Goal: Contribute content

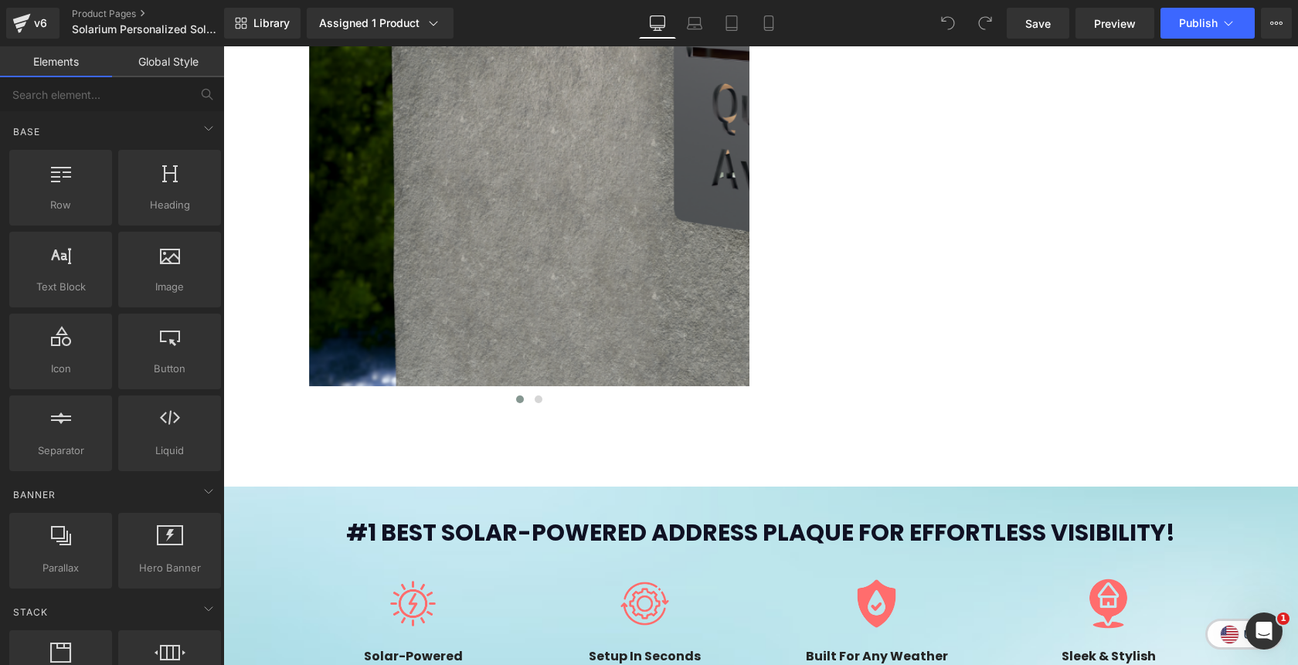
scroll to position [1750, 0]
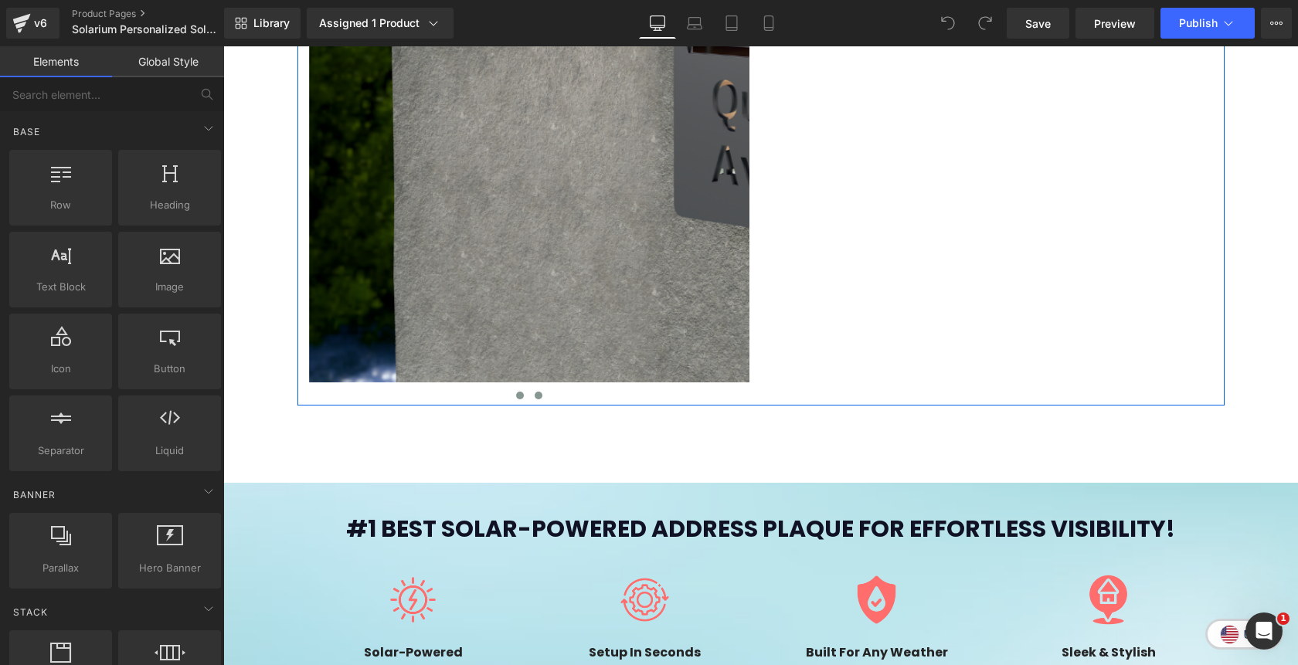
click at [542, 402] on button at bounding box center [538, 395] width 19 height 15
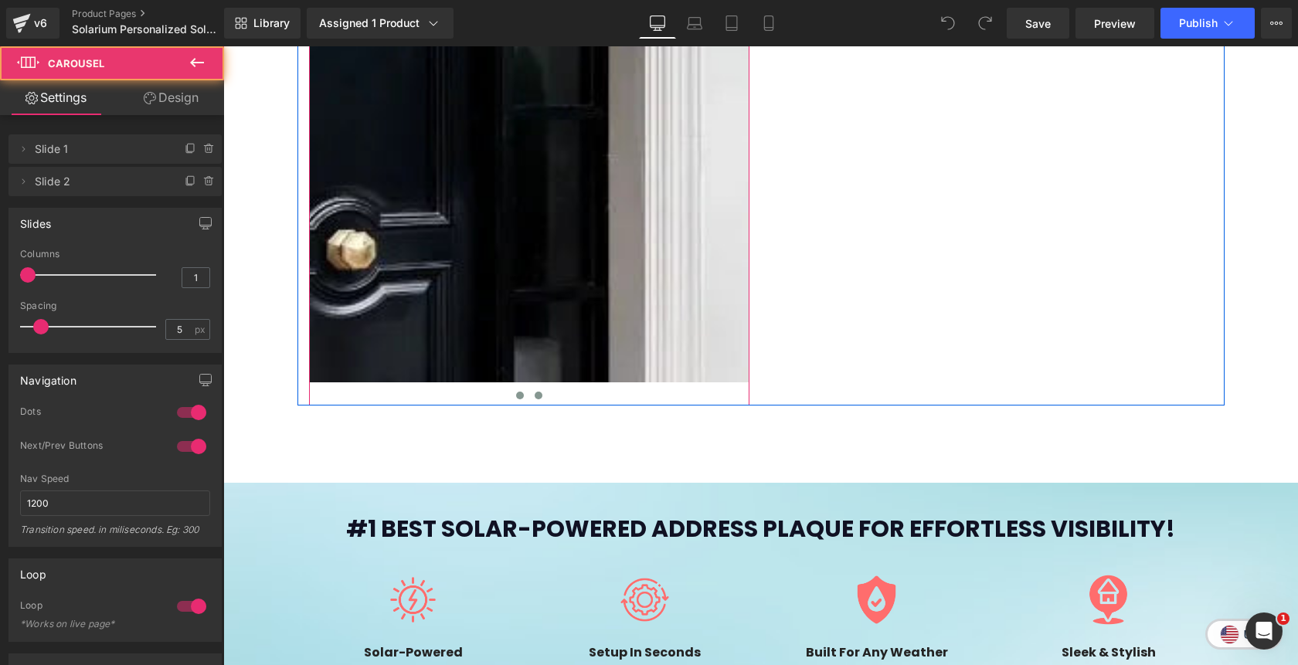
click at [522, 394] on span at bounding box center [520, 396] width 8 height 8
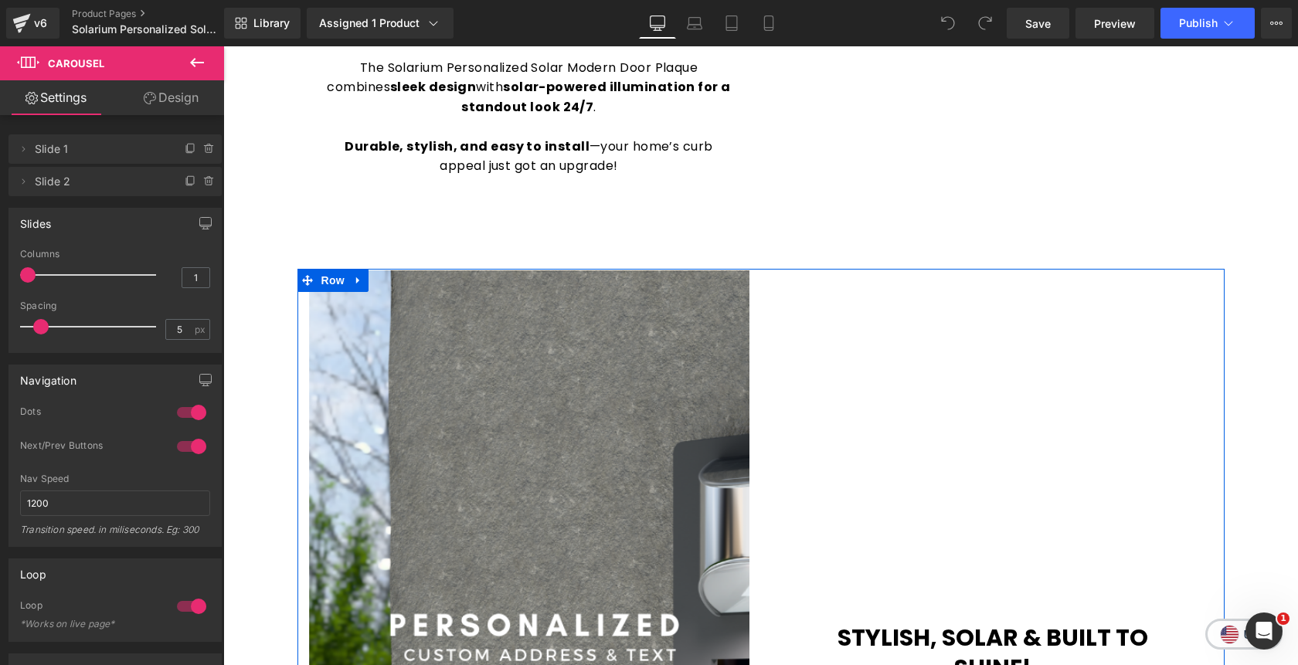
scroll to position [934, 0]
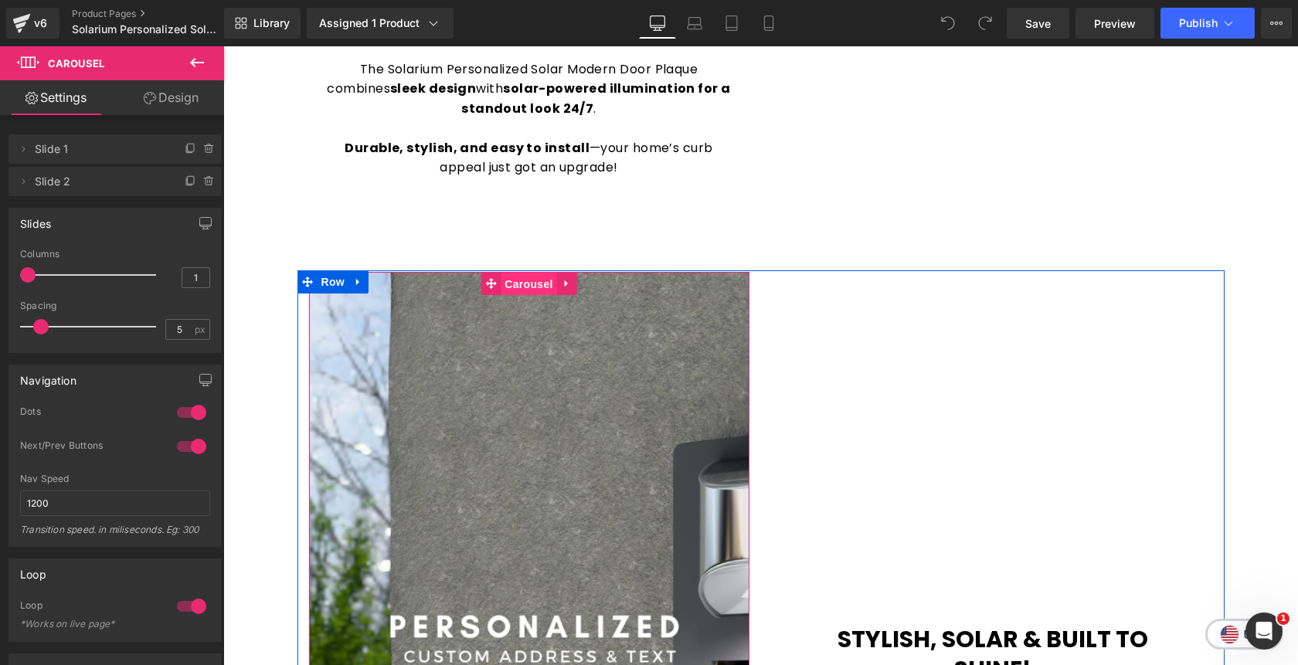
click at [529, 287] on span "Carousel" at bounding box center [529, 284] width 56 height 23
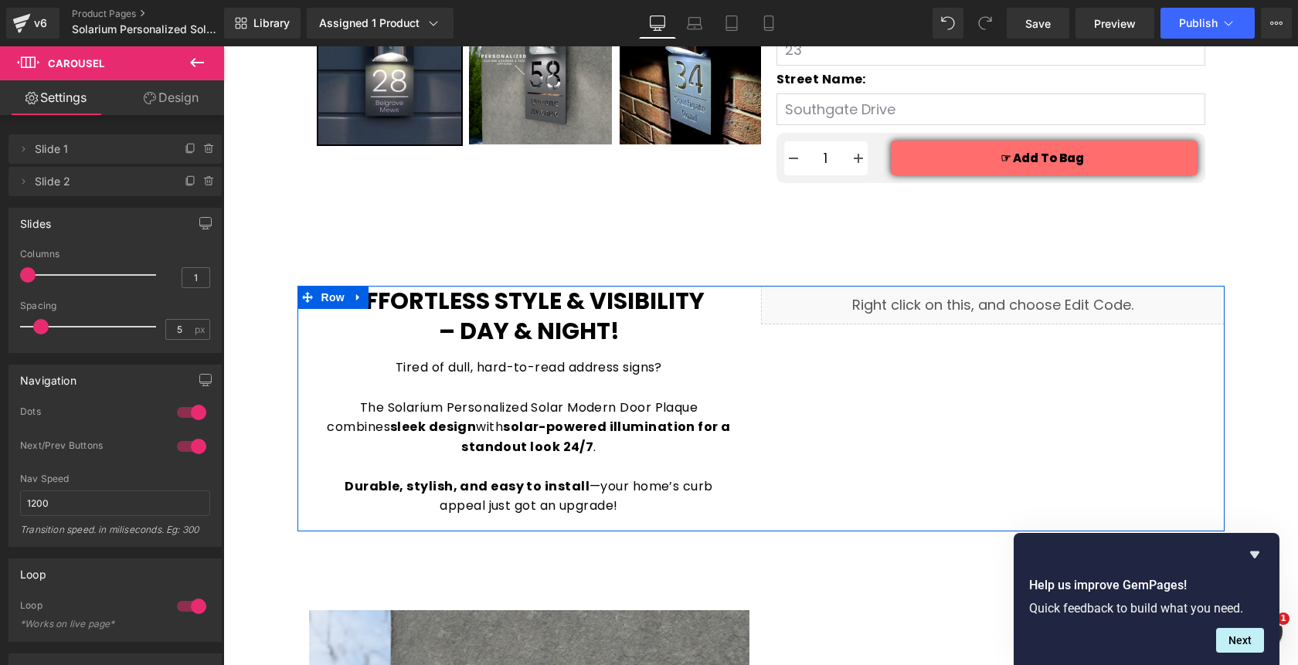
scroll to position [570, 0]
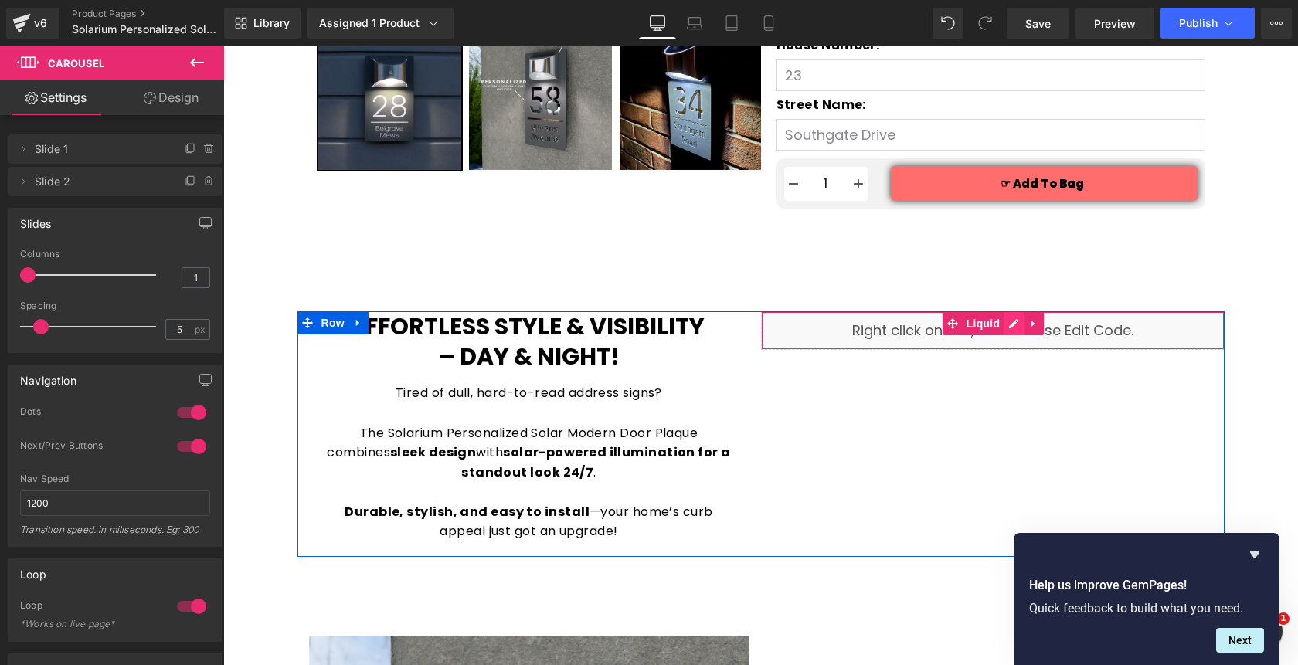
click at [1013, 327] on div "Liquid" at bounding box center [993, 330] width 464 height 39
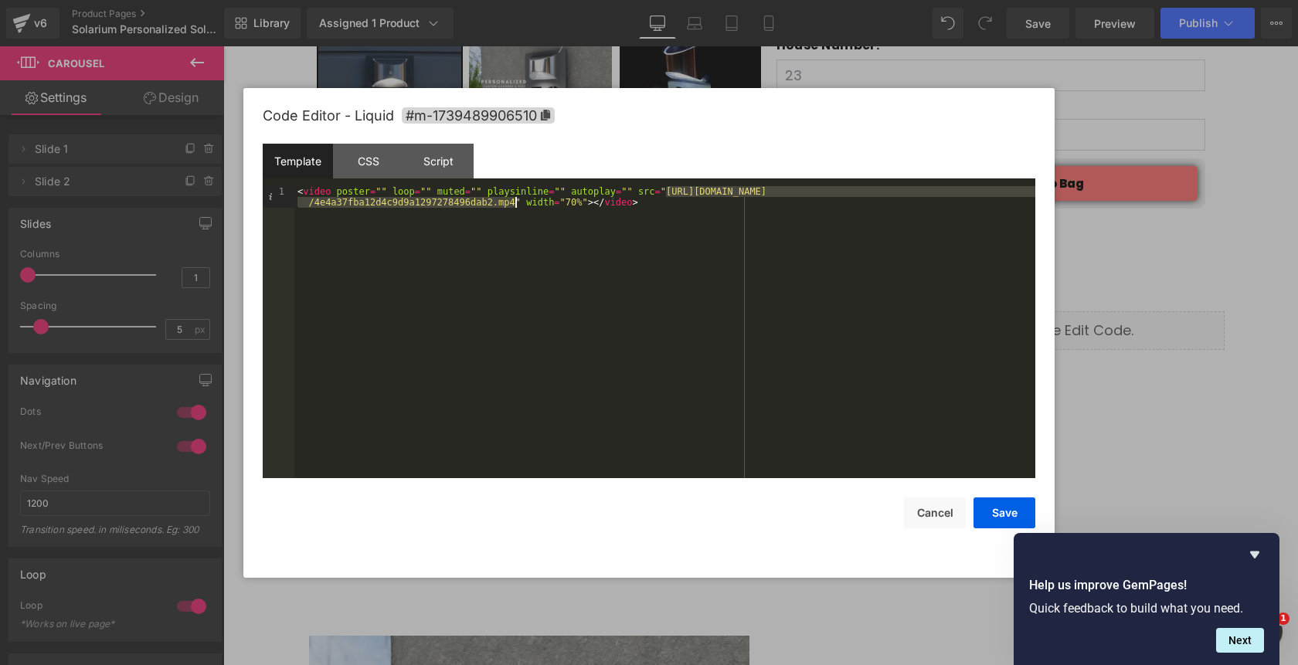
drag, startPoint x: 668, startPoint y: 195, endPoint x: 514, endPoint y: 206, distance: 154.2
click at [514, 206] on div "< video poster = "" loop = "" muted = "" playsinline = "" autoplay = "" src = "…" at bounding box center [664, 353] width 741 height 335
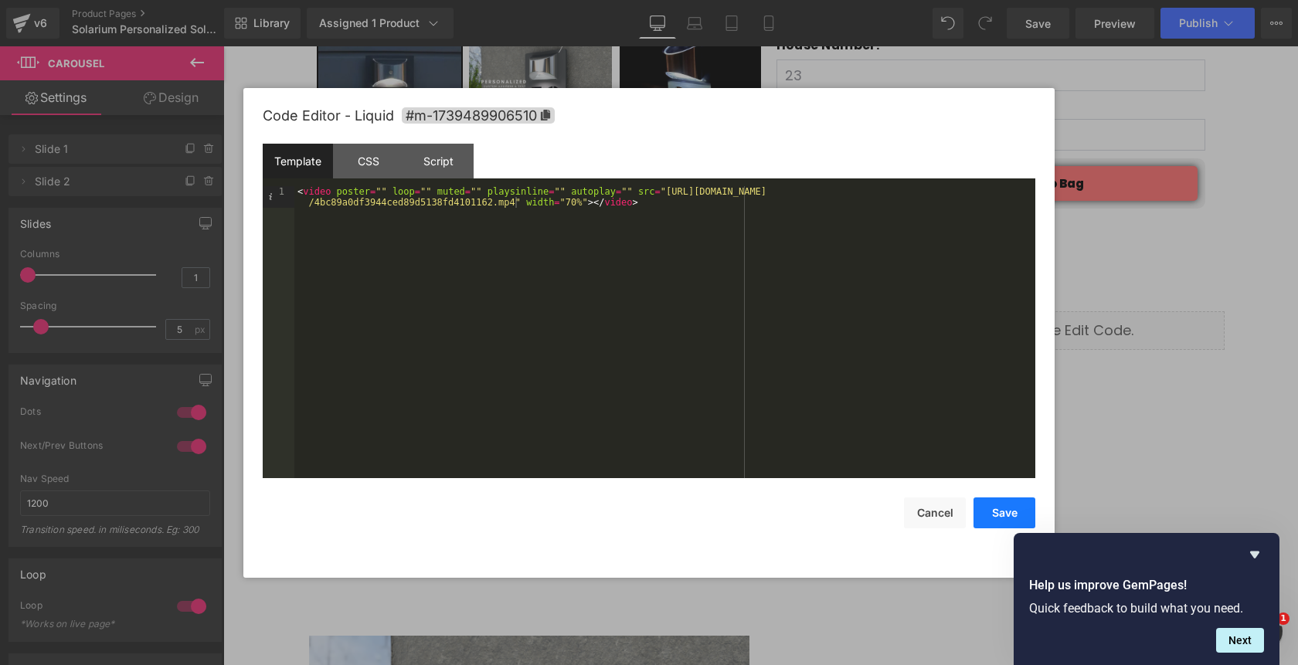
click at [999, 512] on button "Save" at bounding box center [1005, 513] width 62 height 31
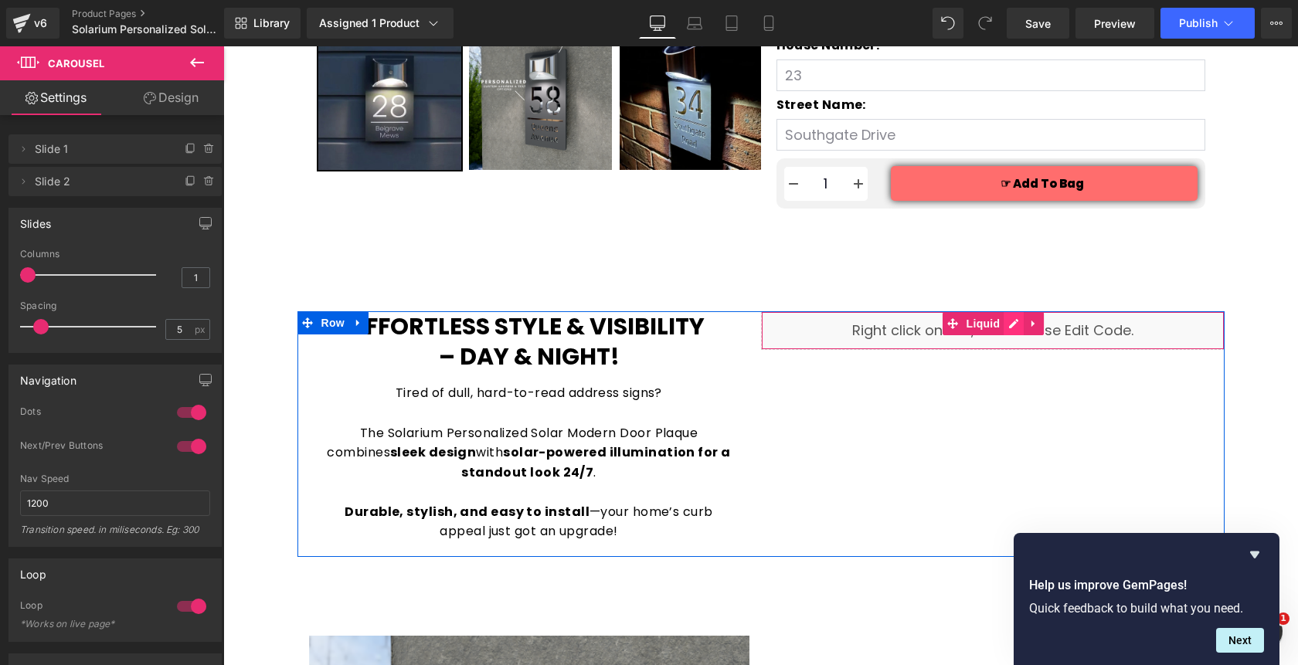
click at [1014, 324] on div "Liquid" at bounding box center [993, 330] width 464 height 39
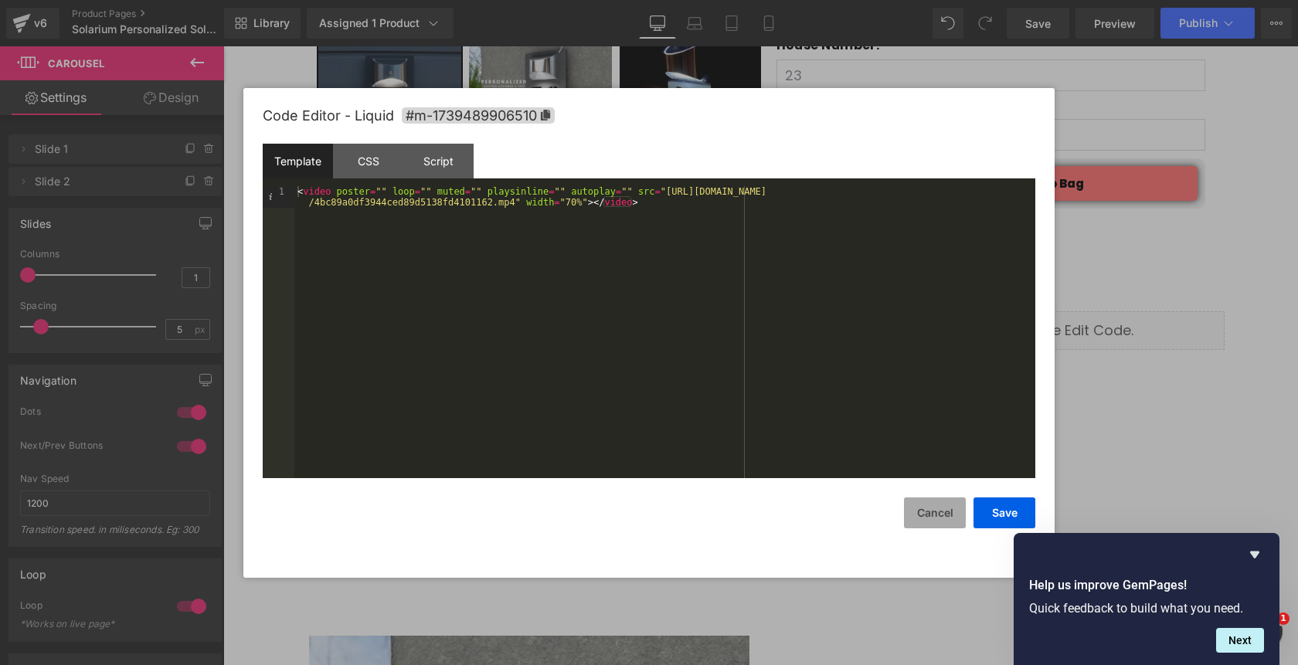
click at [932, 517] on button "Cancel" at bounding box center [935, 513] width 62 height 31
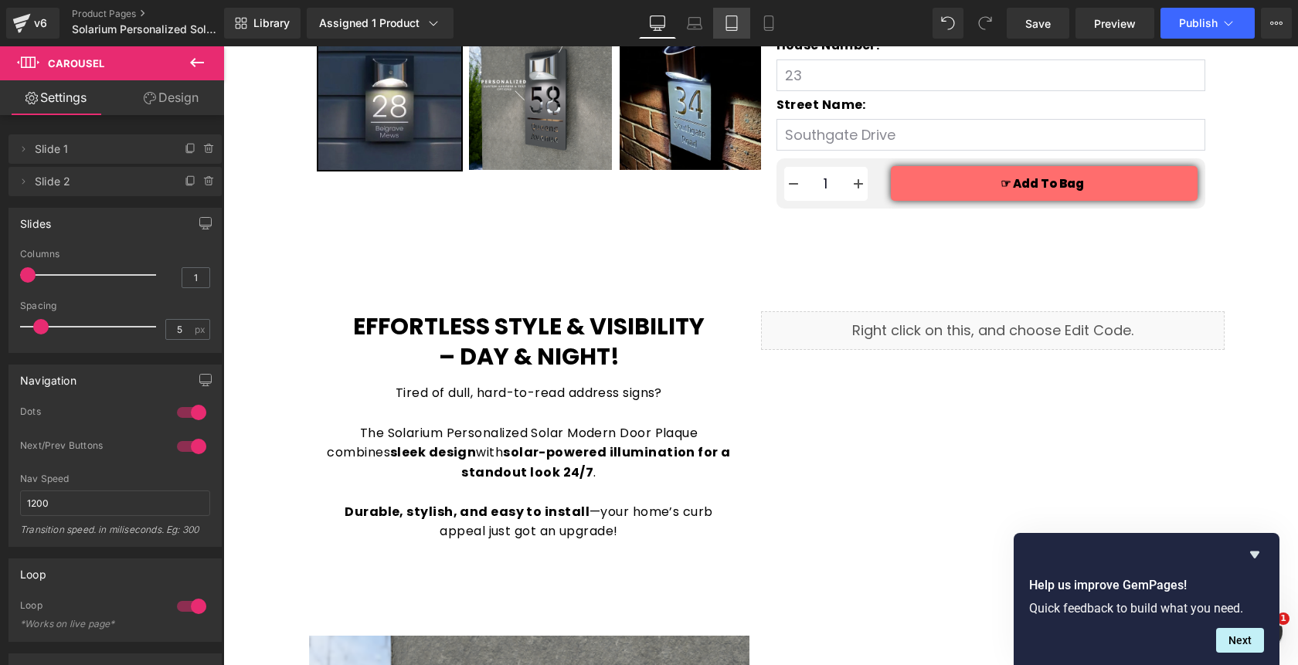
click at [740, 28] on link "Tablet" at bounding box center [731, 23] width 37 height 31
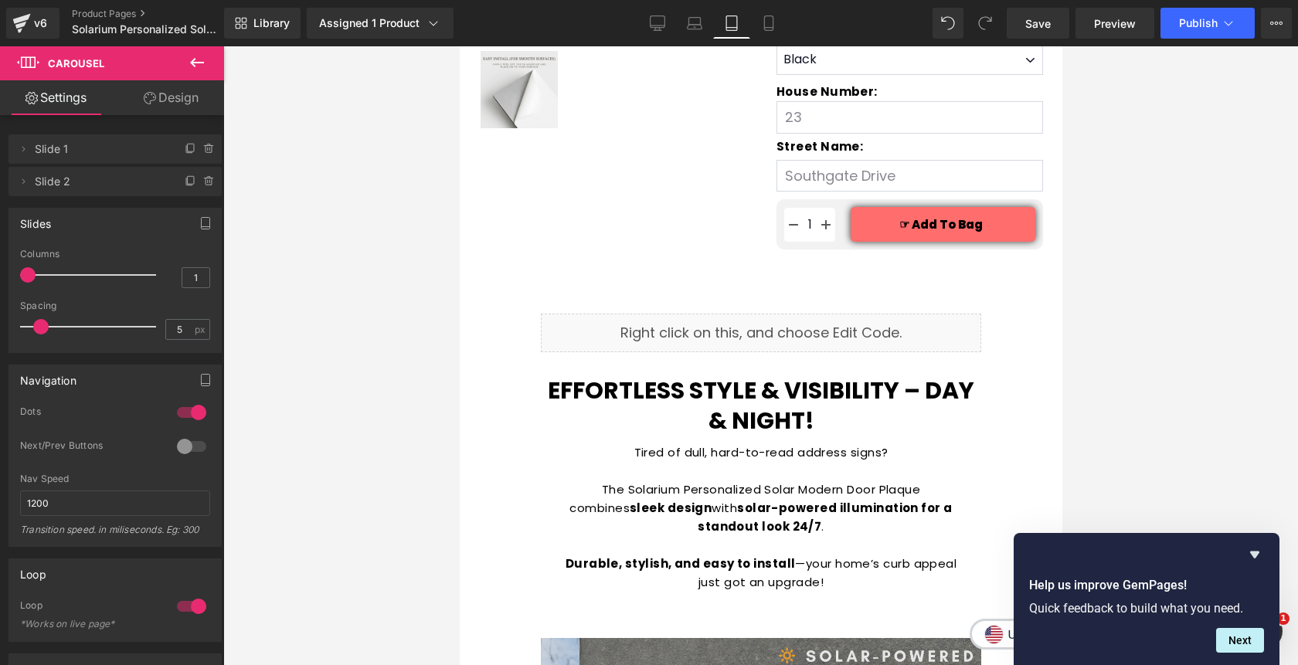
scroll to position [675, 0]
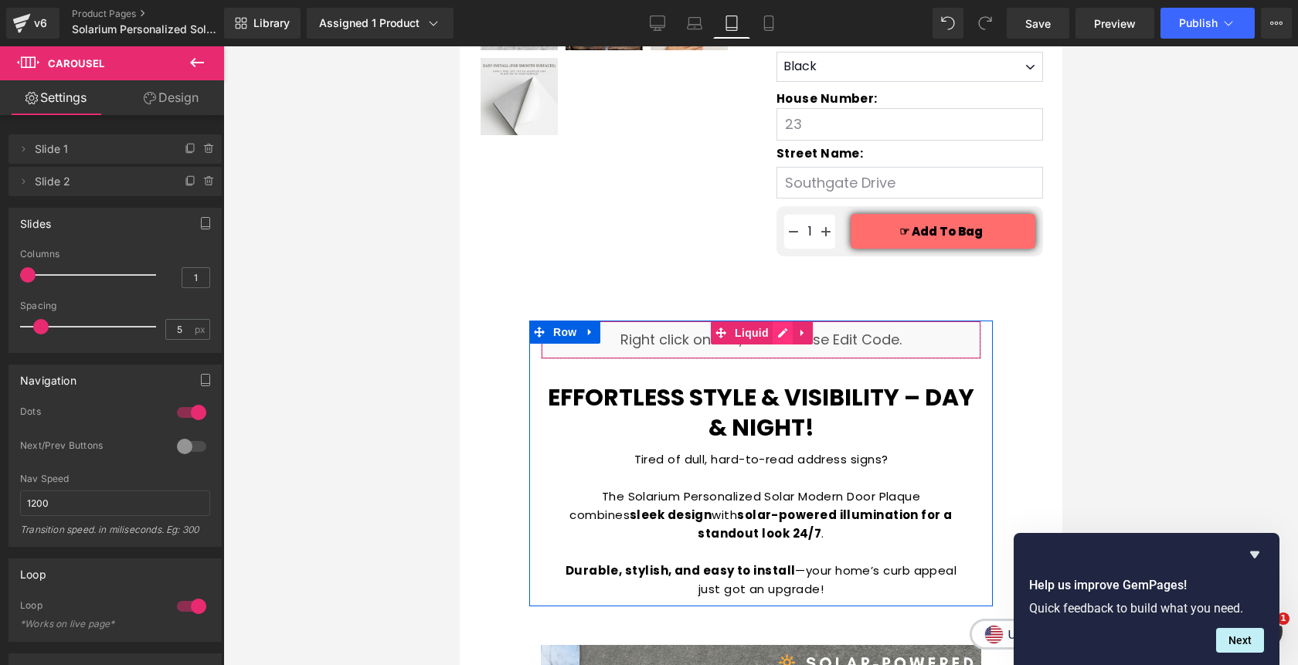
click at [785, 339] on div "Liquid" at bounding box center [760, 340] width 440 height 39
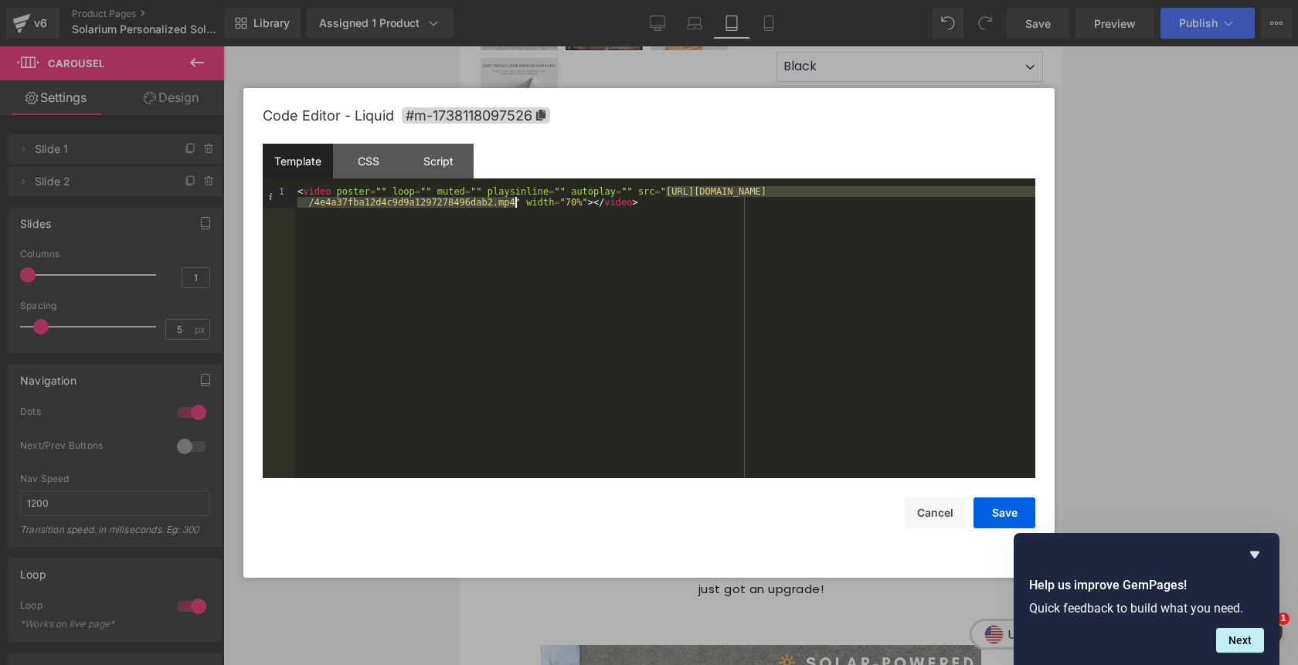
drag, startPoint x: 666, startPoint y: 196, endPoint x: 513, endPoint y: 206, distance: 153.4
click at [513, 206] on div "< video poster = "" loop = "" muted = "" playsinline = "" autoplay = "" src = "…" at bounding box center [664, 353] width 741 height 335
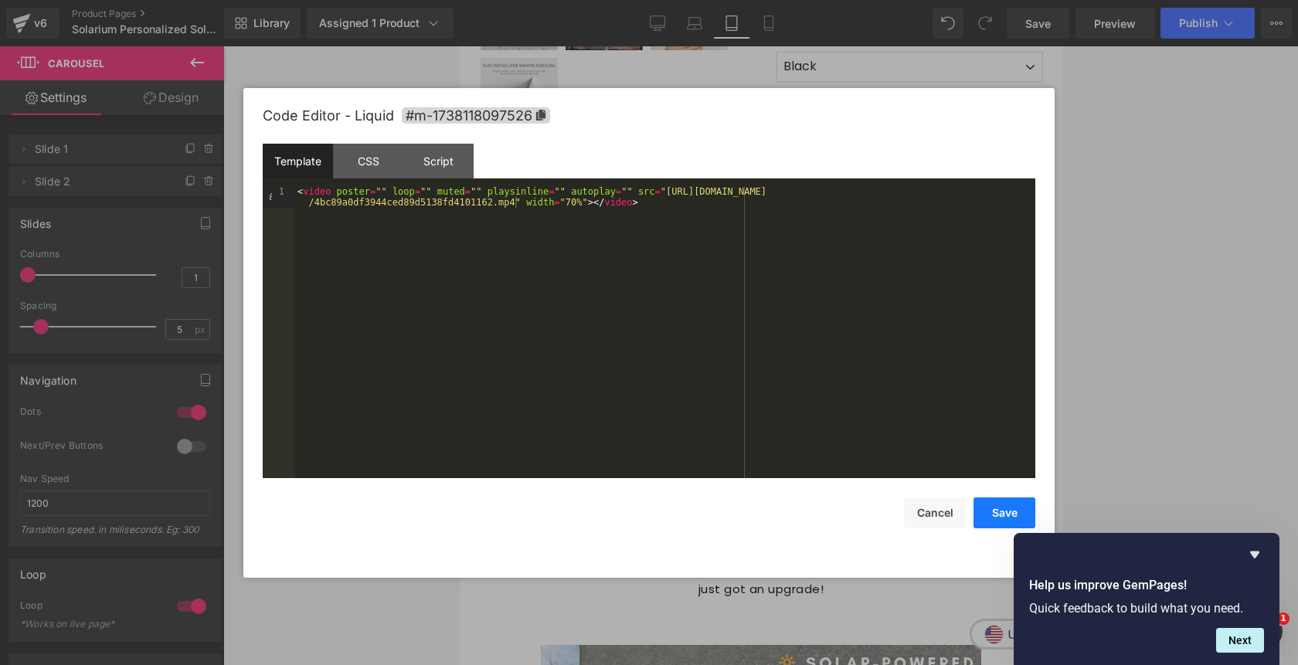
click at [1002, 515] on button "Save" at bounding box center [1005, 513] width 62 height 31
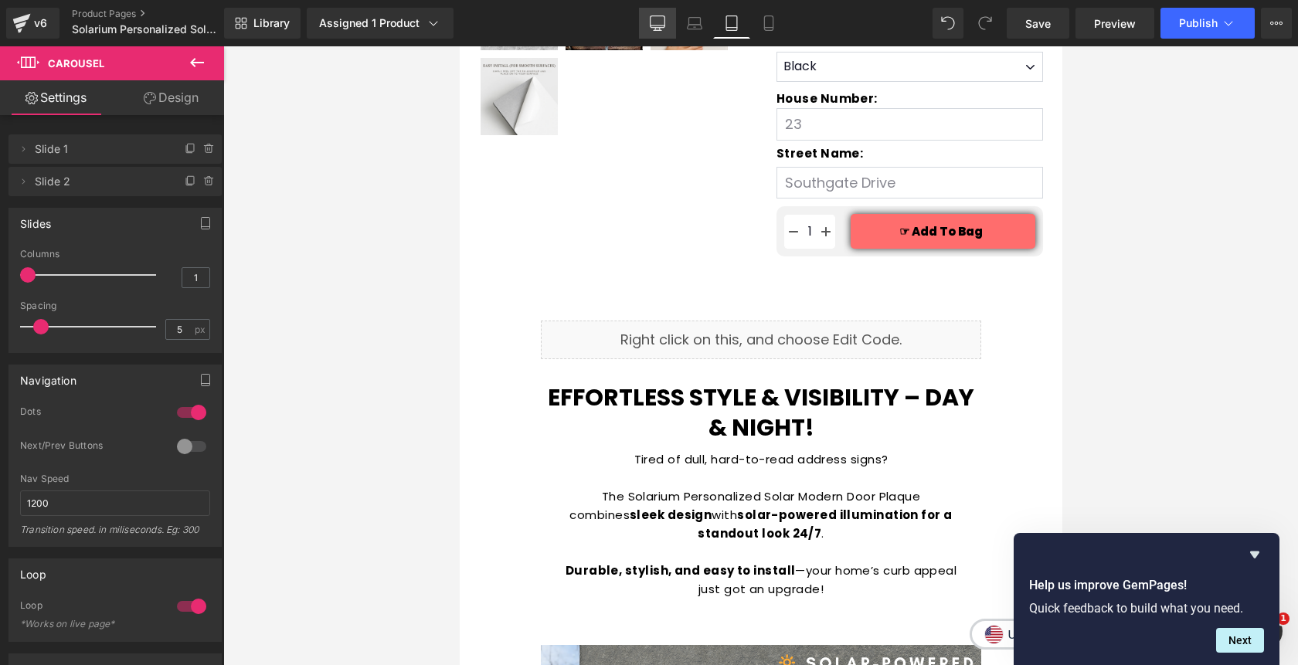
click at [659, 28] on icon at bounding box center [658, 22] width 15 height 12
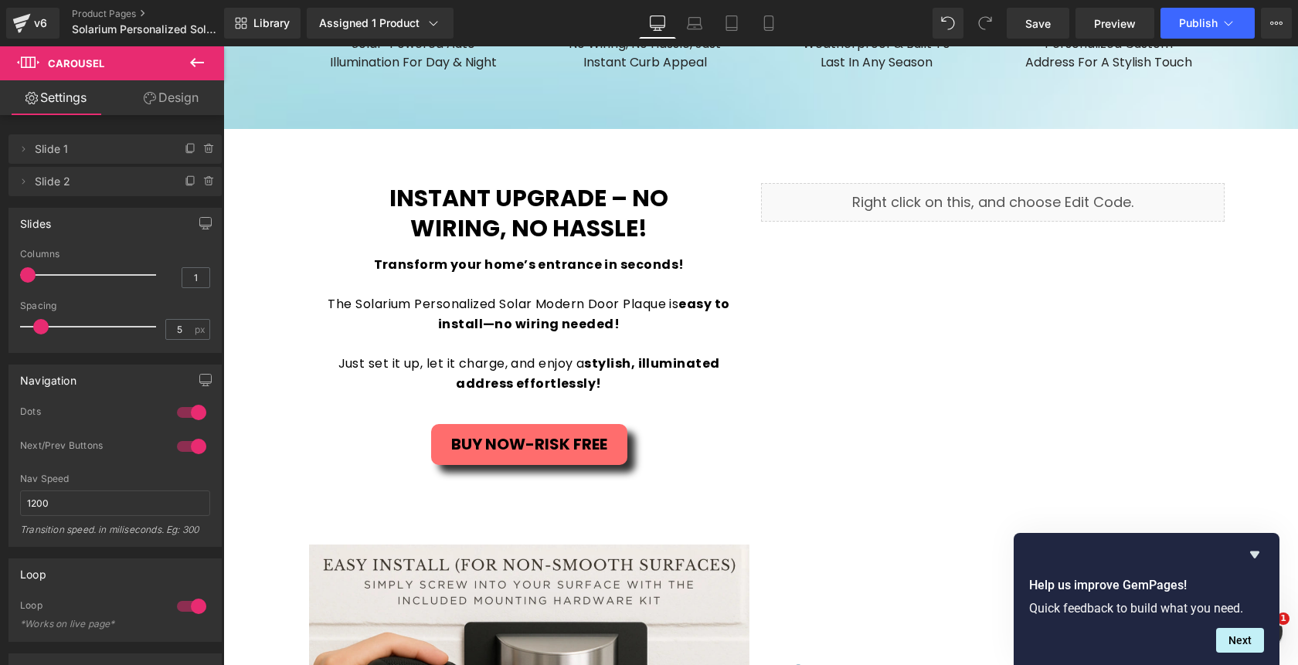
scroll to position [1896, 0]
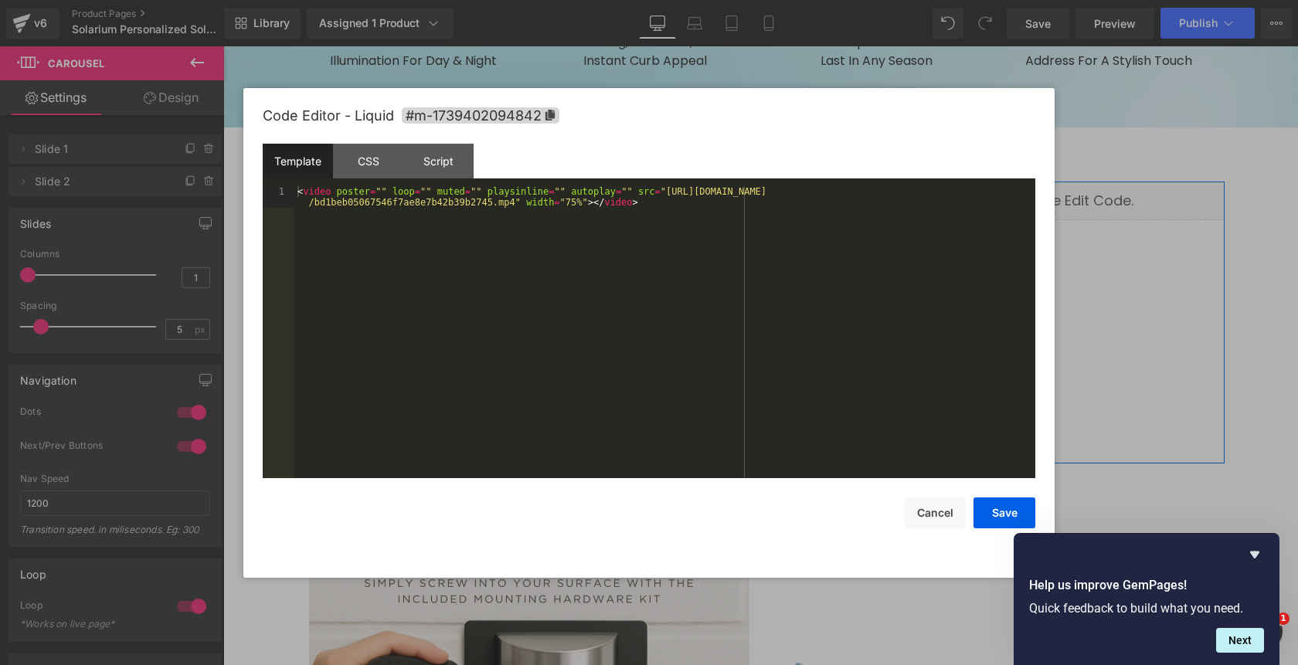
click at [1014, 198] on div "Liquid" at bounding box center [993, 201] width 464 height 39
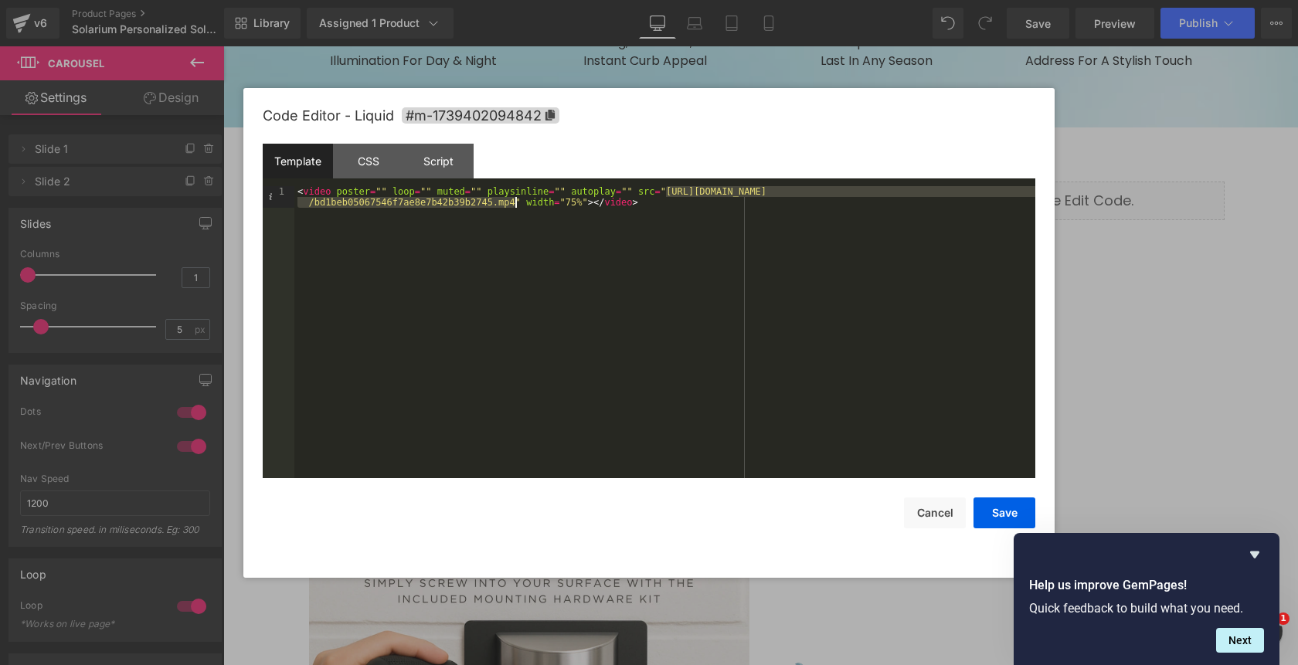
drag, startPoint x: 667, startPoint y: 195, endPoint x: 513, endPoint y: 203, distance: 154.0
click at [513, 203] on div "< video poster = "" loop = "" muted = "" playsinline = "" autoplay = "" src = "…" at bounding box center [664, 353] width 741 height 335
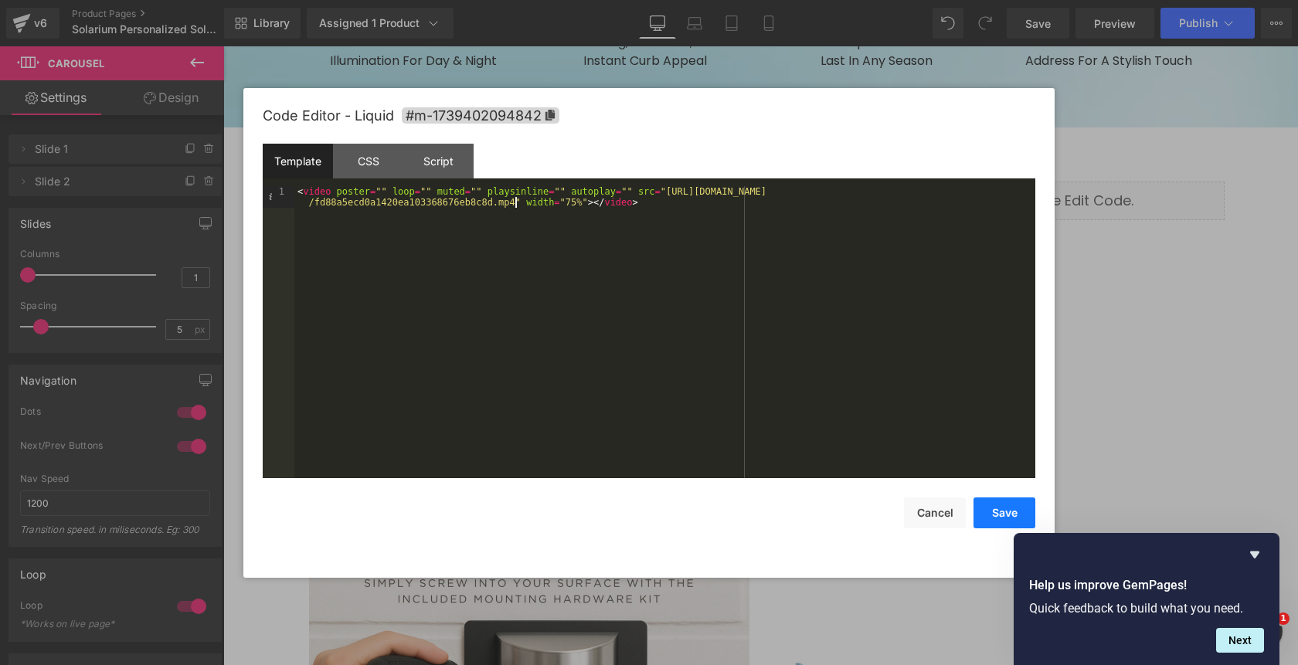
click at [994, 515] on button "Save" at bounding box center [1005, 513] width 62 height 31
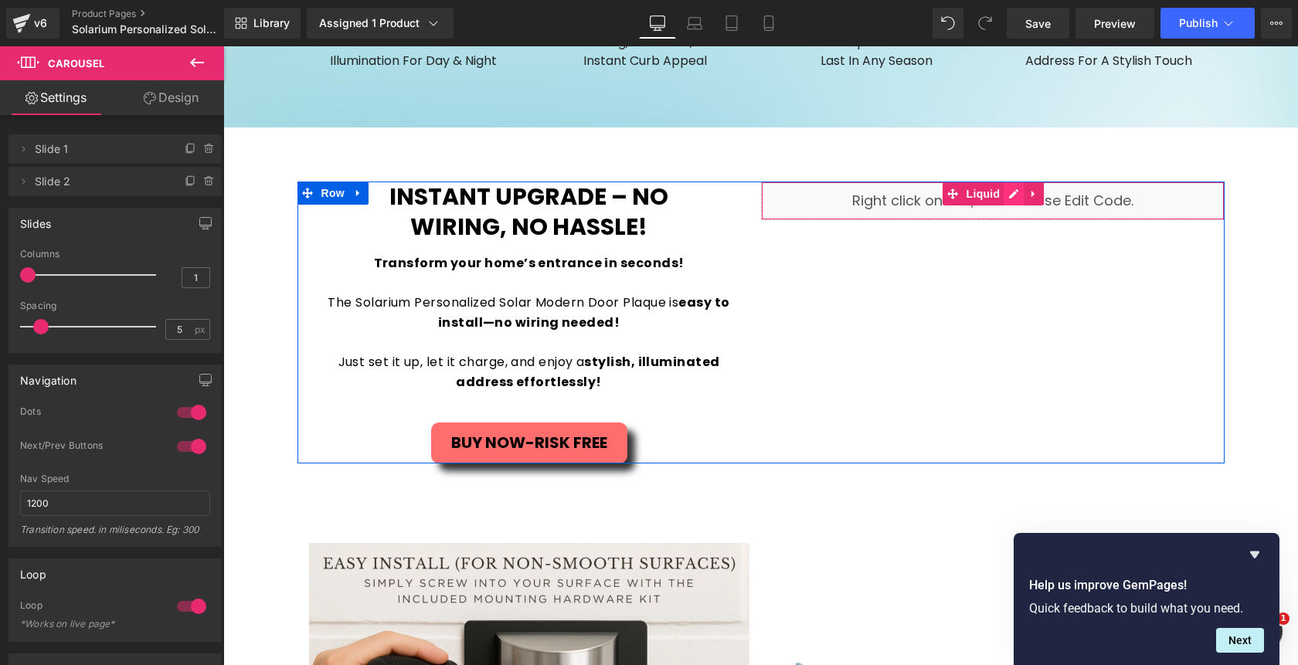
click at [1012, 196] on div "Liquid" at bounding box center [993, 201] width 464 height 39
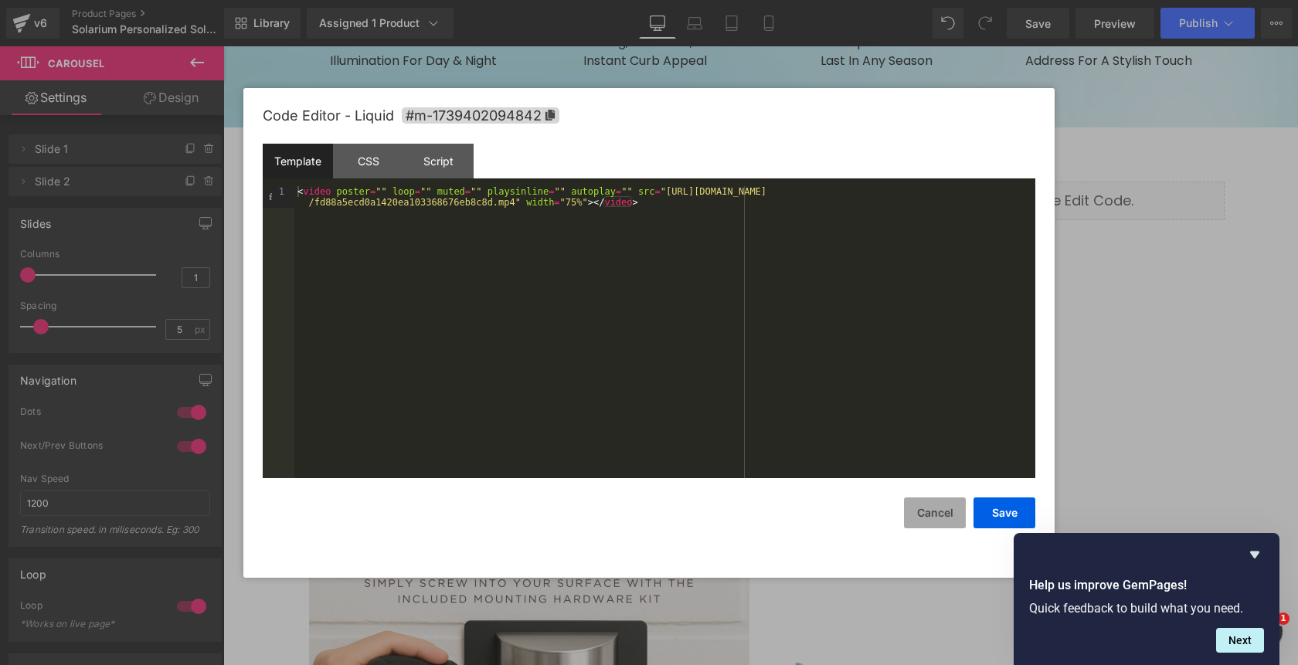
click at [920, 509] on button "Cancel" at bounding box center [935, 513] width 62 height 31
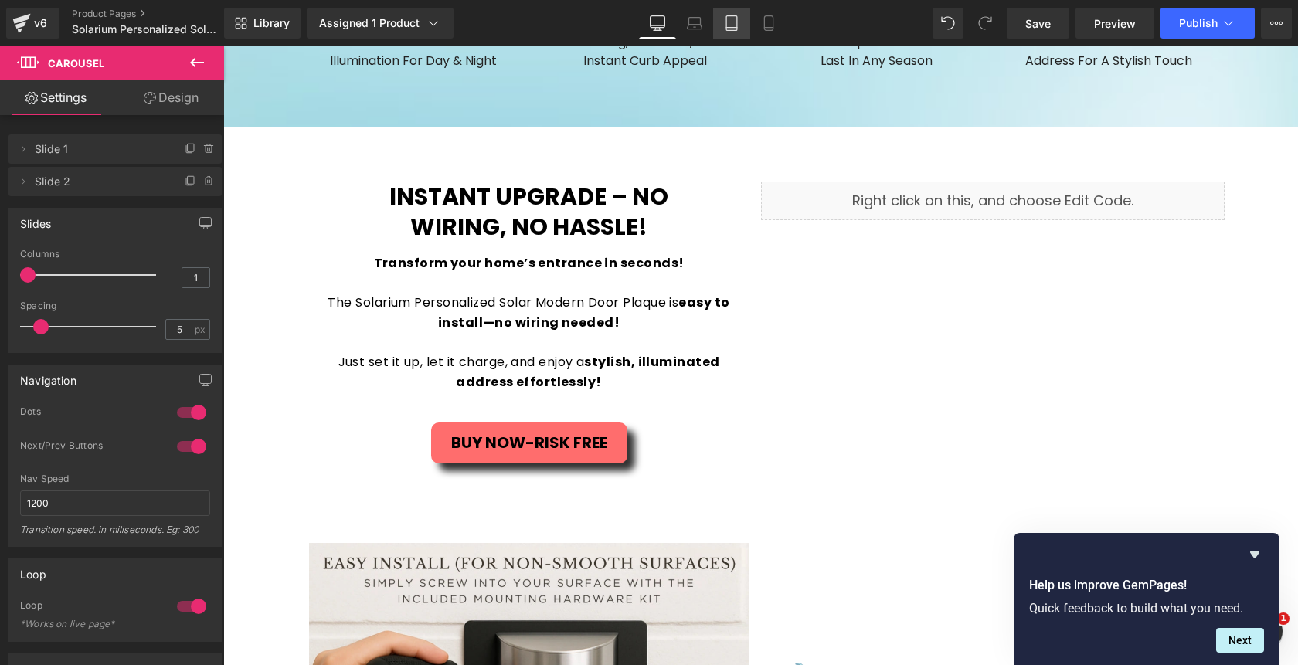
click at [731, 24] on icon at bounding box center [731, 22] width 15 height 15
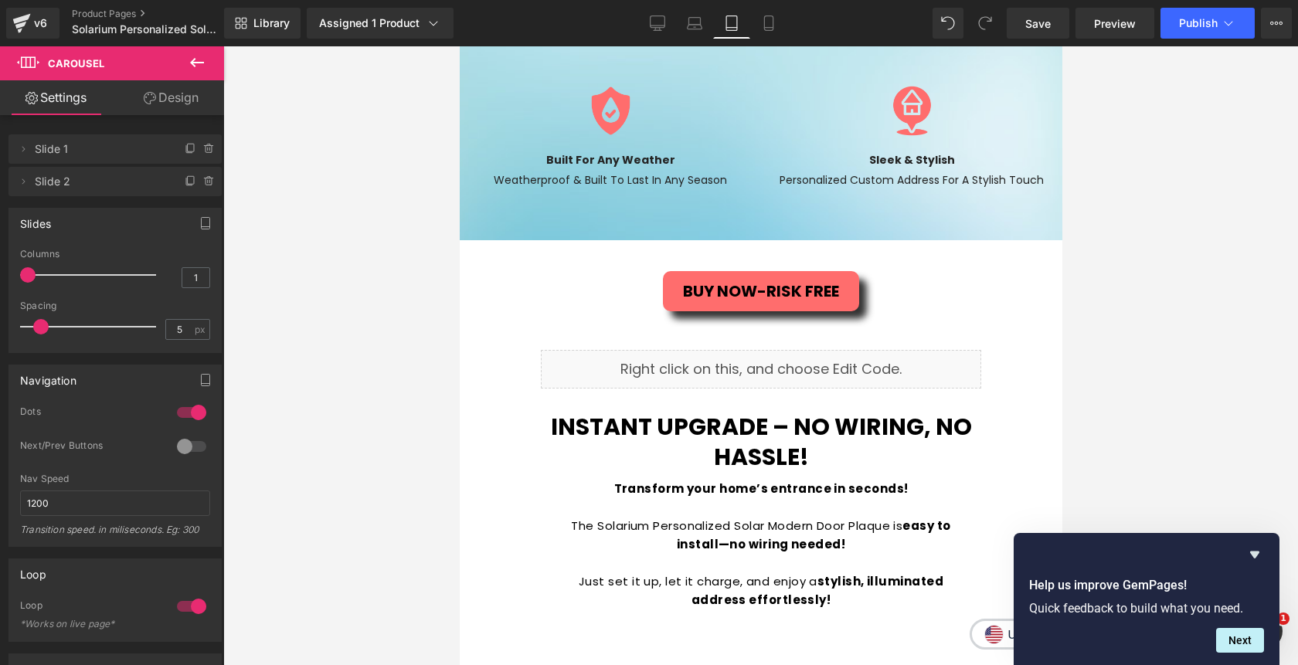
scroll to position [2217, 0]
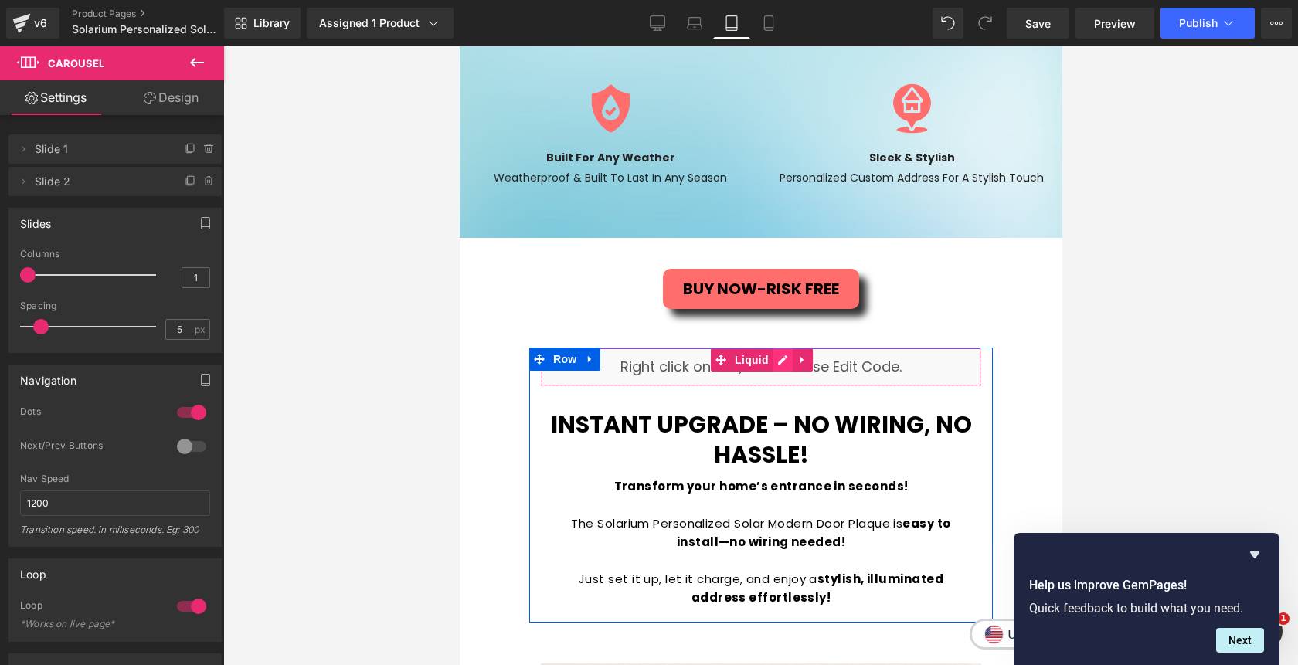
click at [786, 363] on div "Liquid" at bounding box center [760, 367] width 440 height 39
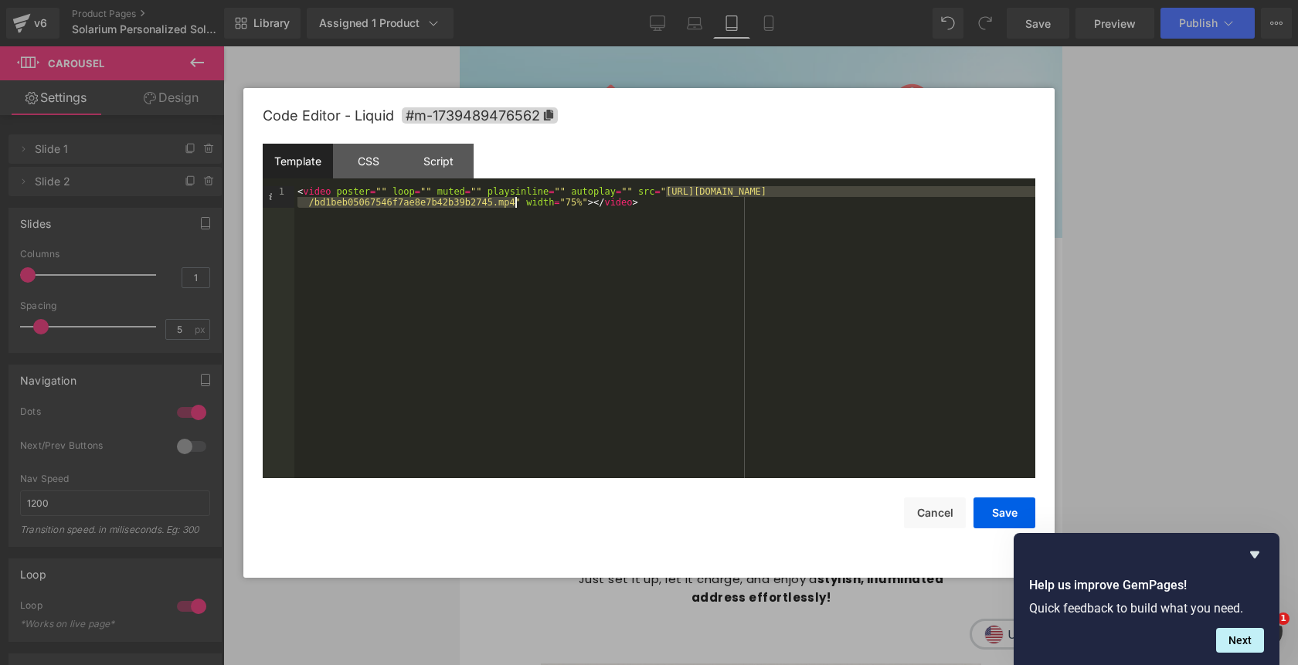
drag, startPoint x: 665, startPoint y: 195, endPoint x: 514, endPoint y: 207, distance: 152.0
click at [514, 207] on div "< video poster = "" loop = "" muted = "" playsinline = "" autoplay = "" src = "…" at bounding box center [664, 353] width 741 height 335
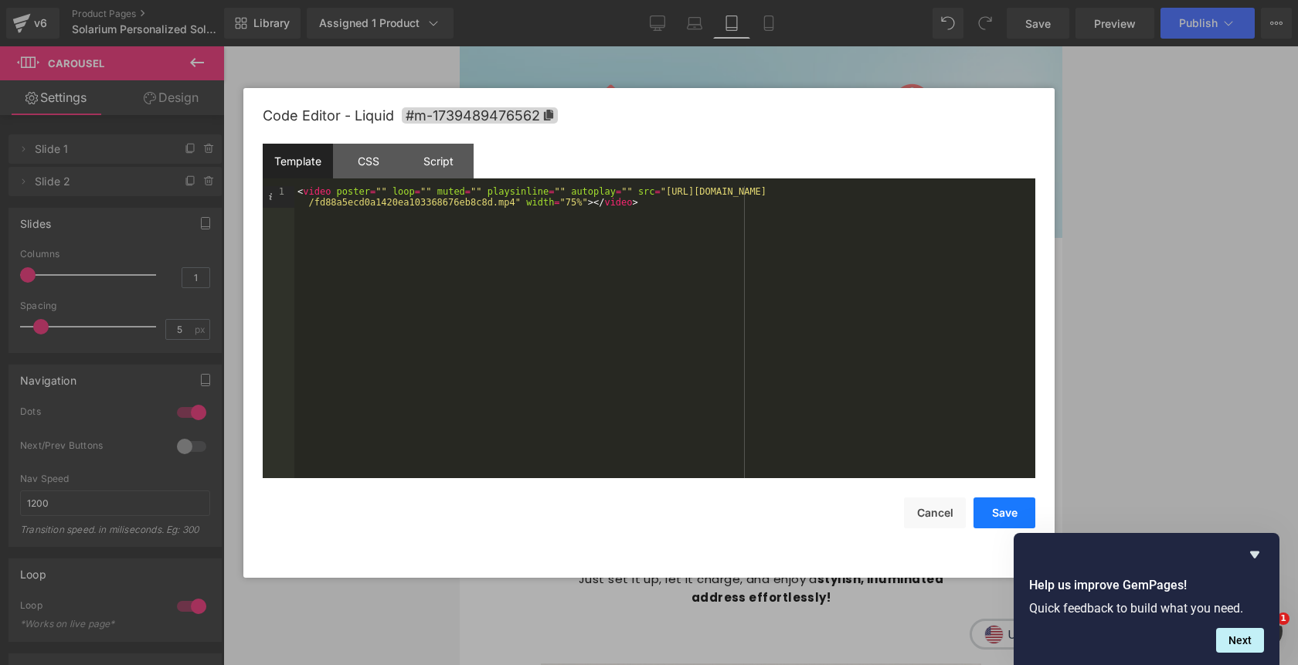
click at [1002, 520] on button "Save" at bounding box center [1005, 513] width 62 height 31
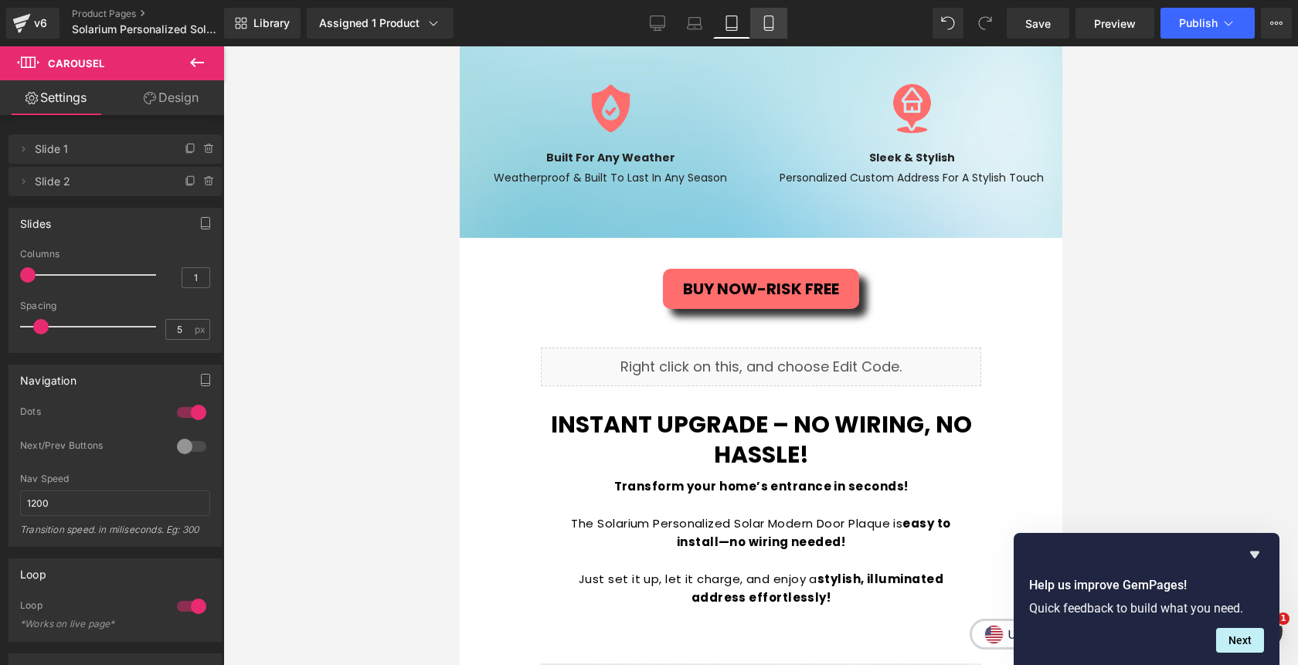
click at [768, 22] on icon at bounding box center [768, 22] width 15 height 15
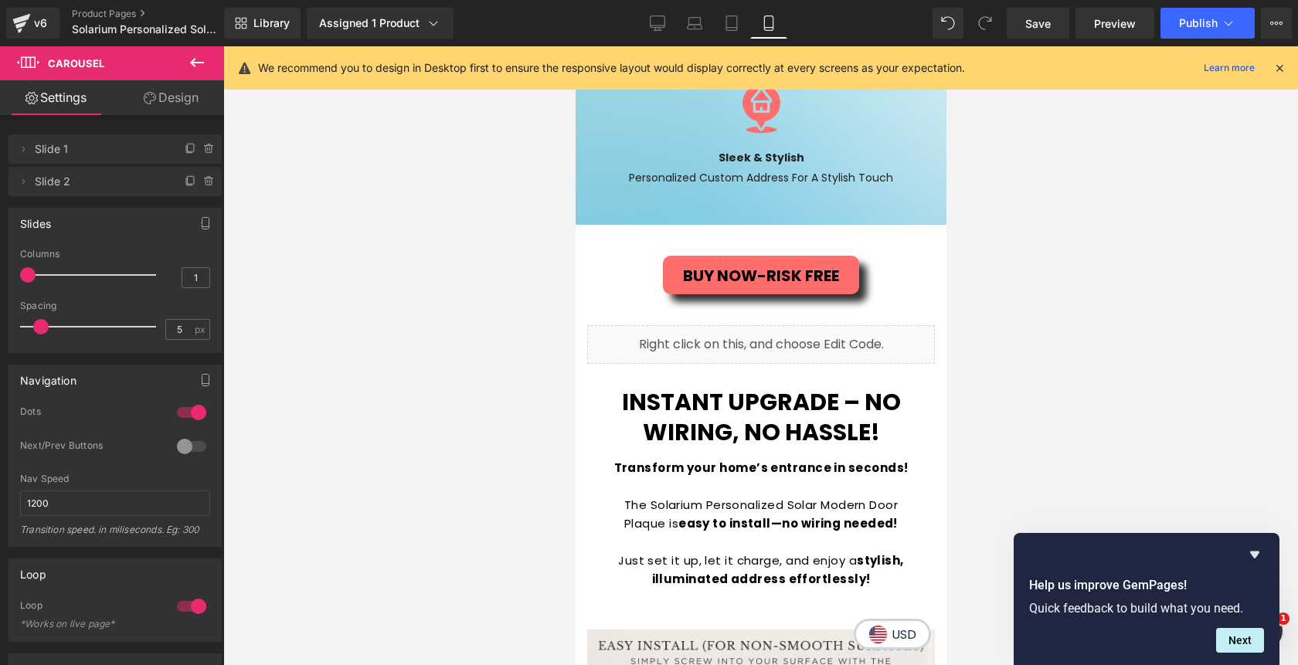
scroll to position [2814, 0]
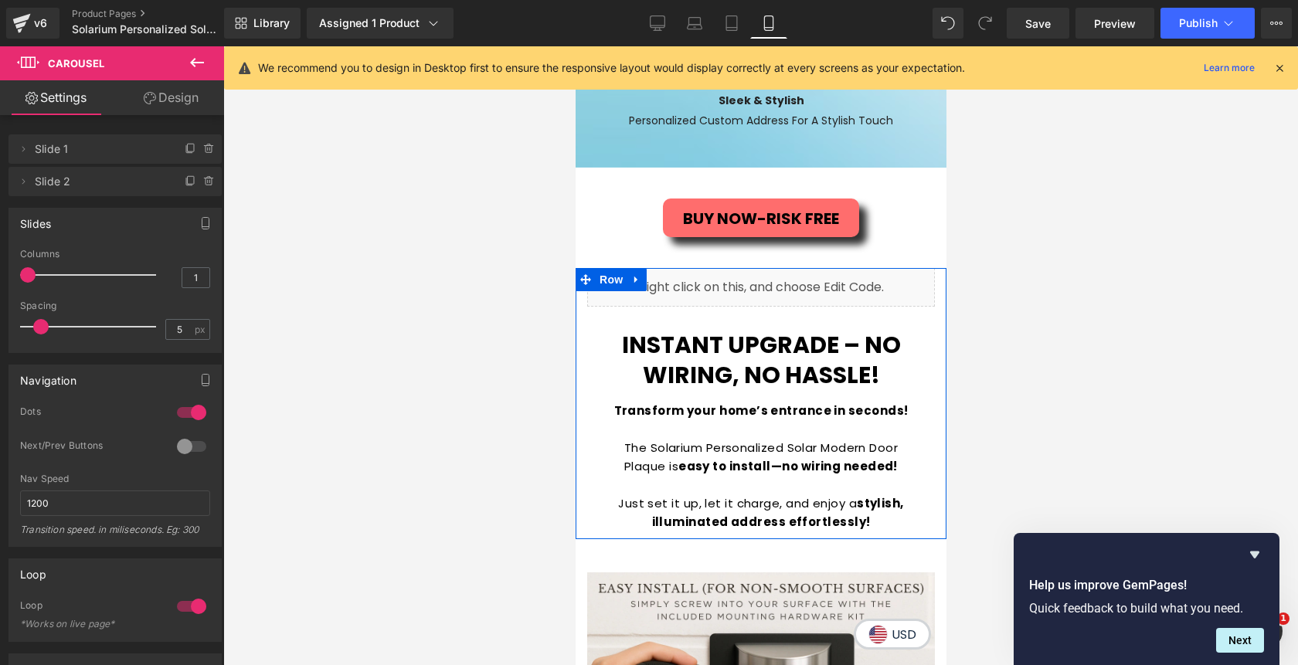
click at [784, 279] on div "Liquid" at bounding box center [761, 287] width 348 height 39
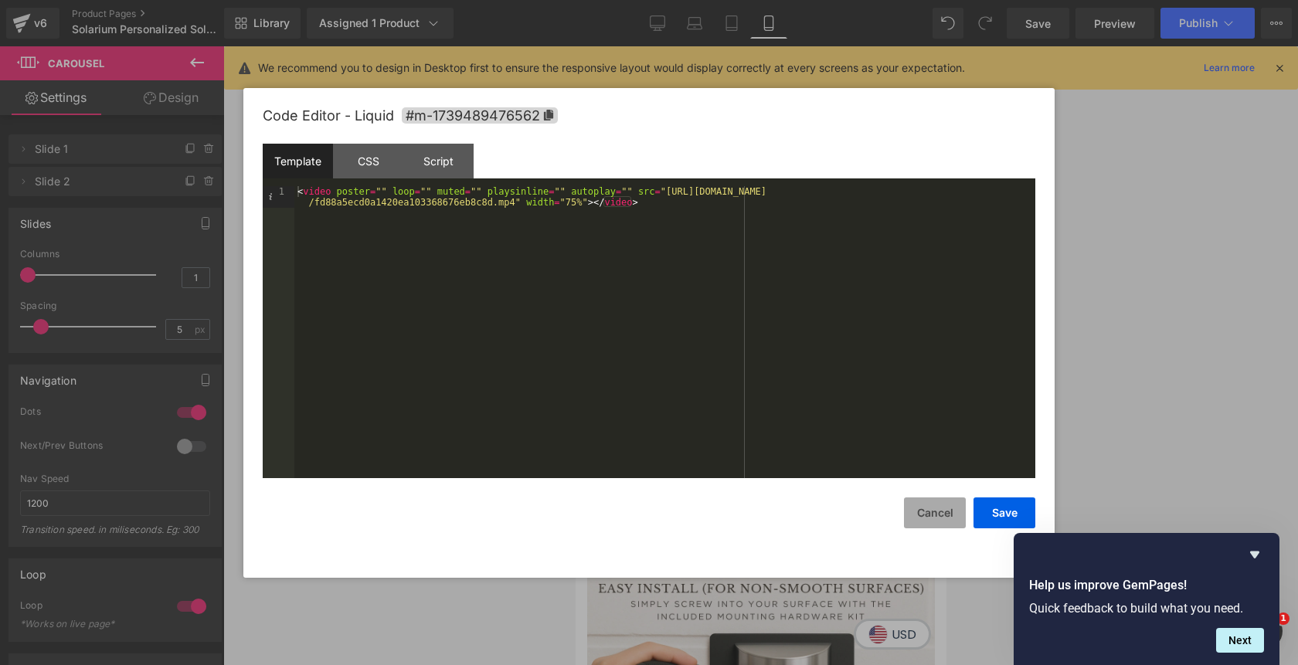
click at [935, 517] on button "Cancel" at bounding box center [935, 513] width 62 height 31
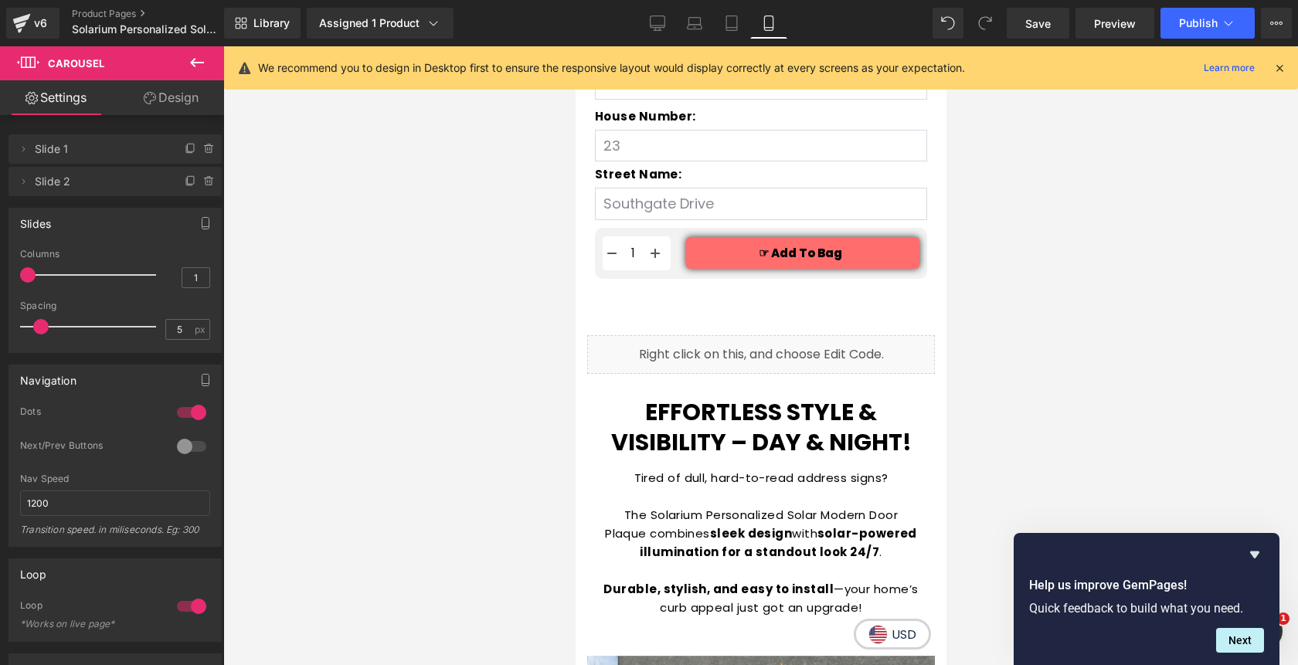
scroll to position [993, 0]
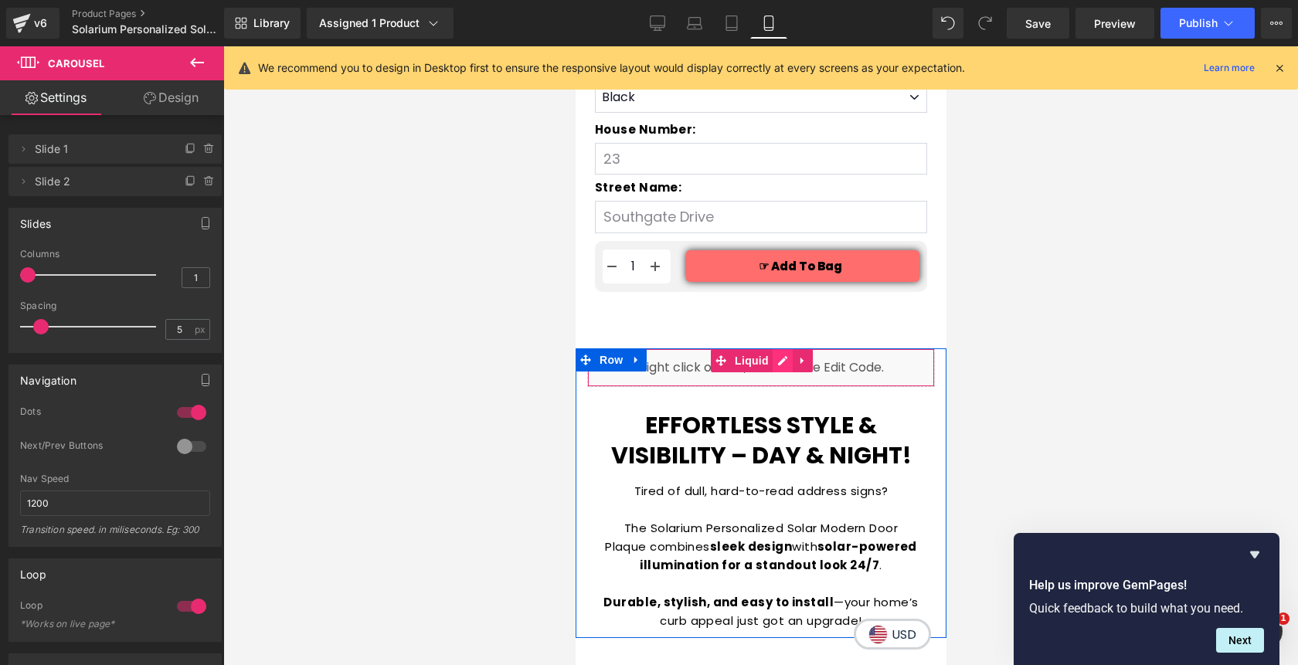
click at [783, 364] on div "Liquid" at bounding box center [761, 368] width 348 height 39
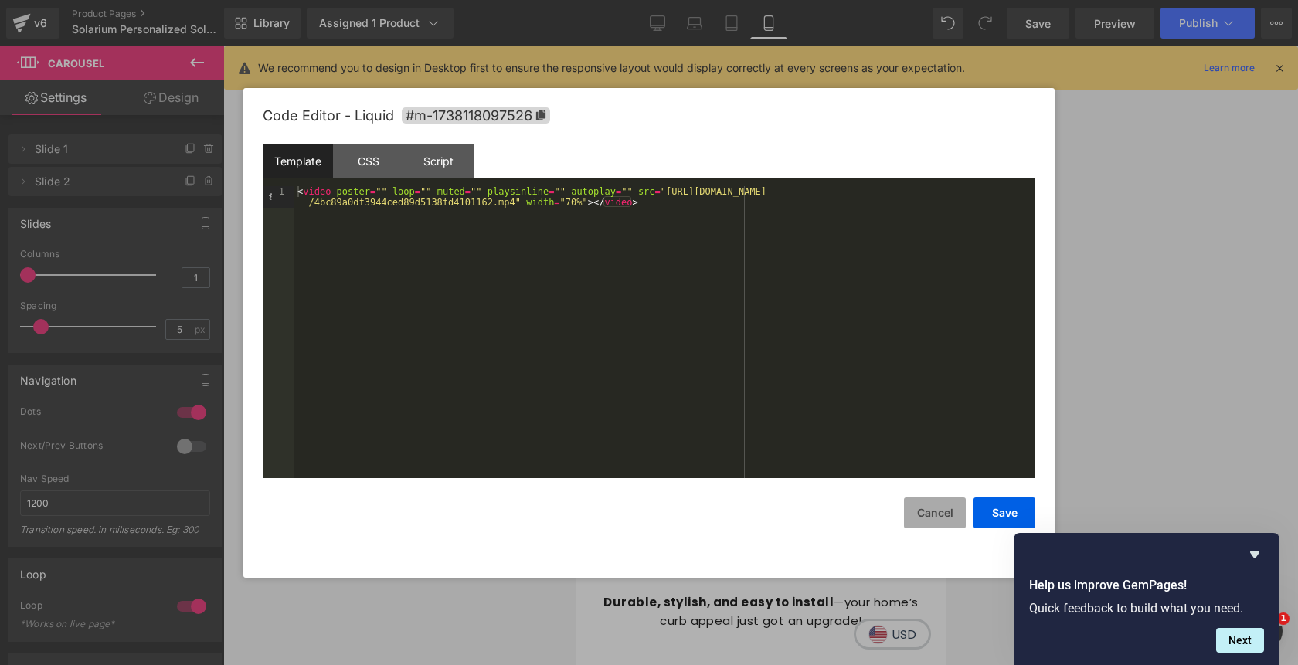
click at [947, 512] on button "Cancel" at bounding box center [935, 513] width 62 height 31
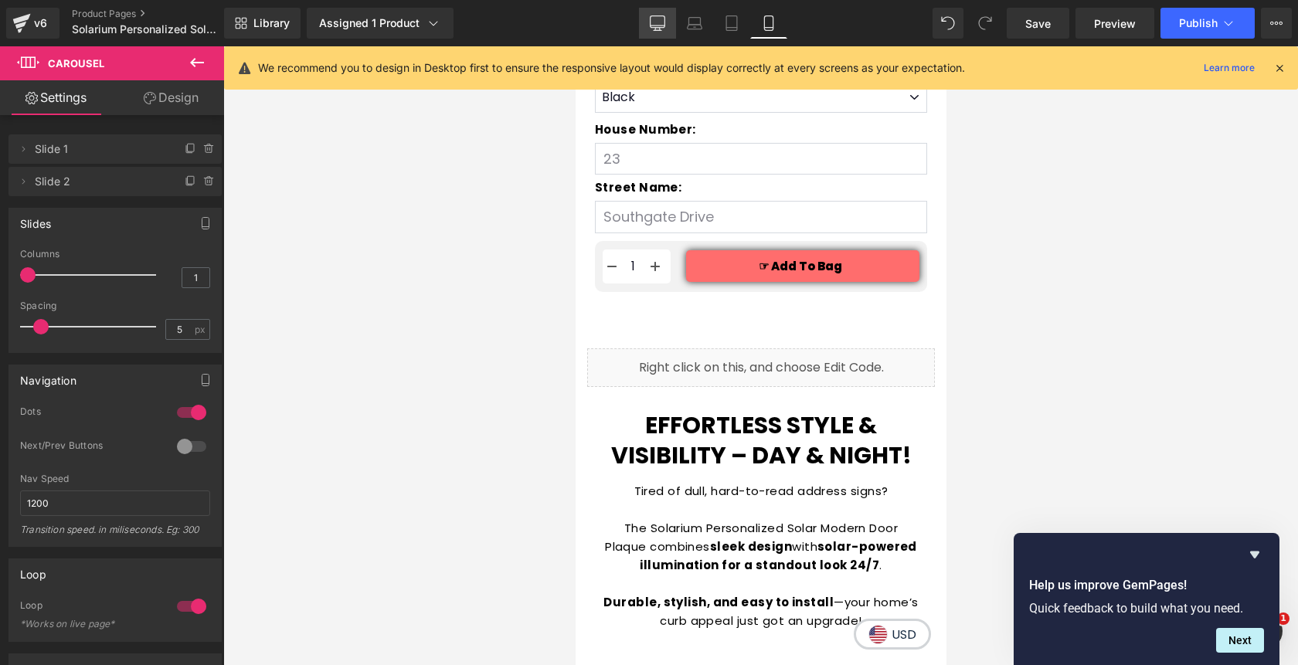
click at [655, 26] on icon at bounding box center [658, 26] width 15 height 0
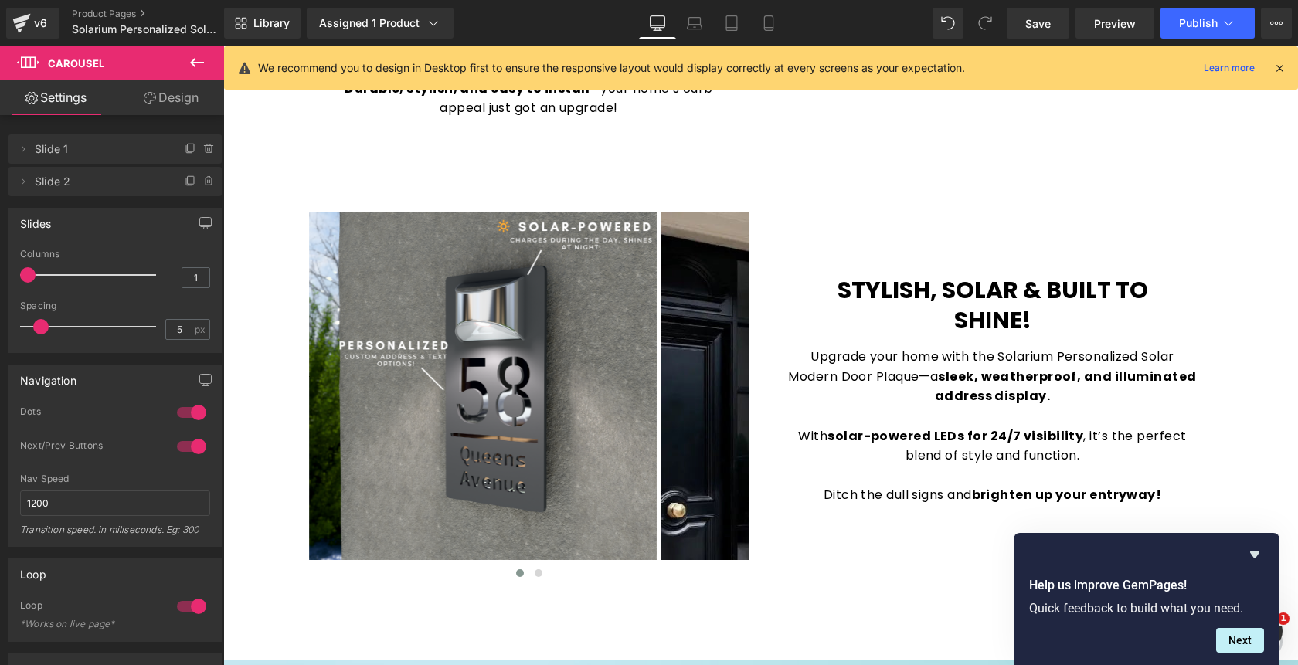
scroll to position [539, 0]
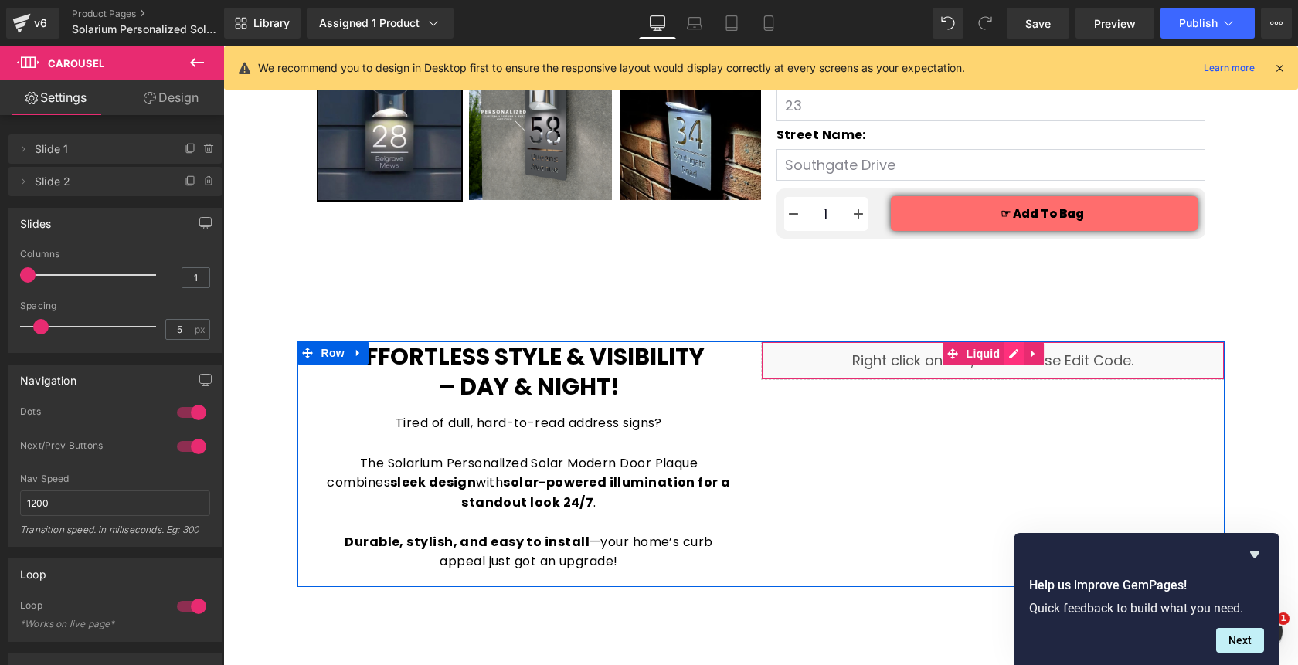
click at [1014, 362] on div "Liquid" at bounding box center [993, 361] width 464 height 39
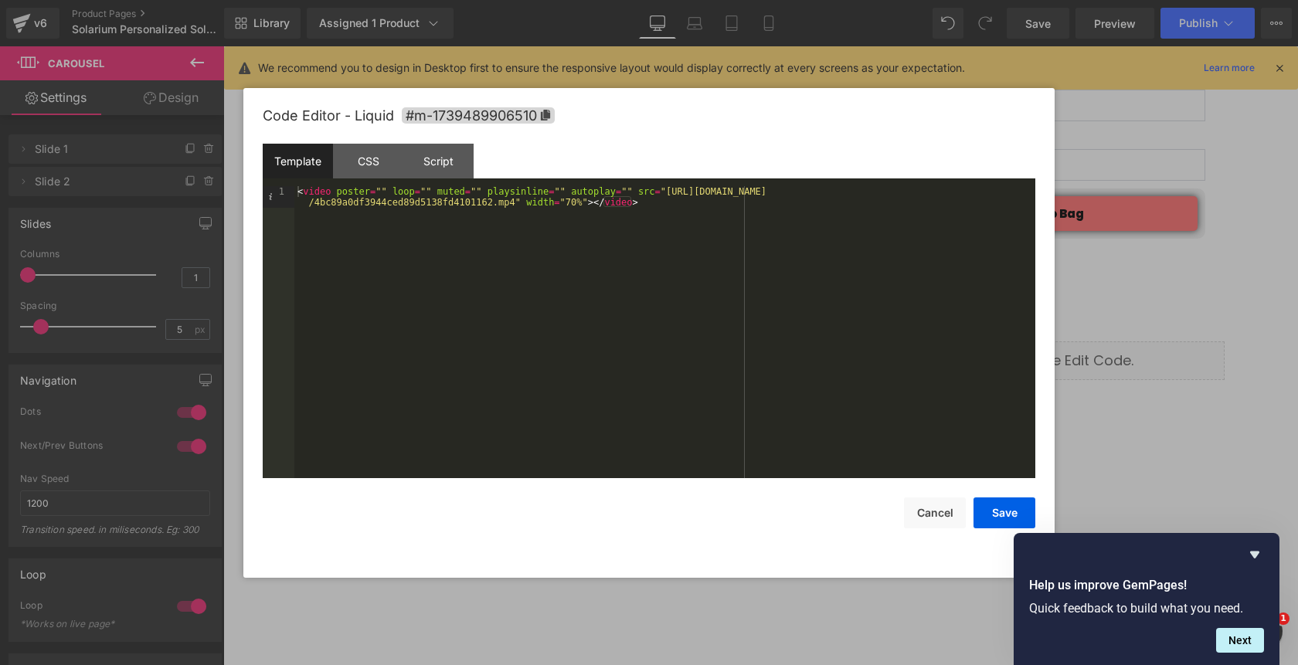
click at [575, 208] on div "< video poster = "" loop = "" muted = "" playsinline = "" autoplay = "" src = "…" at bounding box center [664, 353] width 741 height 335
click at [573, 207] on div "< video poster = "" loop = "" muted = "" playsinline = "" autoplay = "" src = "…" at bounding box center [664, 353] width 741 height 335
click at [992, 521] on button "Save" at bounding box center [1005, 513] width 62 height 31
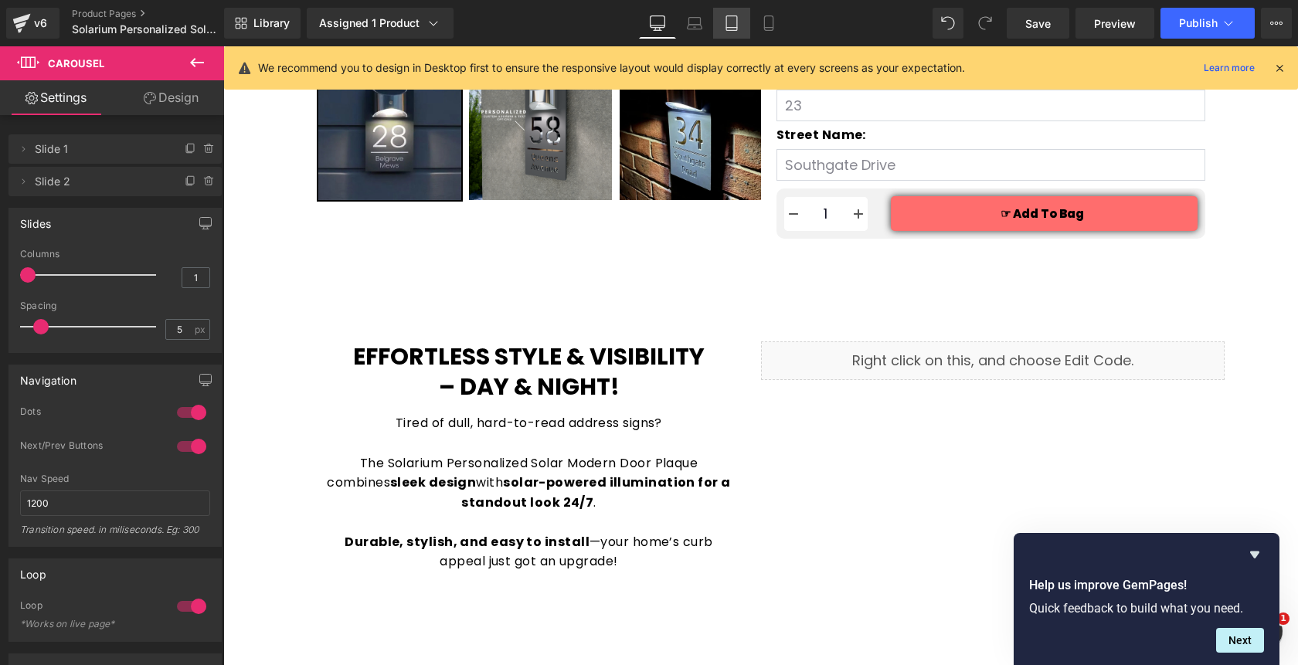
click at [728, 28] on icon at bounding box center [731, 22] width 15 height 15
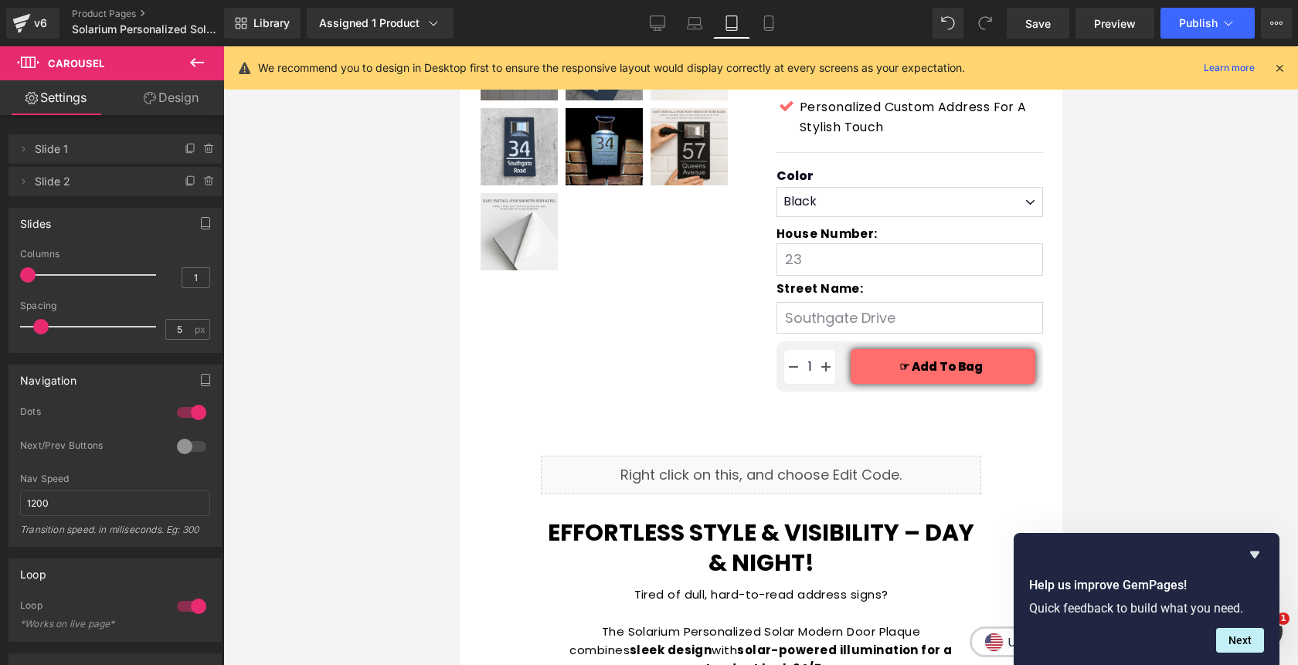
scroll to position [654, 0]
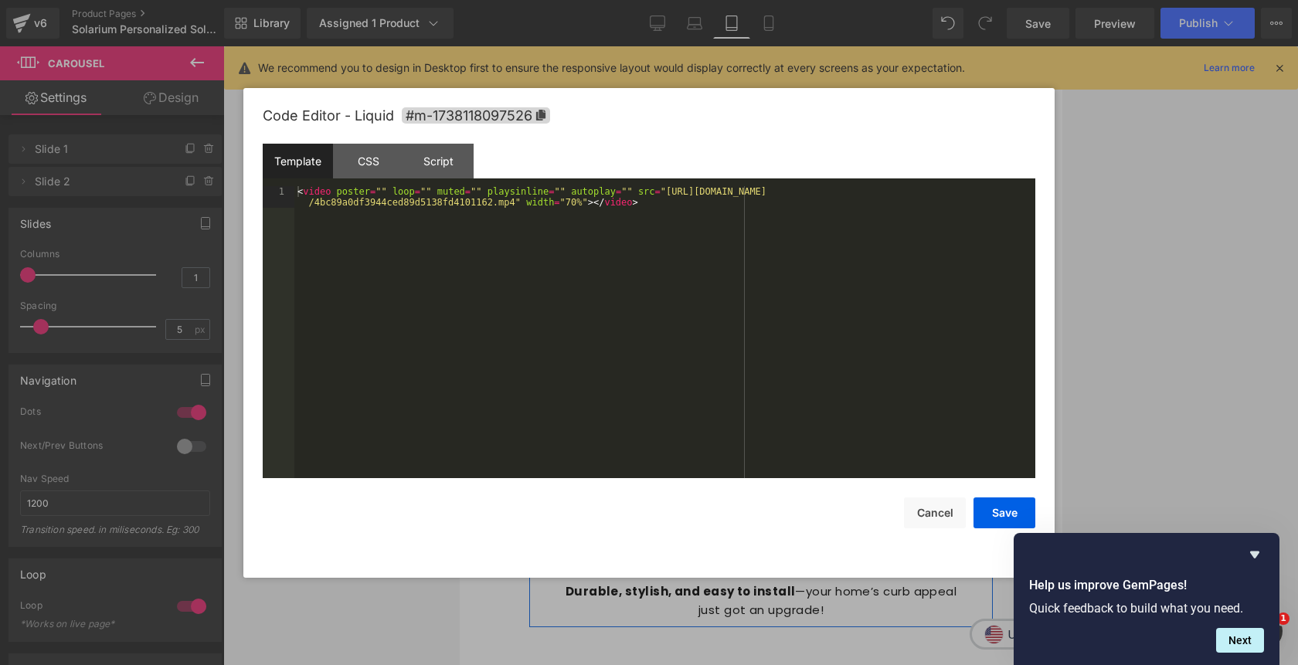
click at [782, 359] on div "Liquid" at bounding box center [760, 361] width 440 height 39
click at [576, 209] on div "< video poster = "" loop = "" muted = "" playsinline = "" autoplay = "" src = "…" at bounding box center [664, 353] width 741 height 335
click at [576, 204] on div "< video poster = "" loop = "" muted = "" playsinline = "" autoplay = "" src = "…" at bounding box center [664, 353] width 741 height 335
click at [991, 513] on button "Save" at bounding box center [1005, 513] width 62 height 31
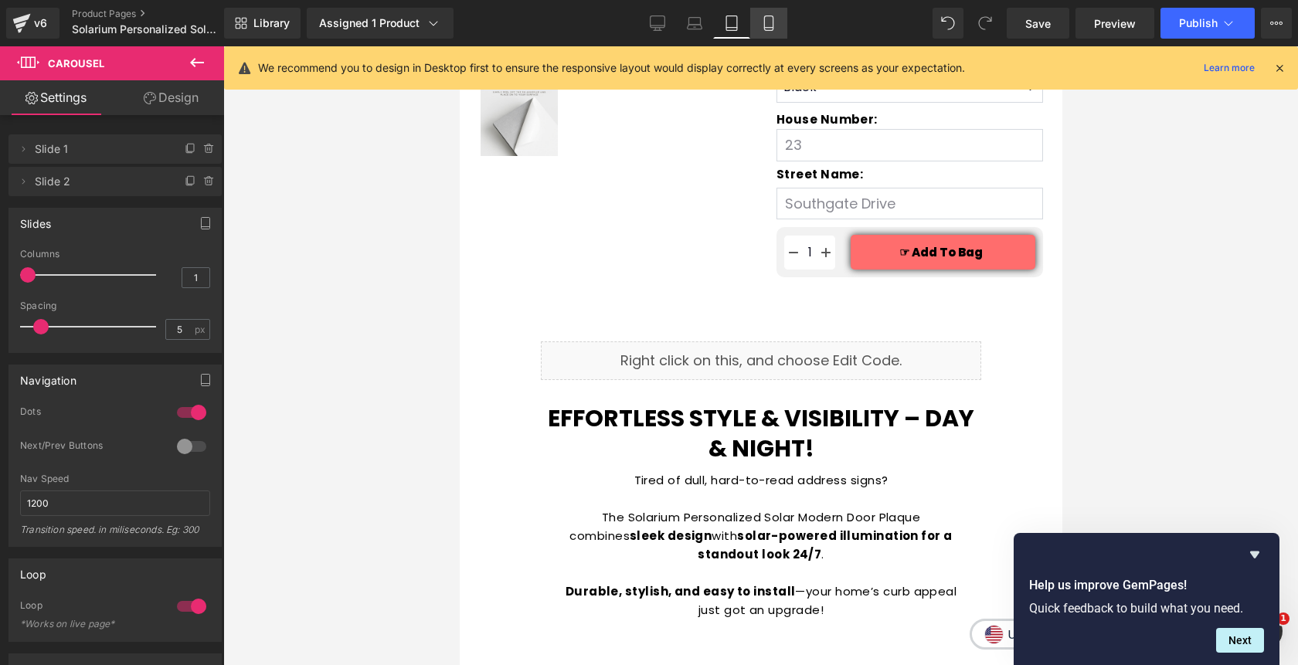
click at [773, 22] on icon at bounding box center [768, 22] width 15 height 15
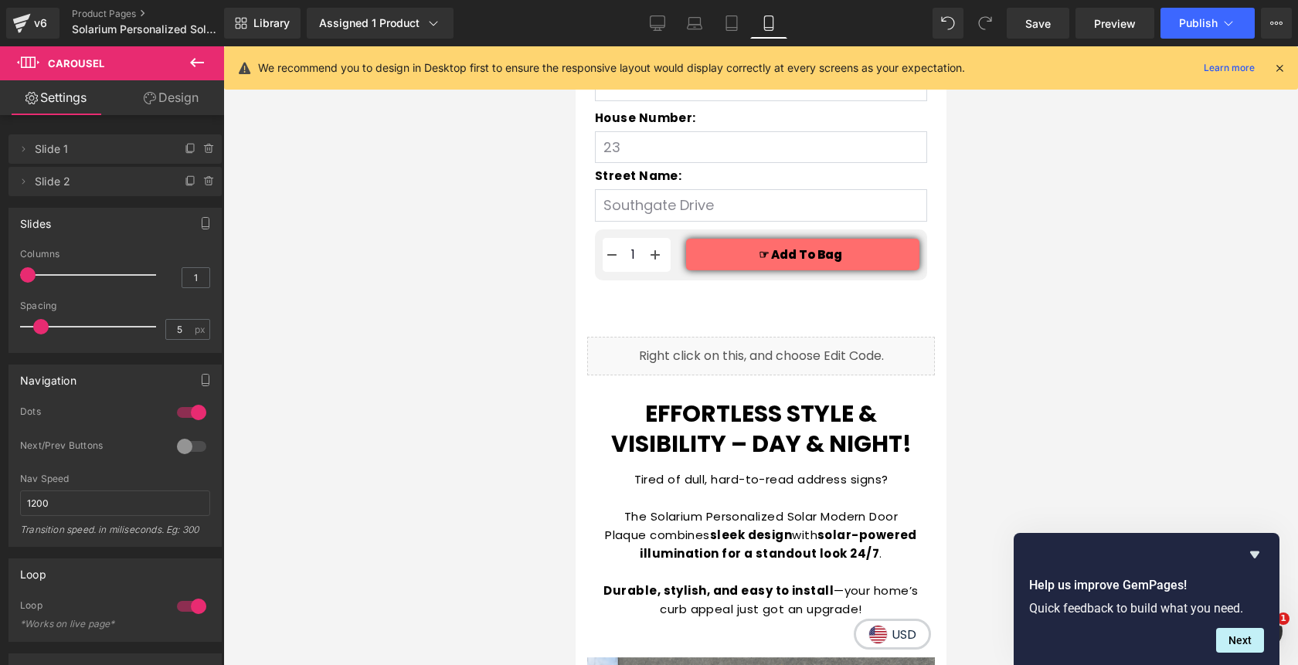
scroll to position [993, 0]
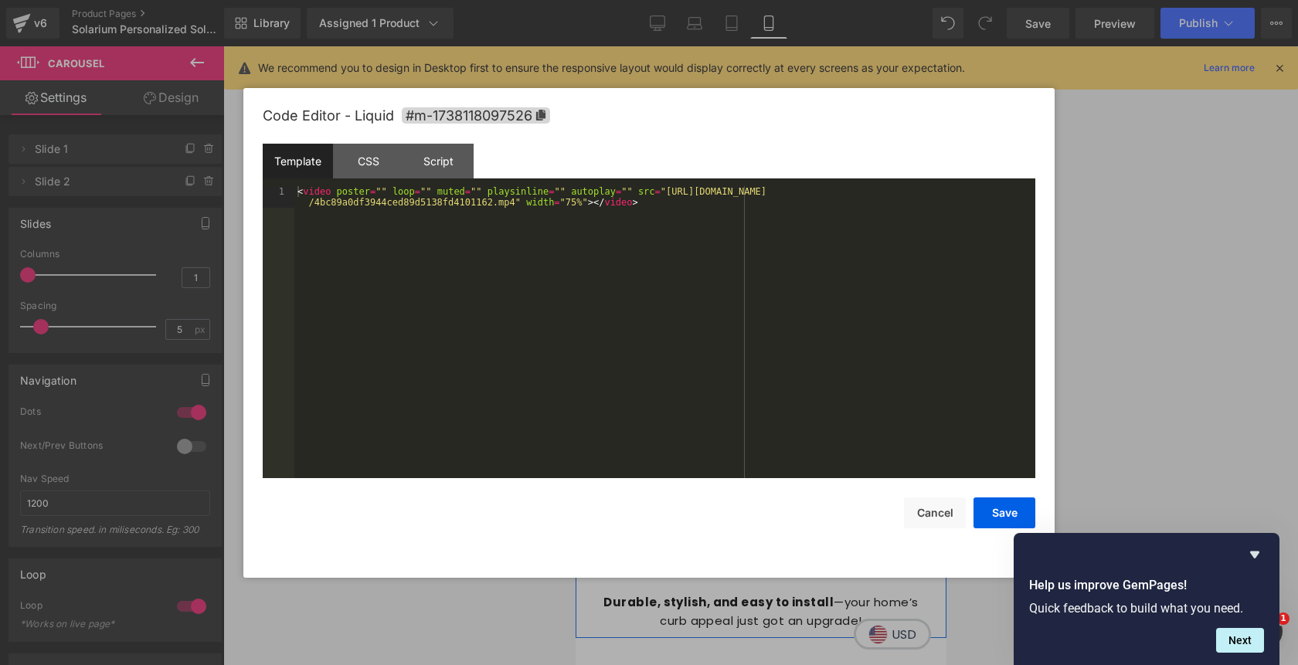
click at [778, 364] on div "Liquid" at bounding box center [761, 368] width 348 height 39
click at [944, 512] on button "Cancel" at bounding box center [935, 513] width 62 height 31
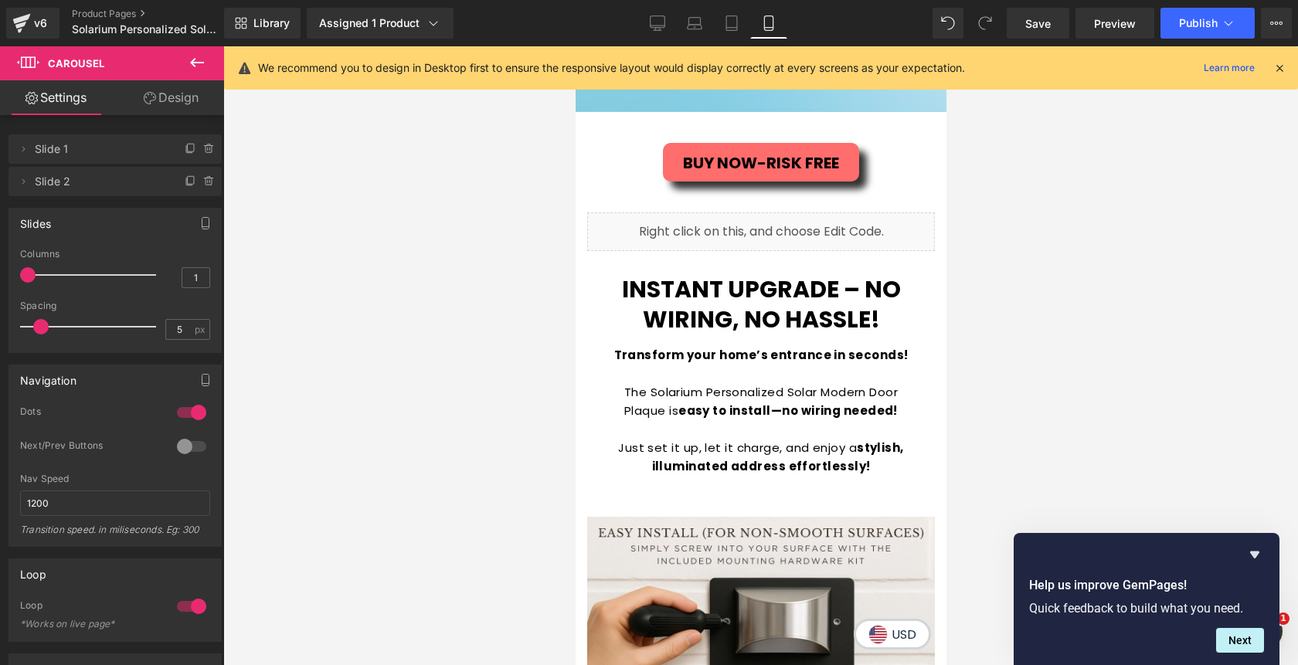
scroll to position [2871, 0]
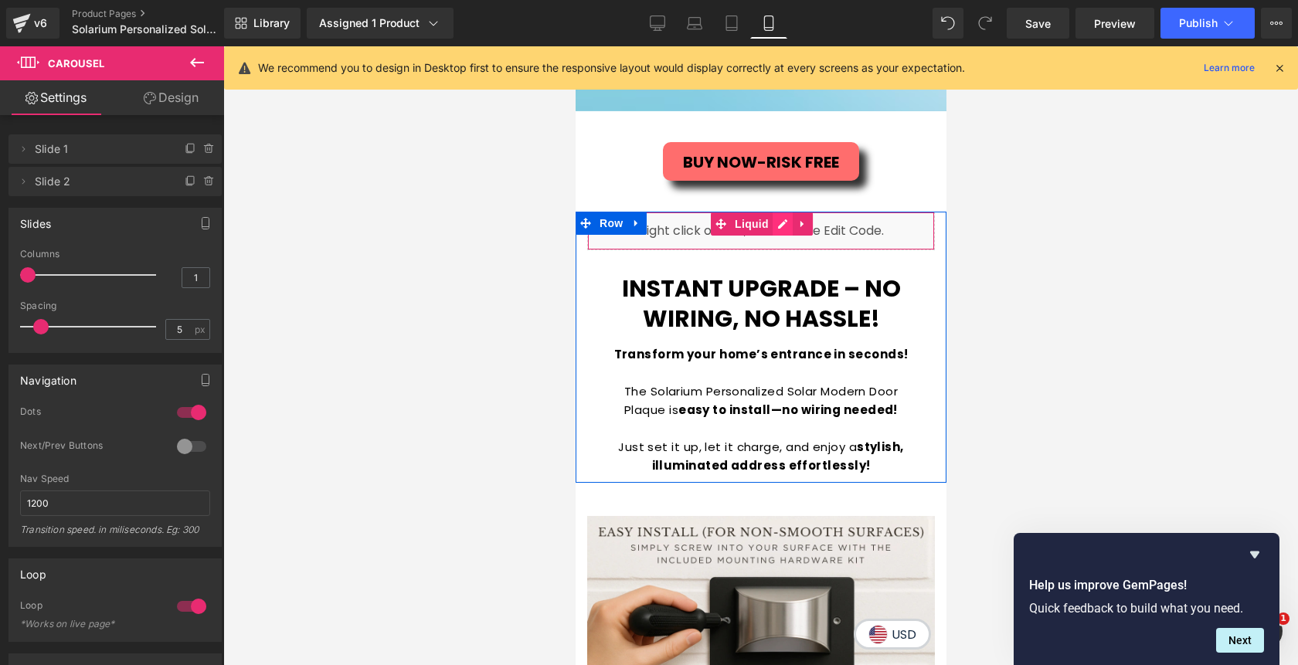
click at [784, 229] on div "Liquid" at bounding box center [761, 231] width 348 height 39
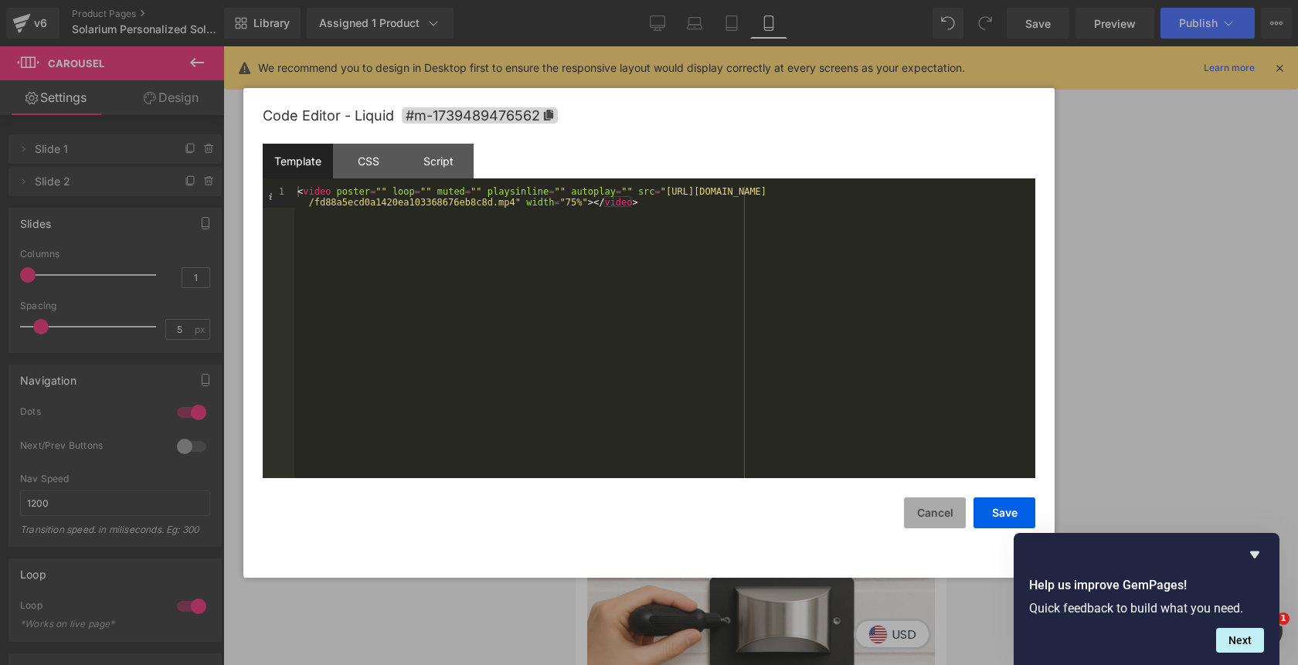
click at [937, 516] on button "Cancel" at bounding box center [935, 513] width 62 height 31
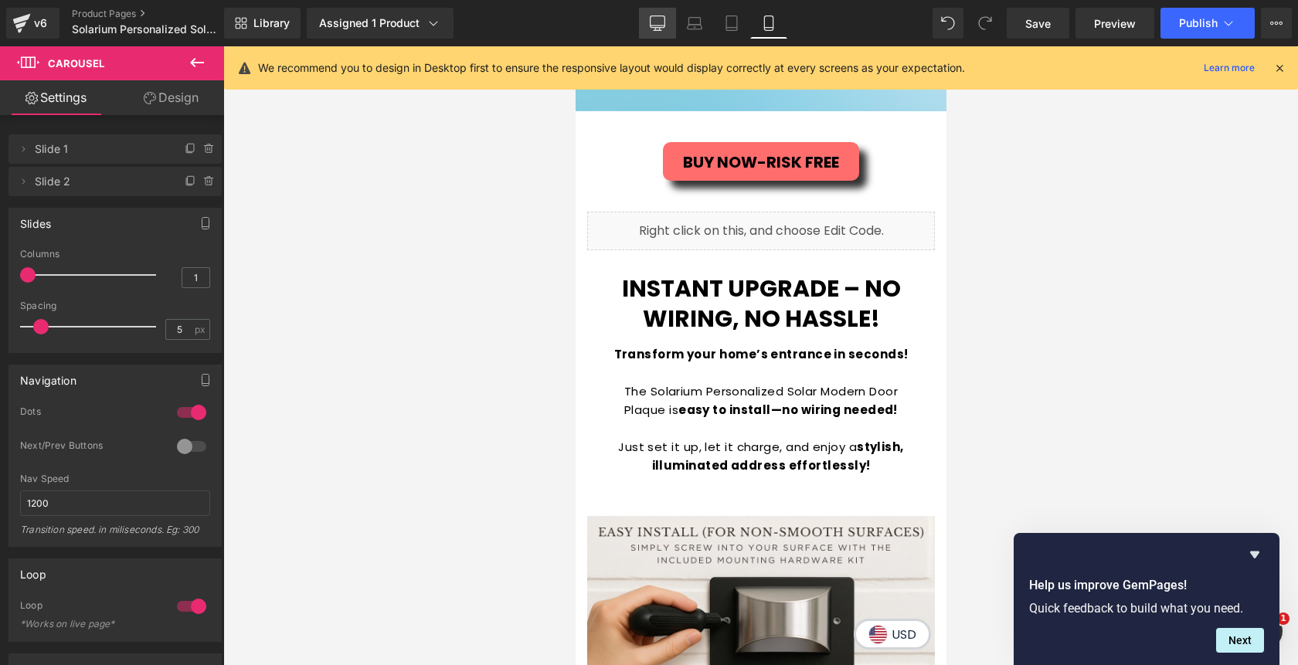
click at [655, 28] on icon at bounding box center [658, 22] width 15 height 12
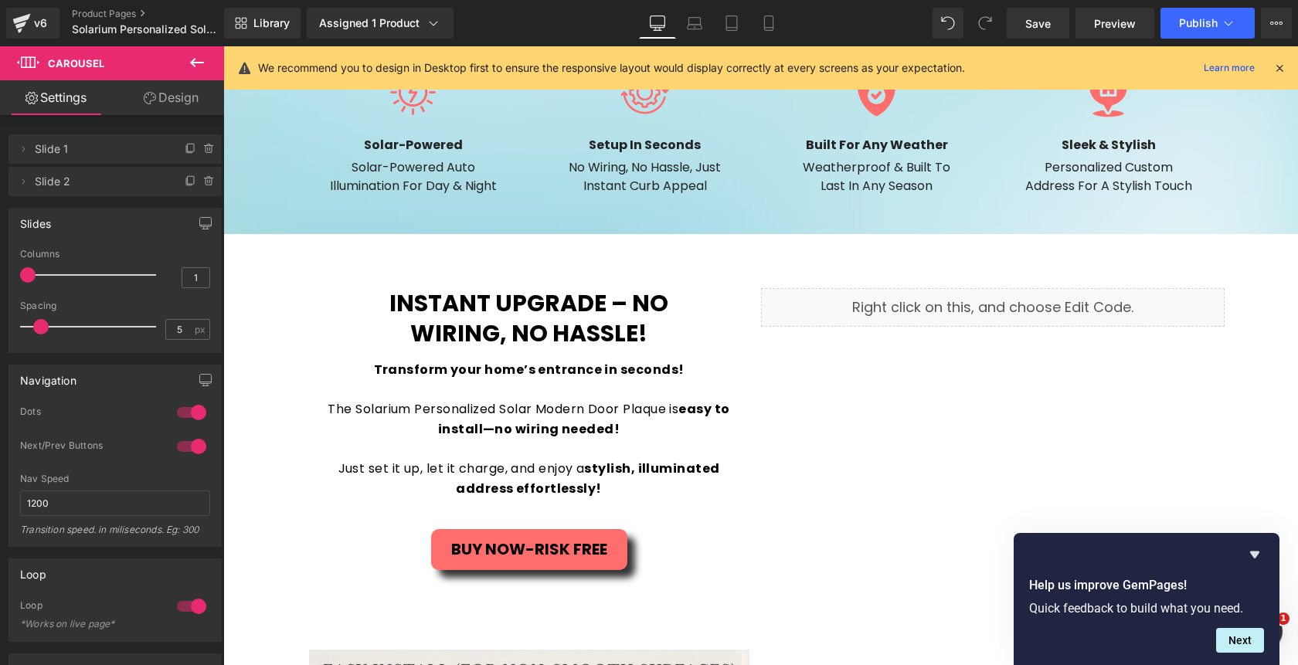
scroll to position [1773, 0]
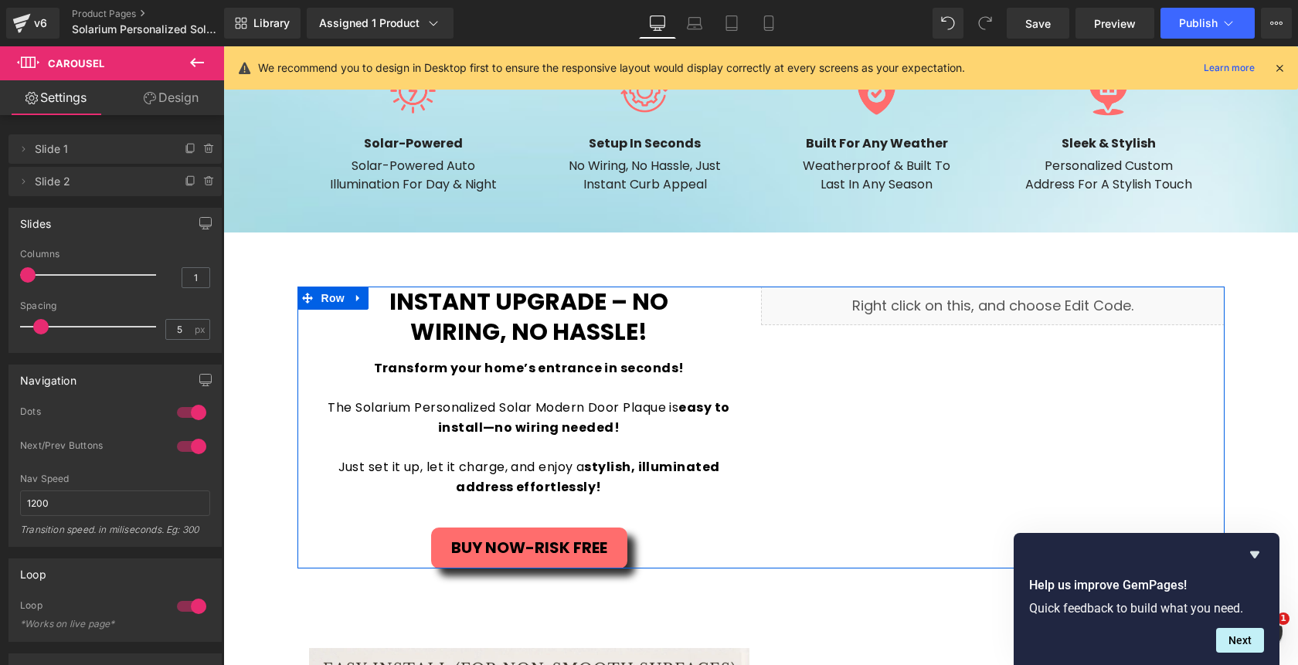
click at [1012, 304] on div "Liquid" at bounding box center [993, 306] width 464 height 39
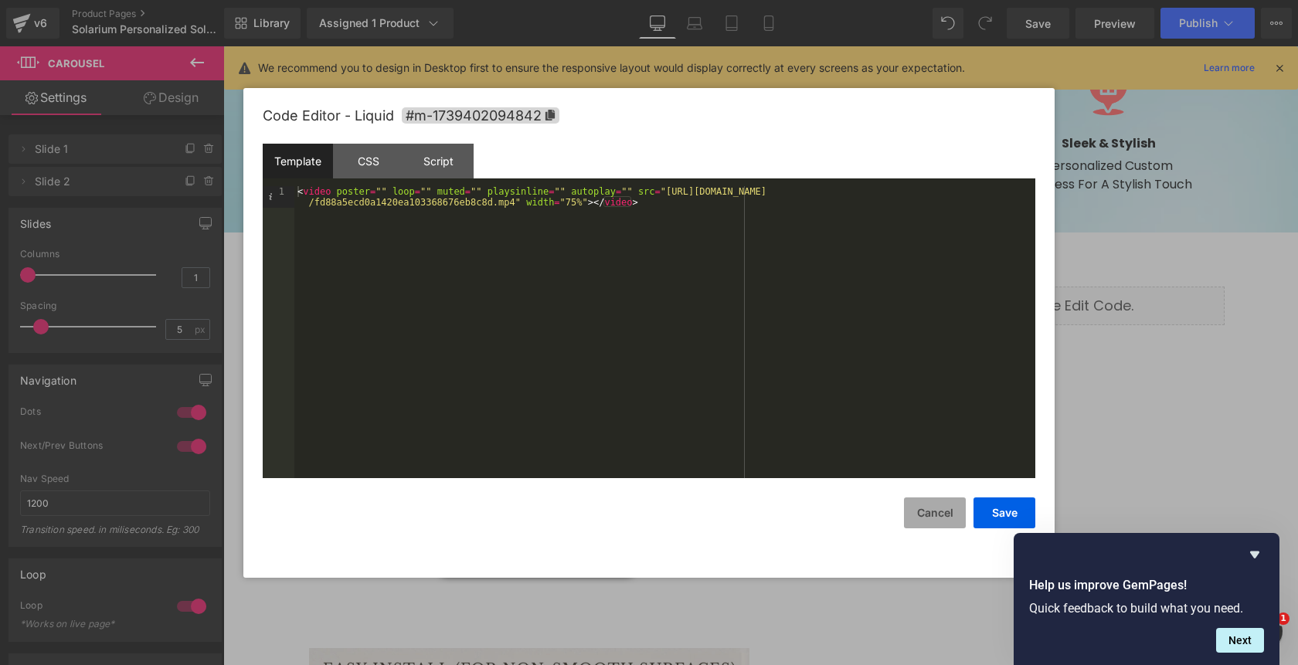
click at [945, 519] on button "Cancel" at bounding box center [935, 513] width 62 height 31
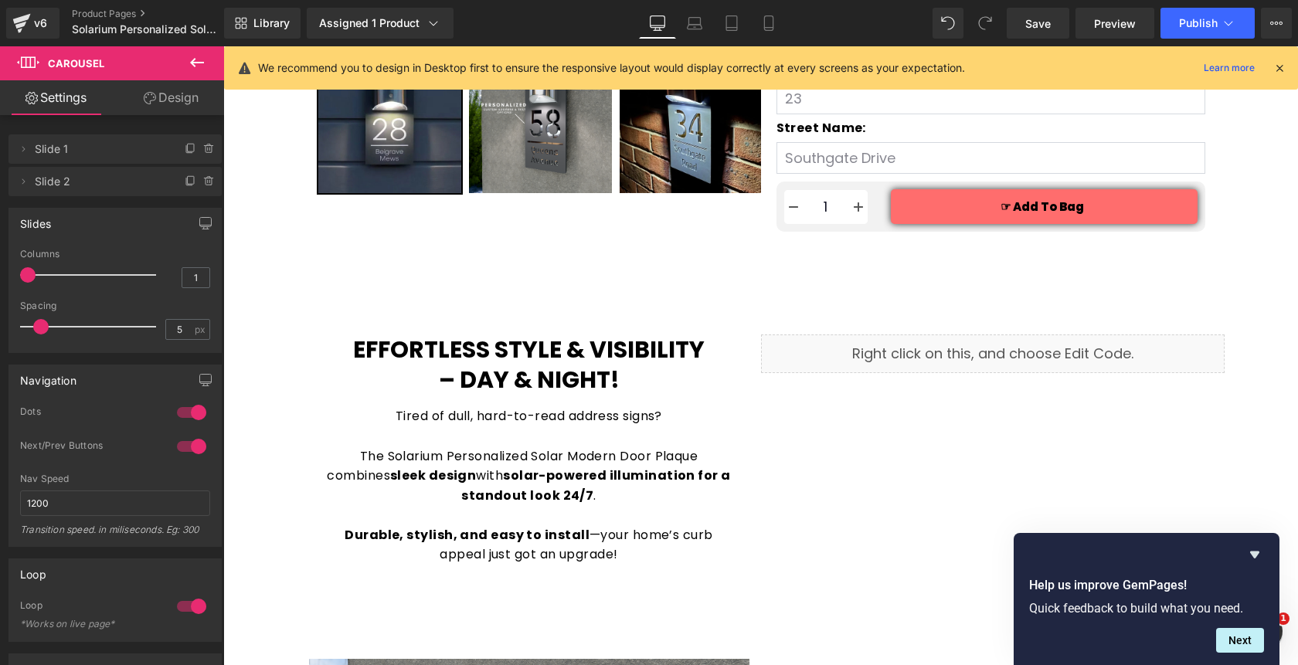
scroll to position [540, 0]
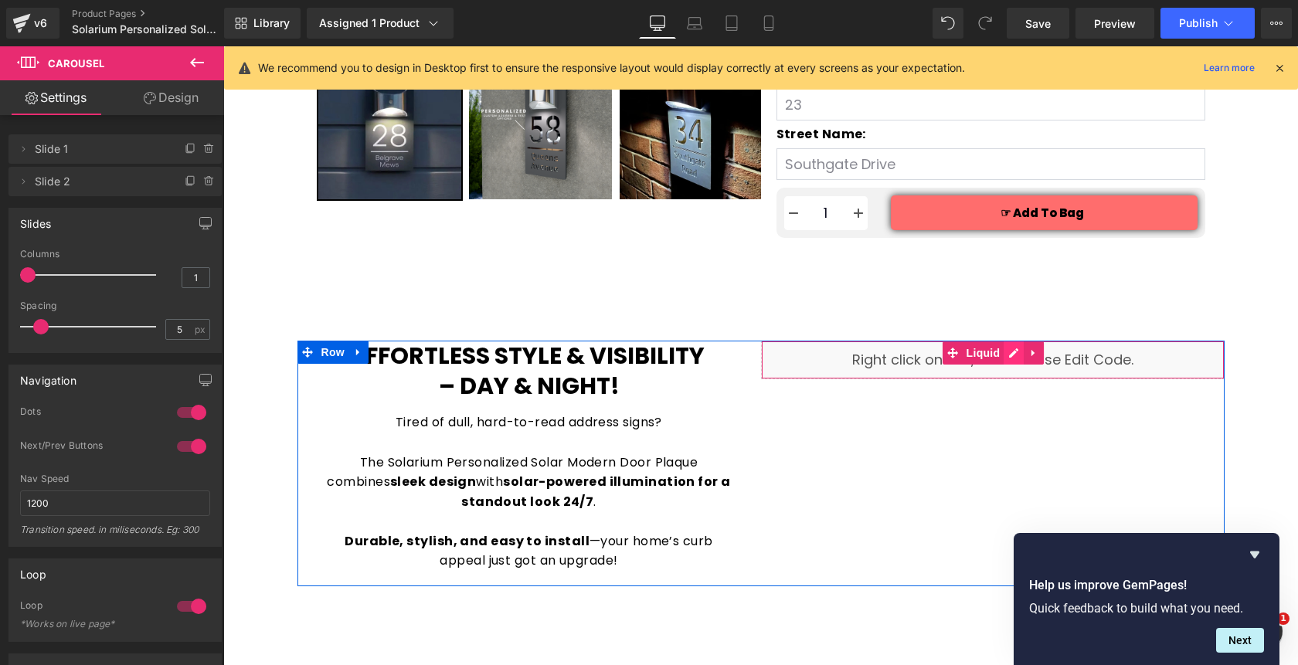
click at [1010, 358] on div "Liquid" at bounding box center [993, 360] width 464 height 39
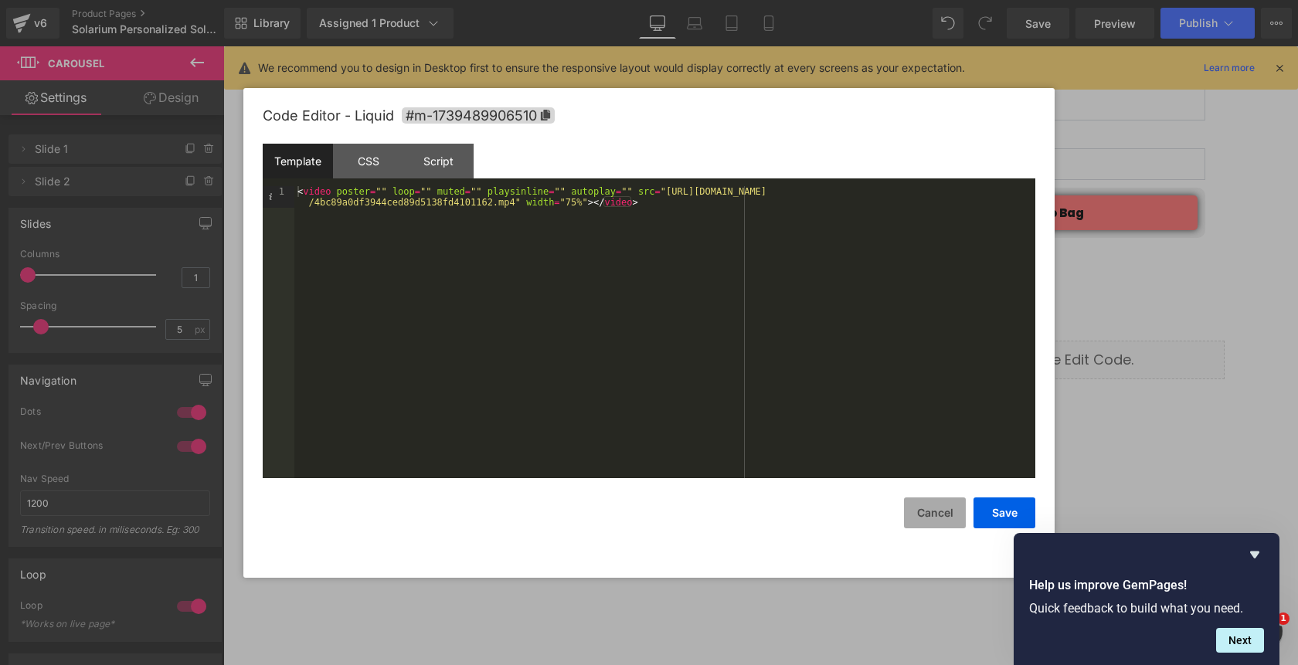
click at [933, 508] on button "Cancel" at bounding box center [935, 513] width 62 height 31
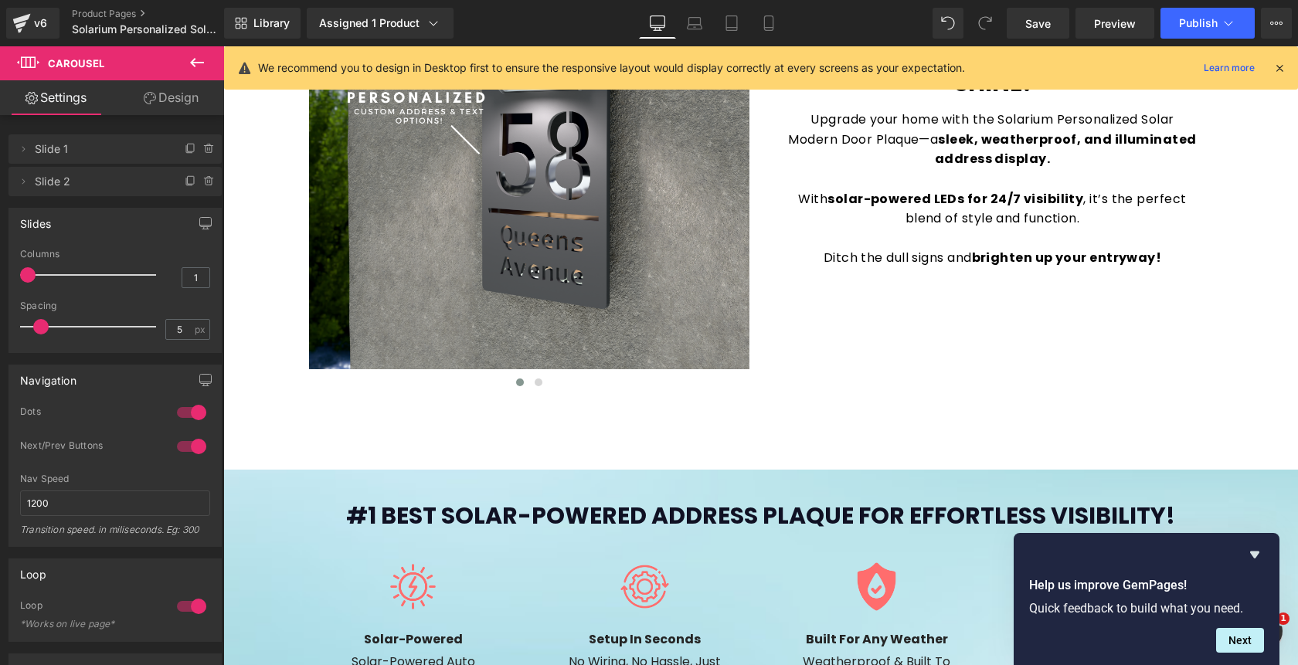
scroll to position [1274, 0]
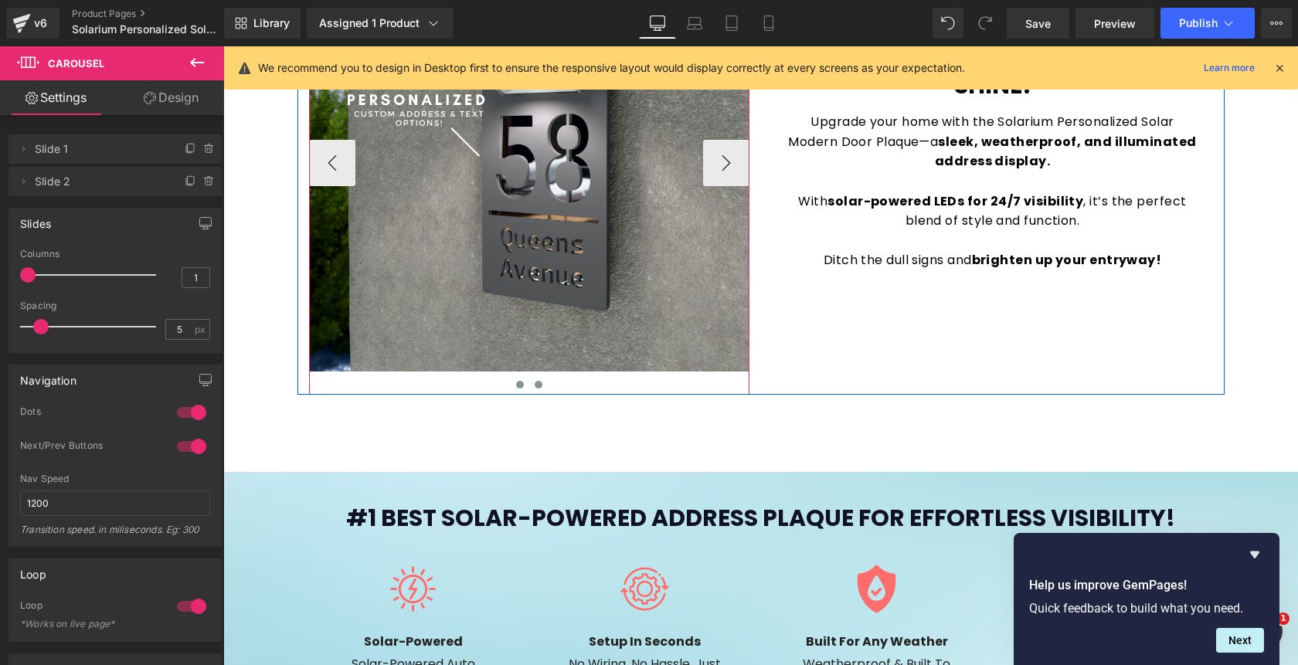
click at [537, 387] on span at bounding box center [539, 385] width 8 height 8
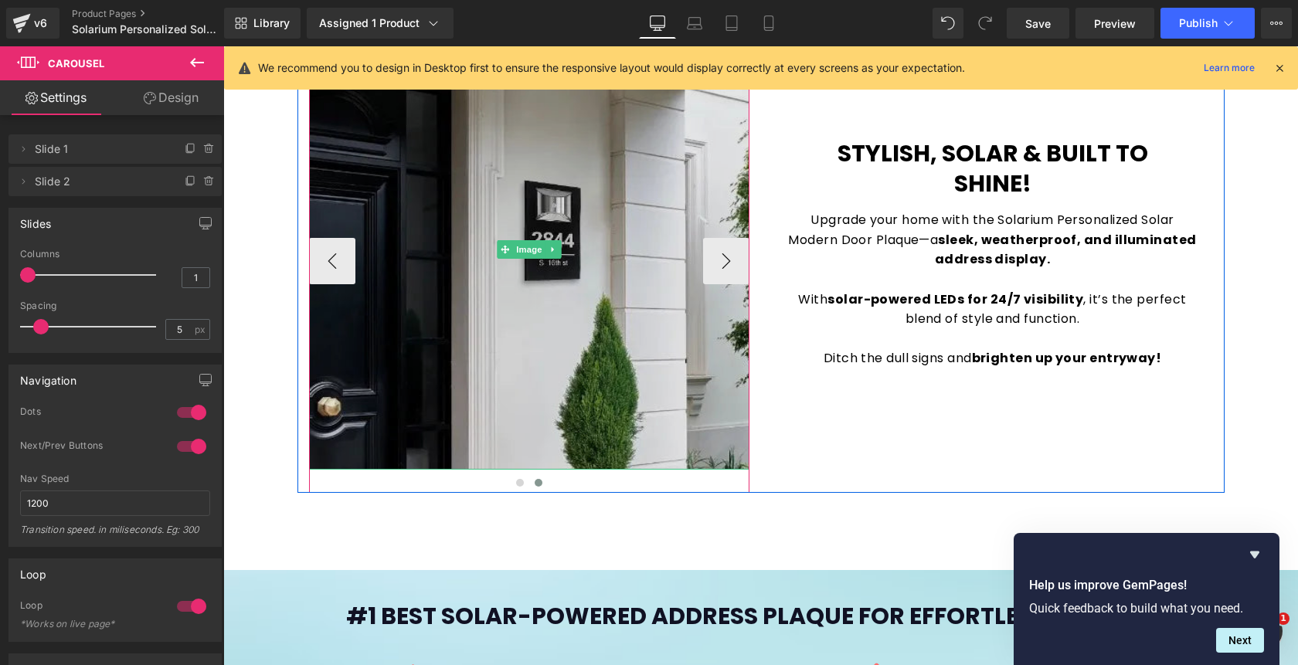
scroll to position [1119, 0]
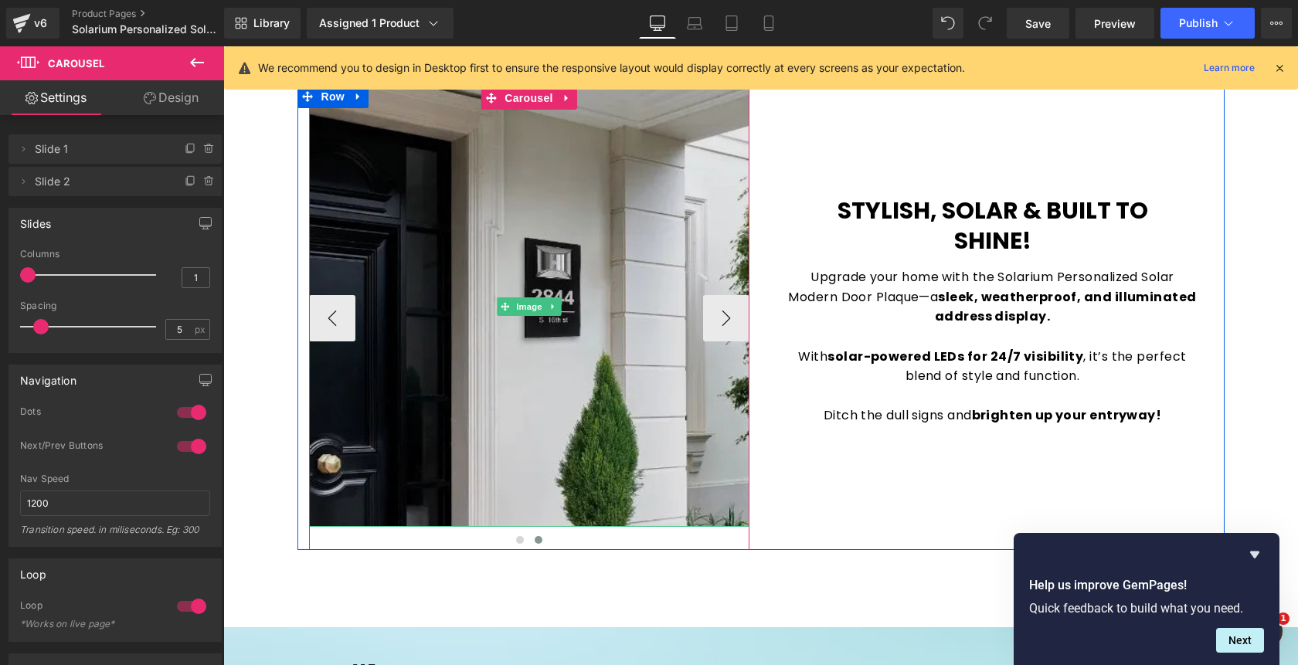
click at [479, 248] on img at bounding box center [529, 307] width 440 height 440
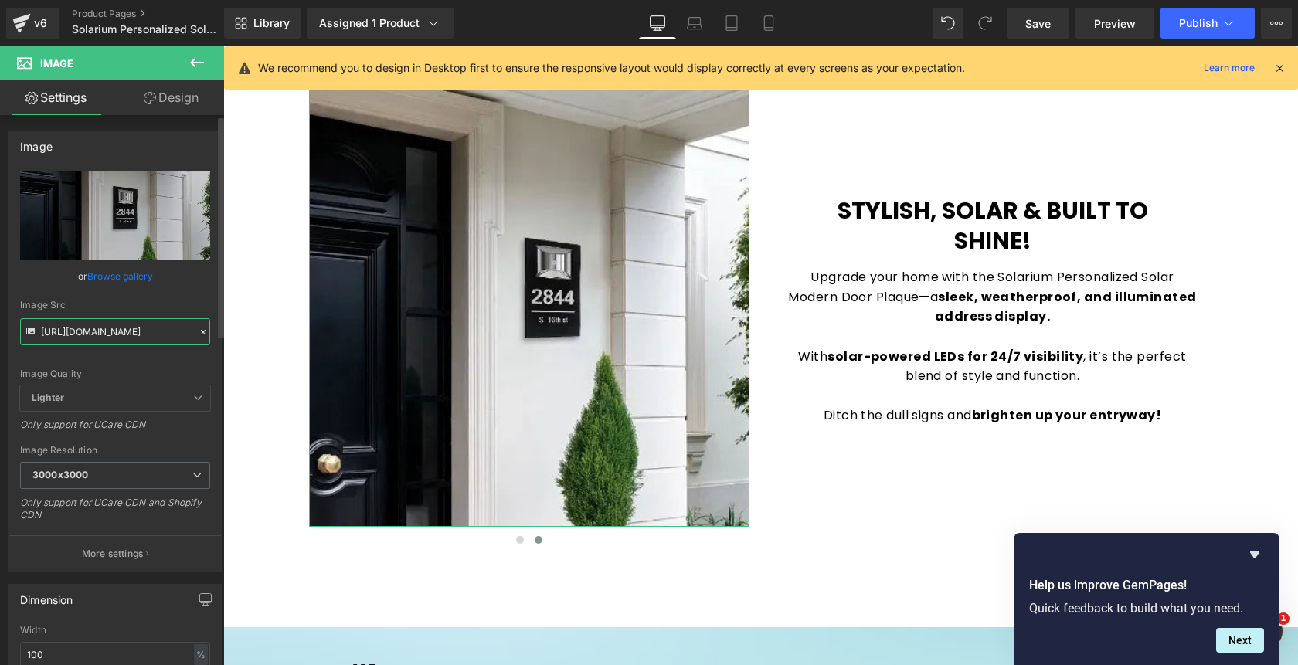
click at [142, 328] on input "[URL][DOMAIN_NAME]" at bounding box center [115, 331] width 190 height 27
paste input "image_wood2.webp?v=1758845033"
type input "[URL][DOMAIN_NAME]"
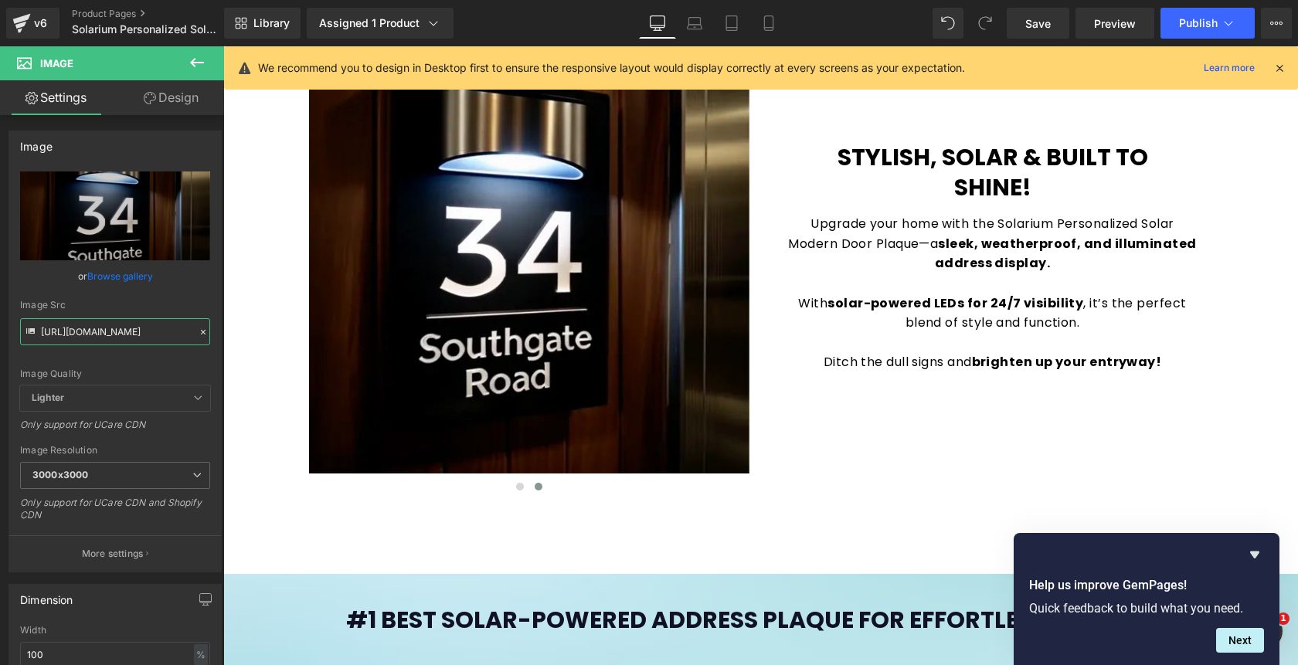
scroll to position [1173, 0]
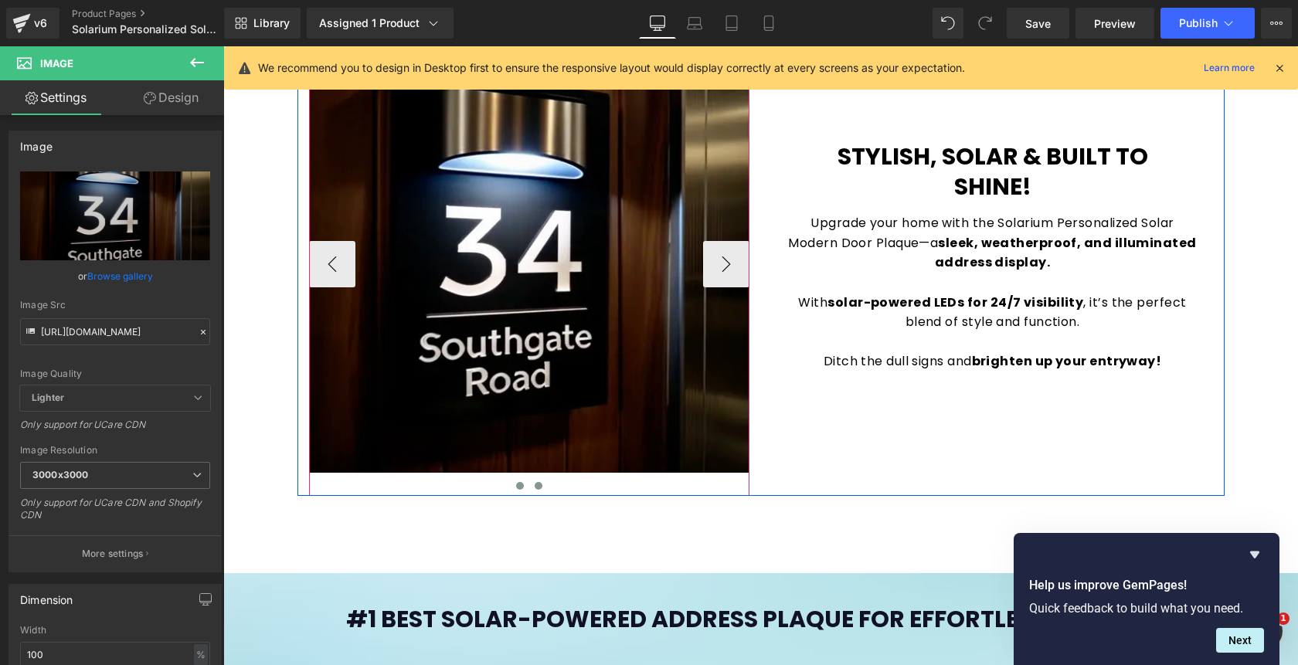
click at [519, 491] on button at bounding box center [520, 485] width 19 height 15
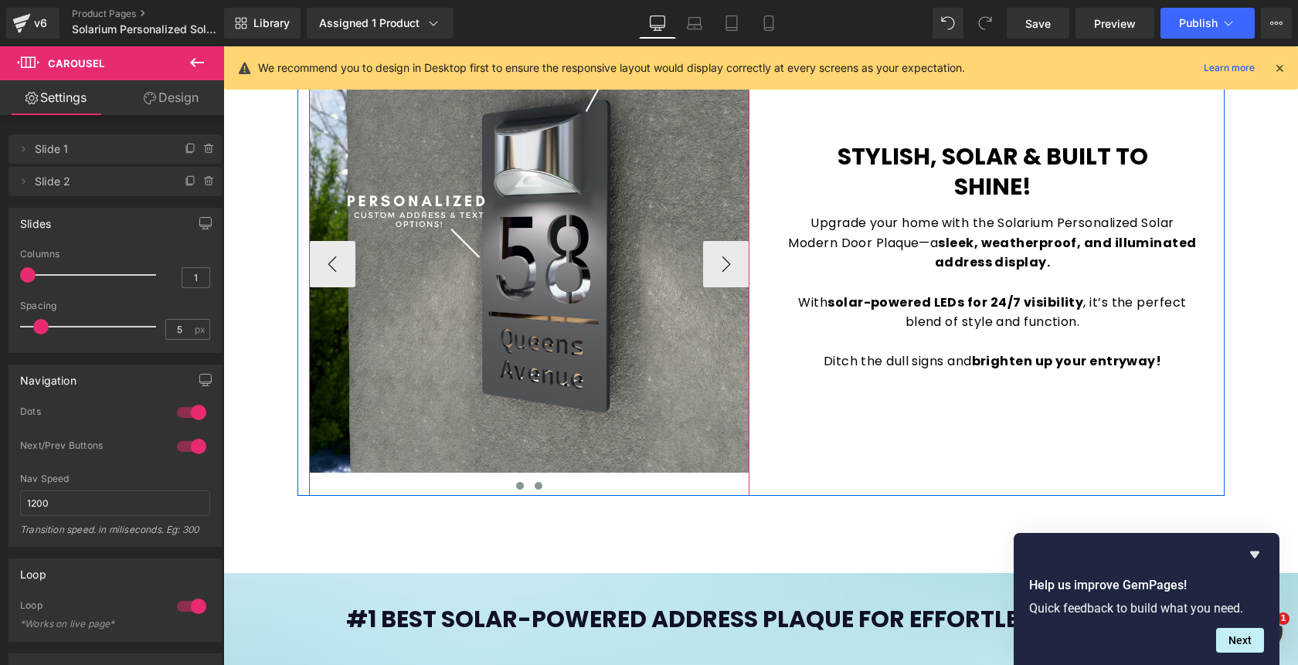
click at [535, 491] on button at bounding box center [538, 485] width 19 height 15
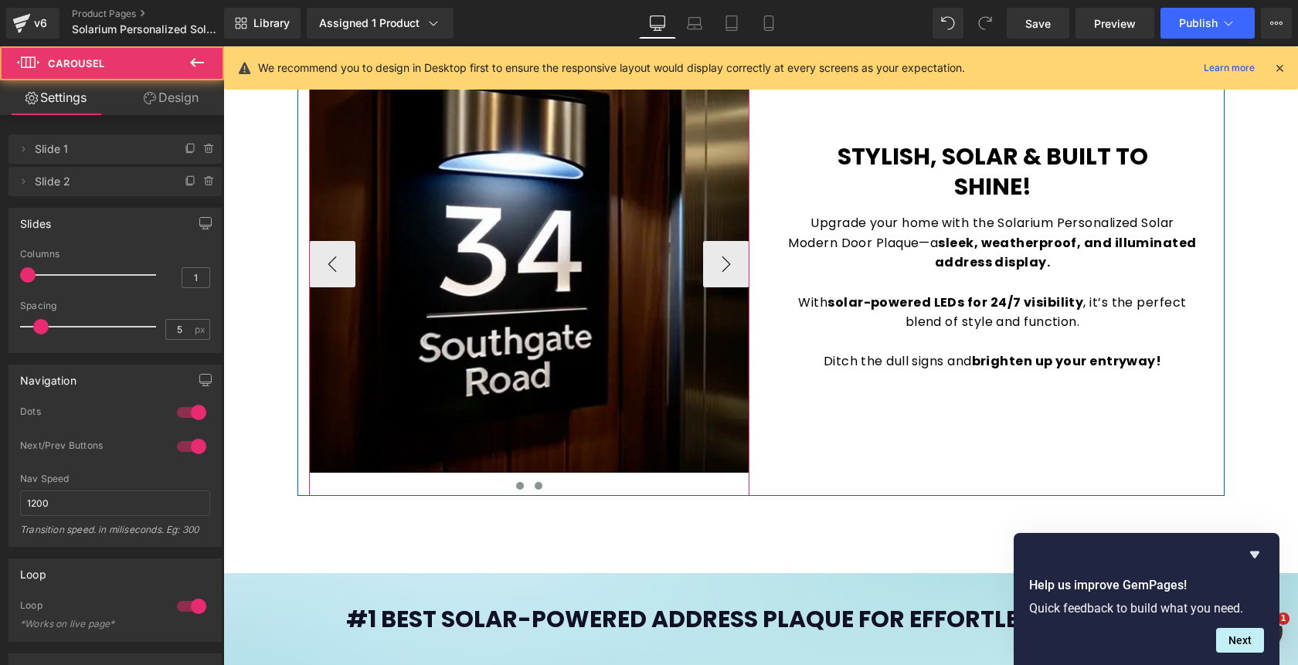
click at [520, 488] on span at bounding box center [520, 486] width 8 height 8
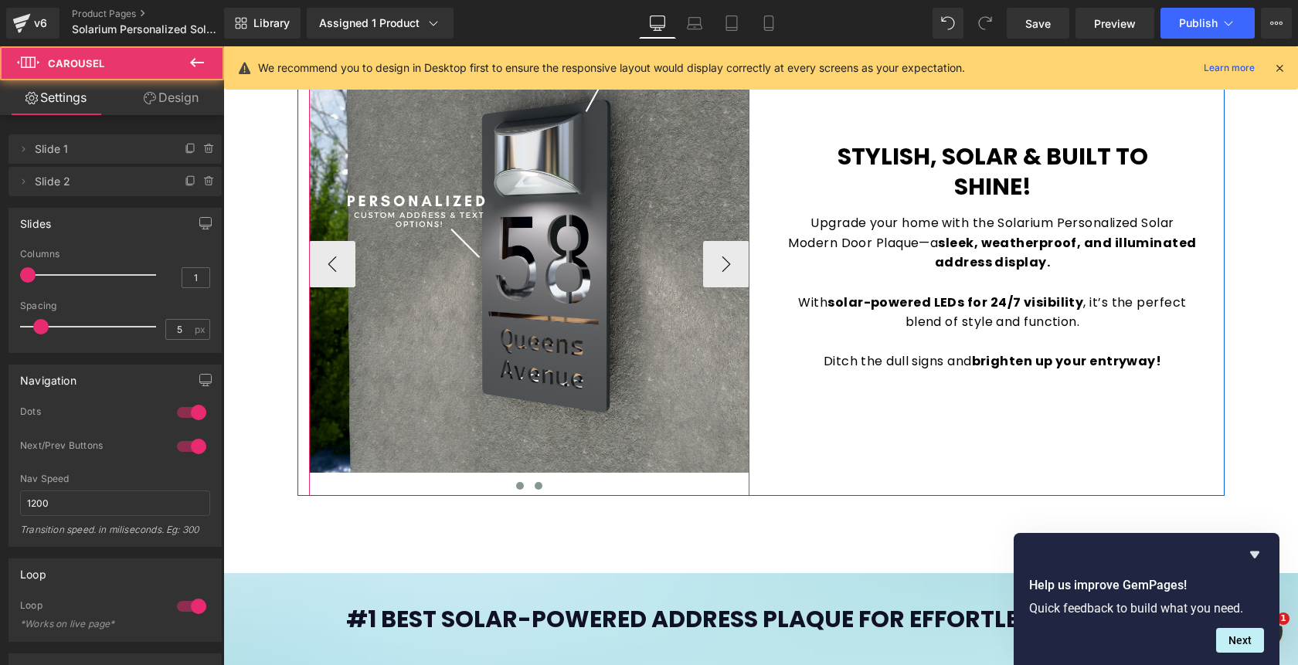
click at [536, 483] on span at bounding box center [539, 486] width 8 height 8
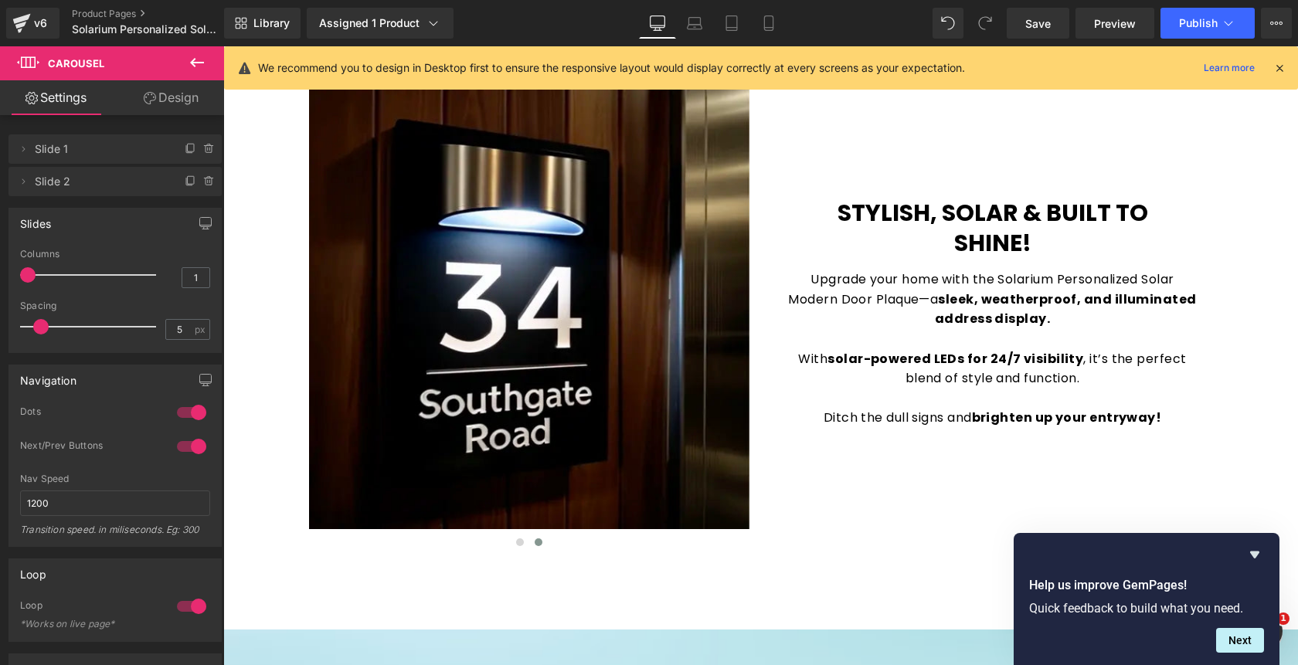
scroll to position [1131, 0]
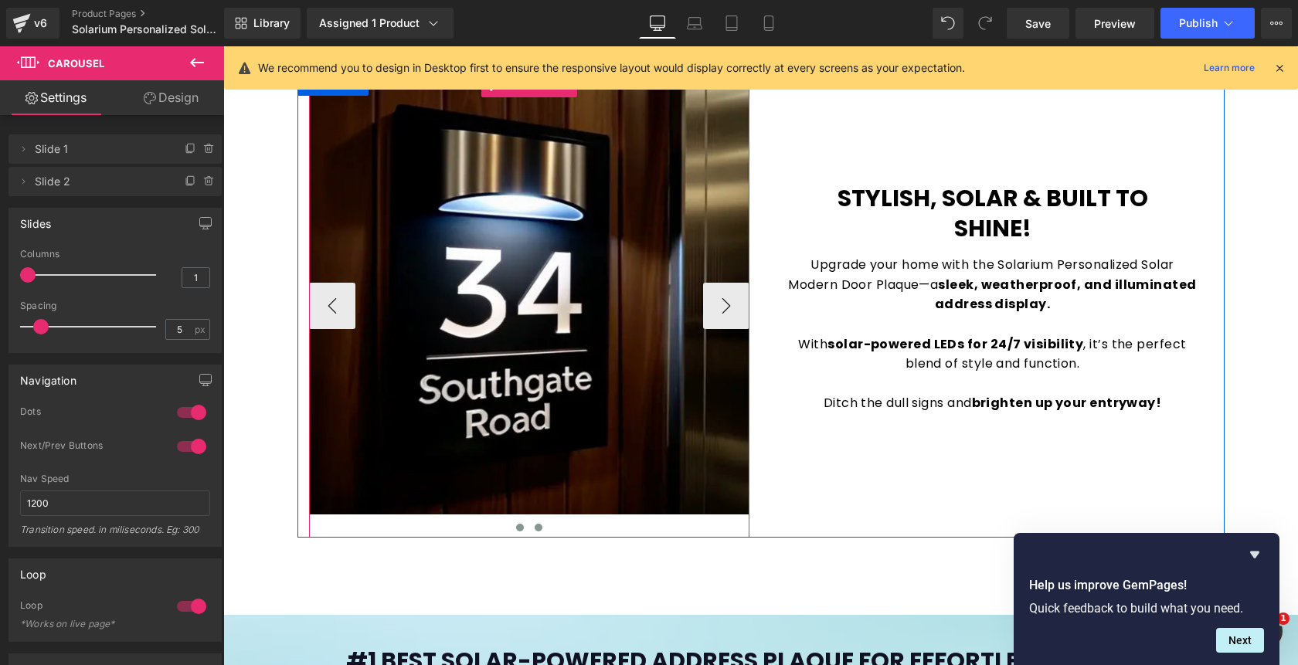
click at [518, 528] on span at bounding box center [520, 528] width 8 height 8
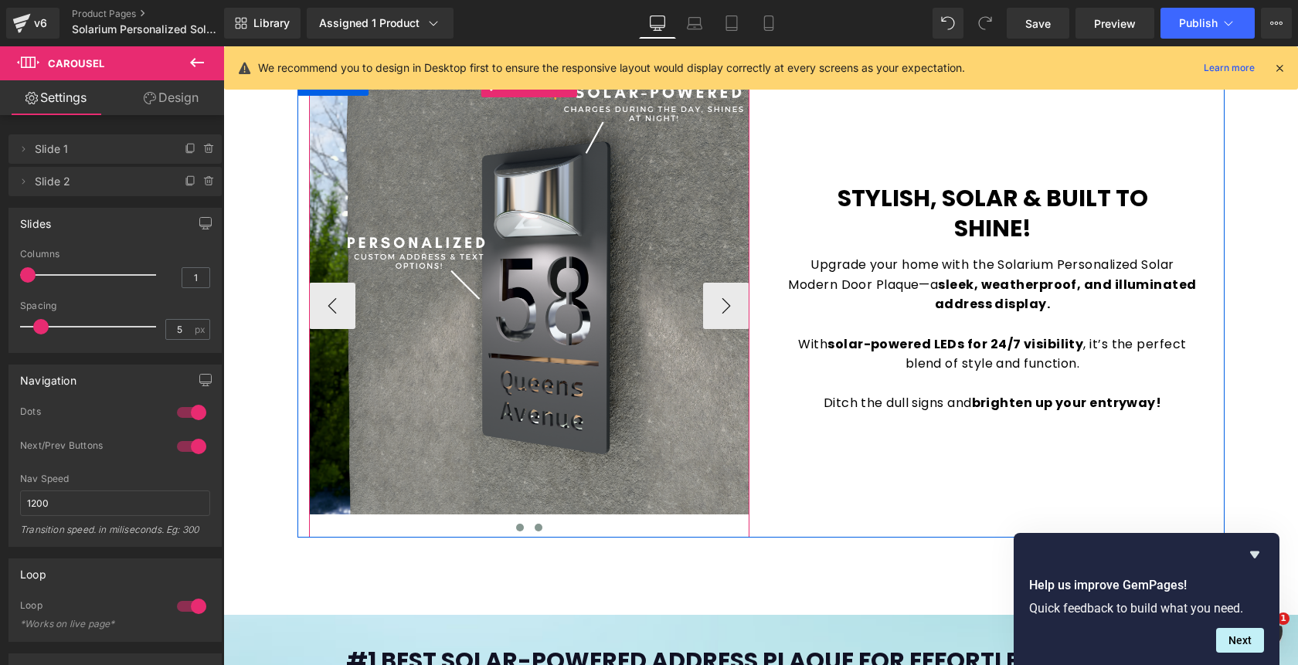
click at [539, 529] on span at bounding box center [539, 528] width 8 height 8
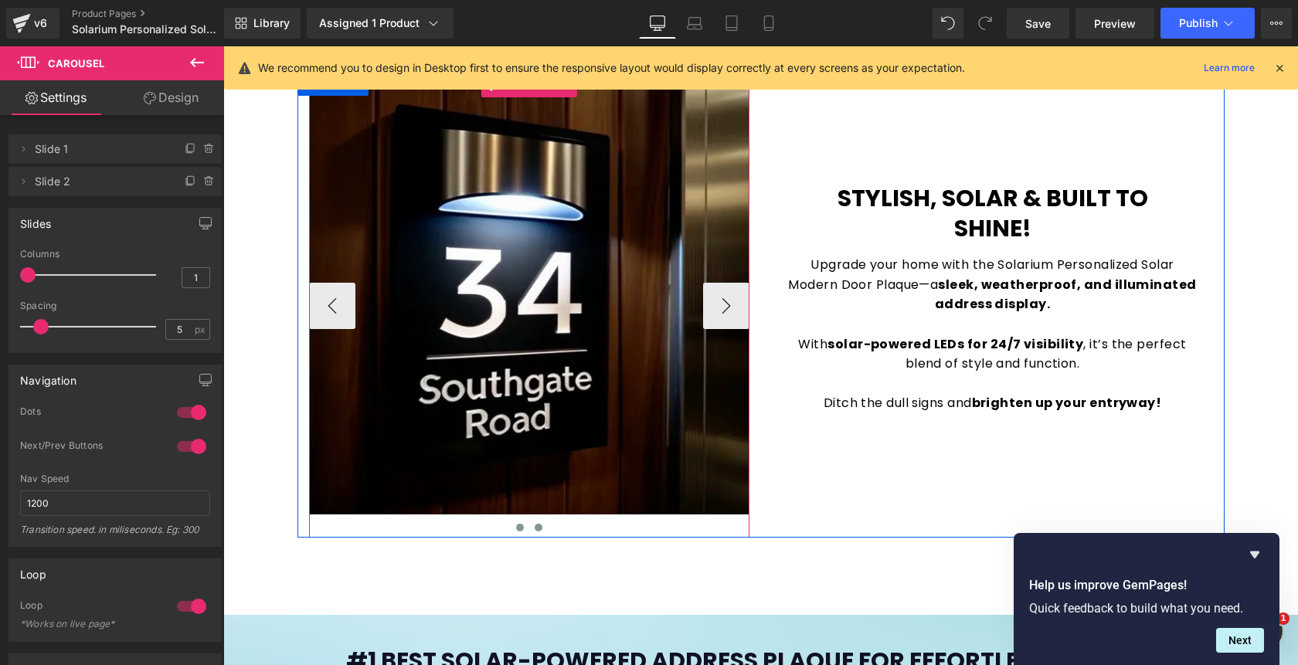
click at [521, 531] on span at bounding box center [520, 528] width 8 height 8
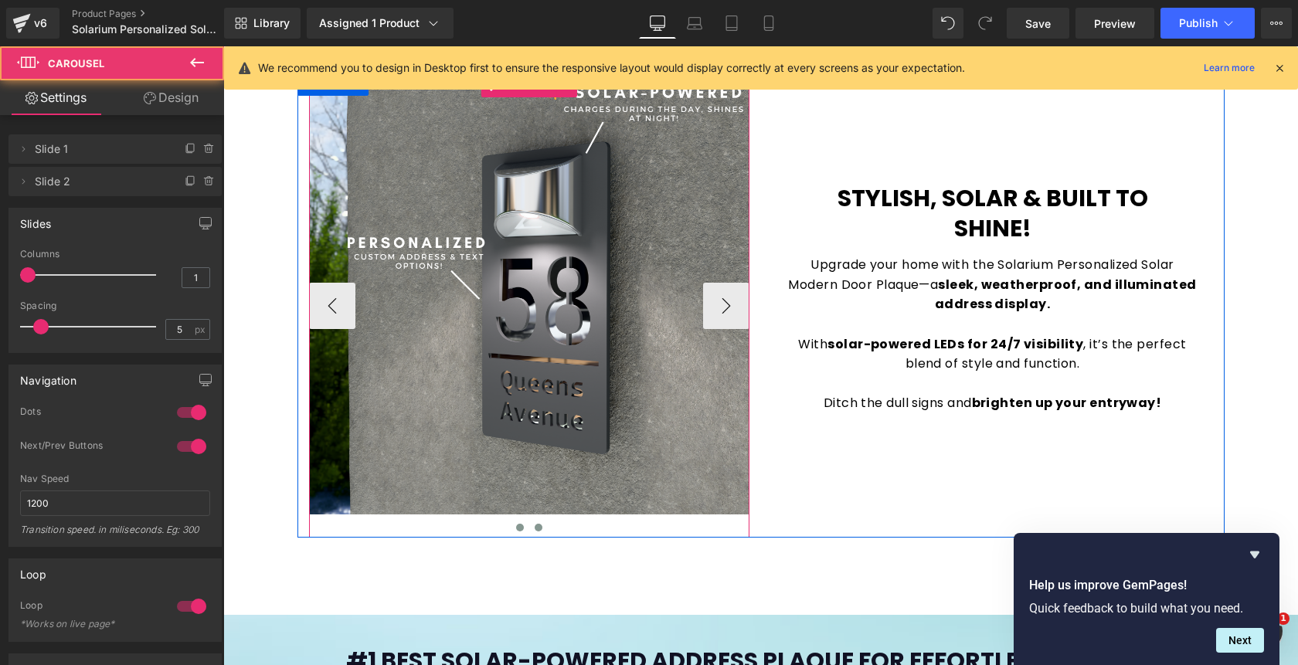
click at [537, 529] on span at bounding box center [539, 528] width 8 height 8
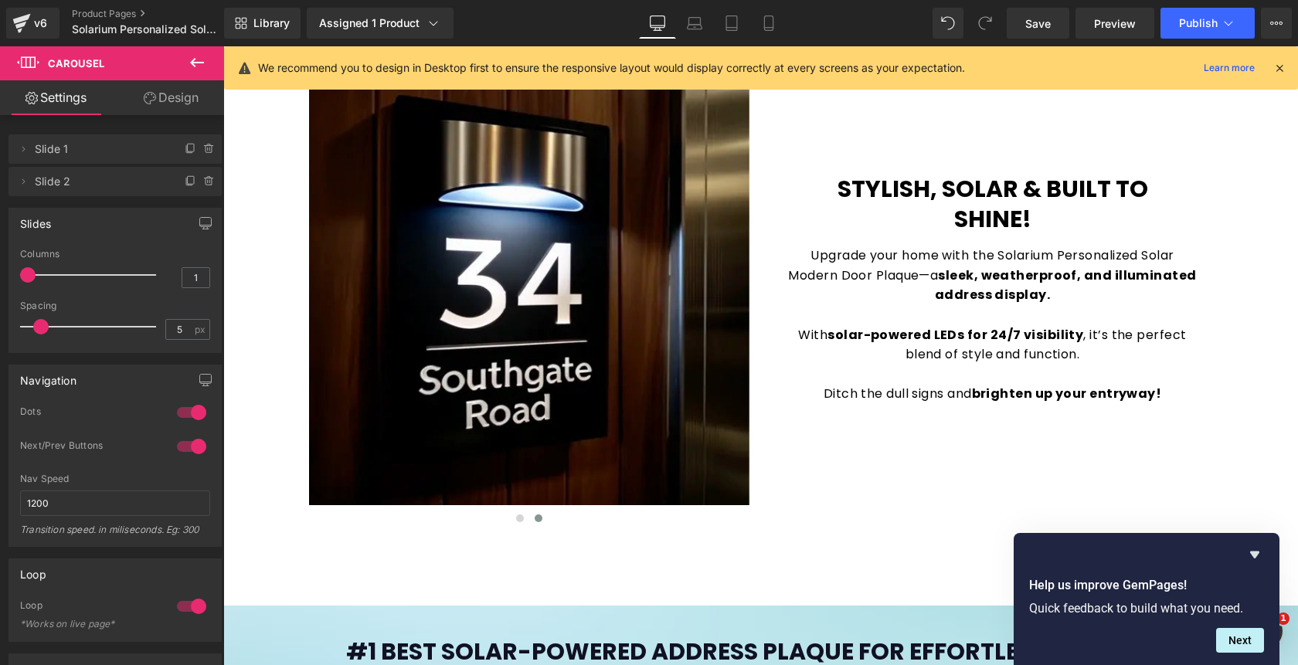
scroll to position [1150, 0]
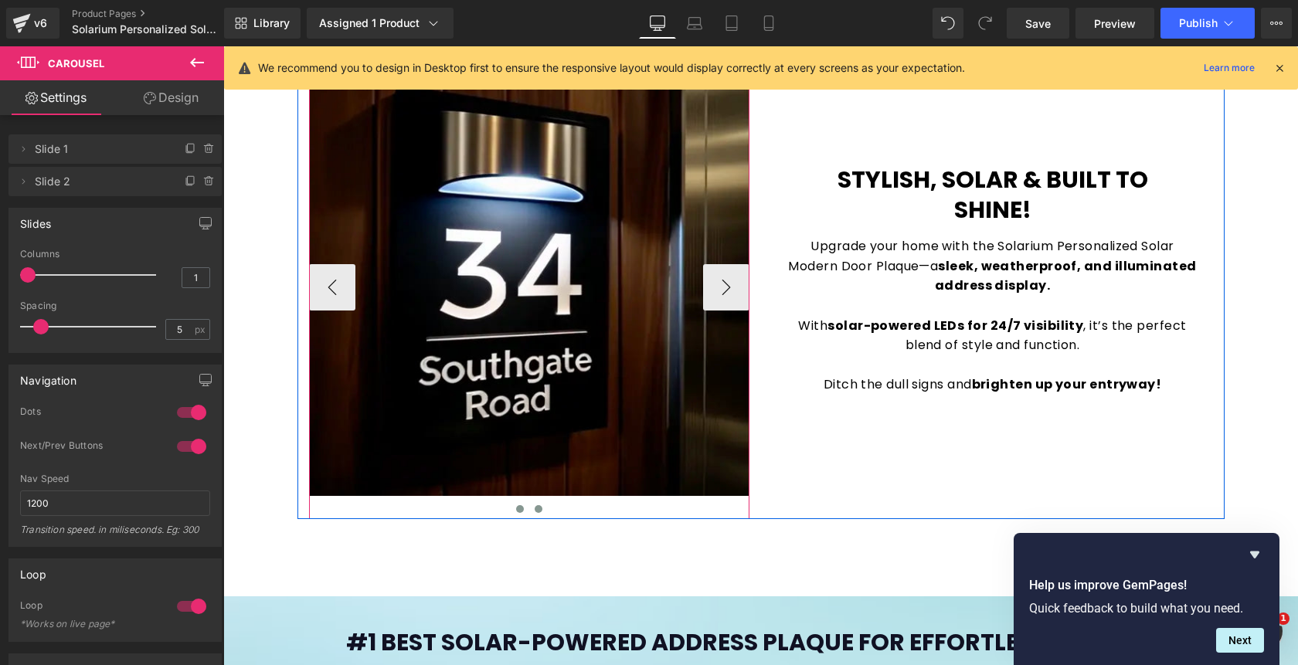
click at [519, 512] on span at bounding box center [520, 509] width 8 height 8
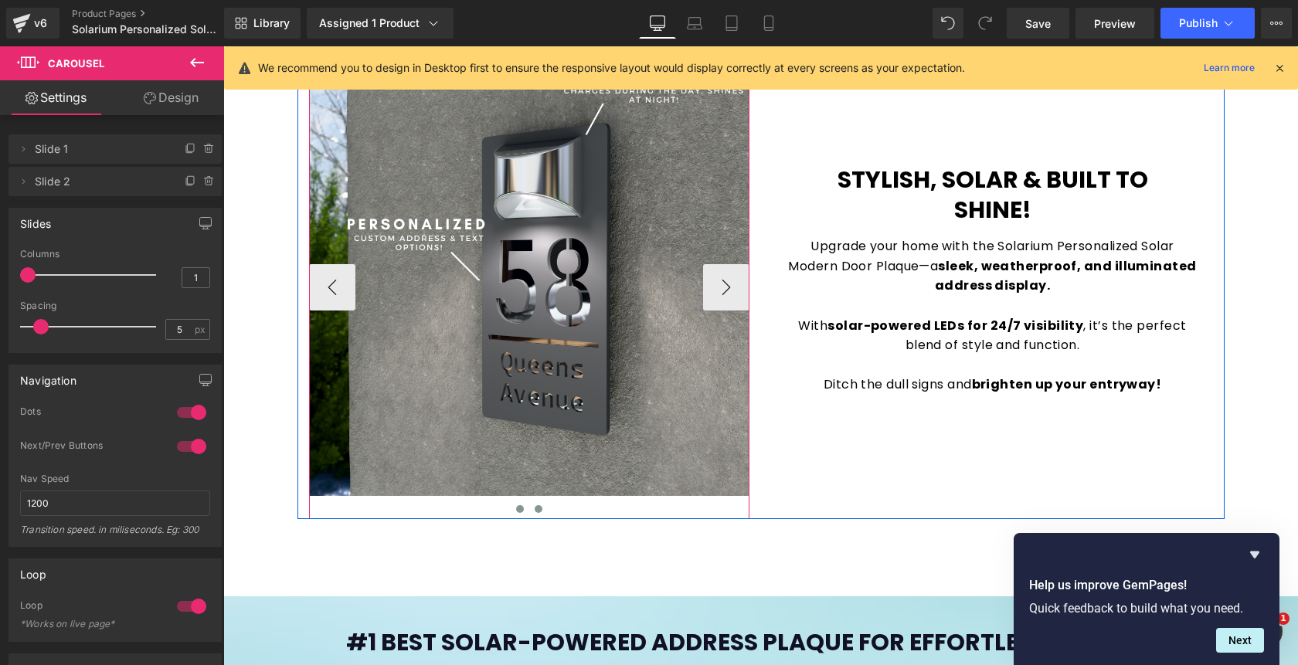
click at [541, 511] on span at bounding box center [539, 509] width 8 height 8
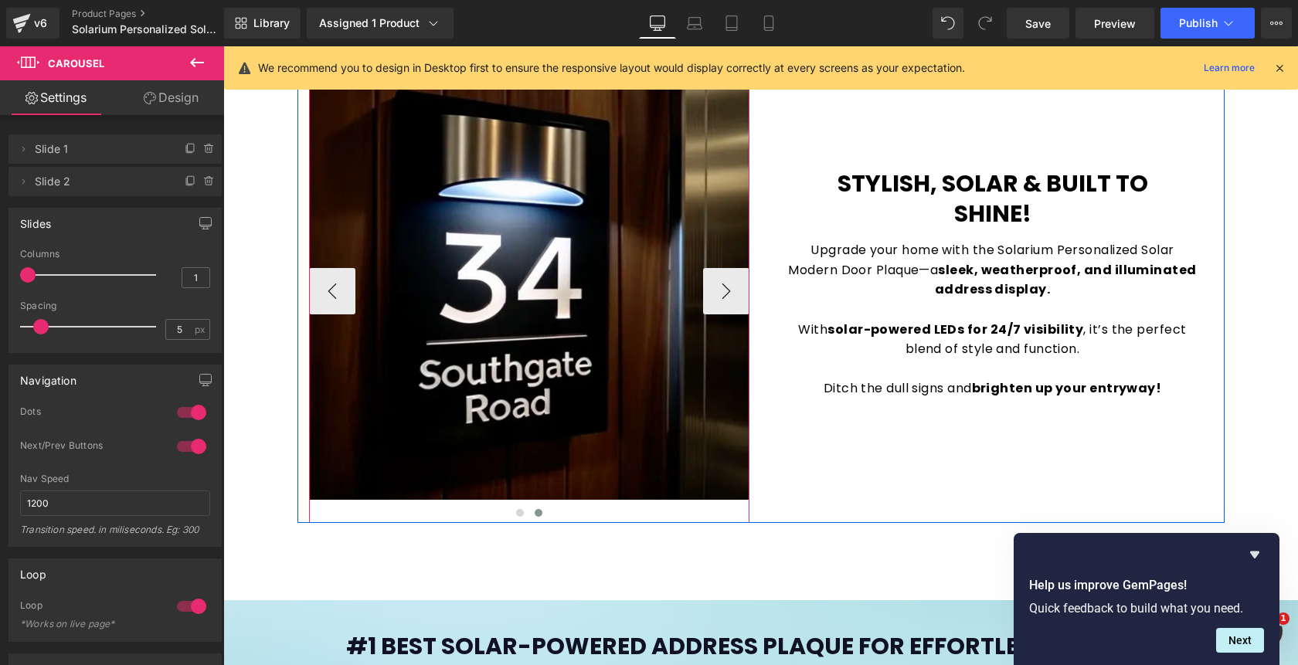
scroll to position [1155, 0]
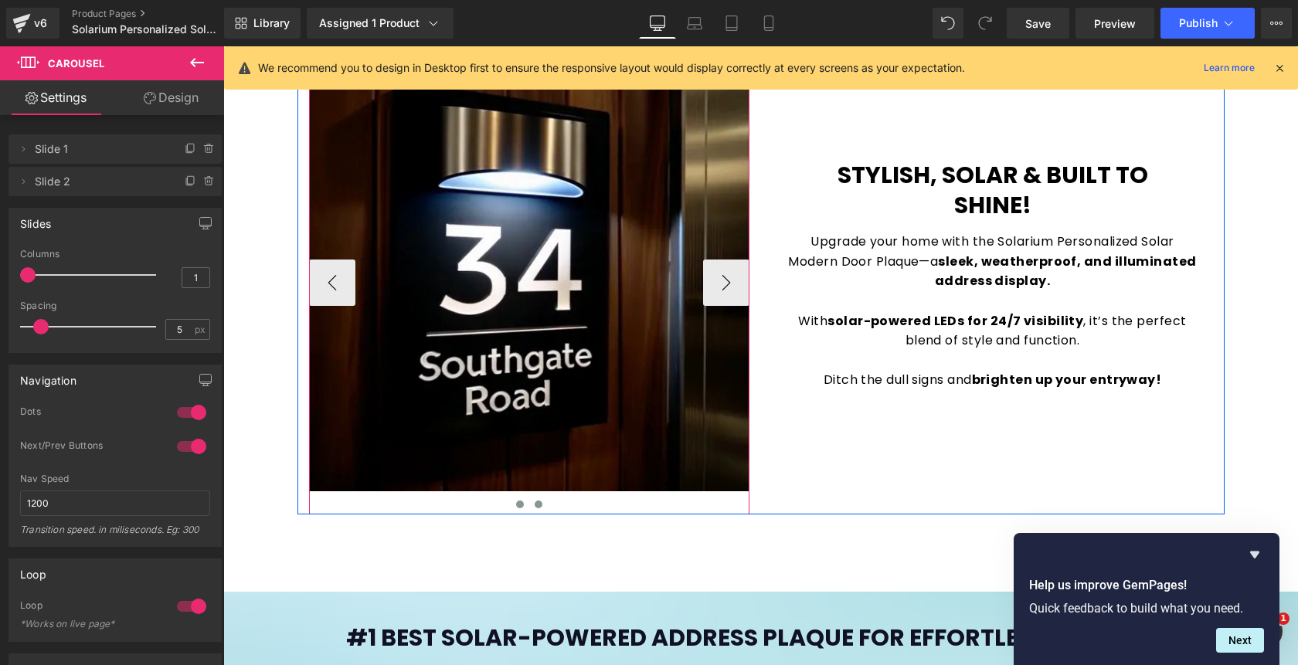
click at [517, 505] on span at bounding box center [520, 505] width 8 height 8
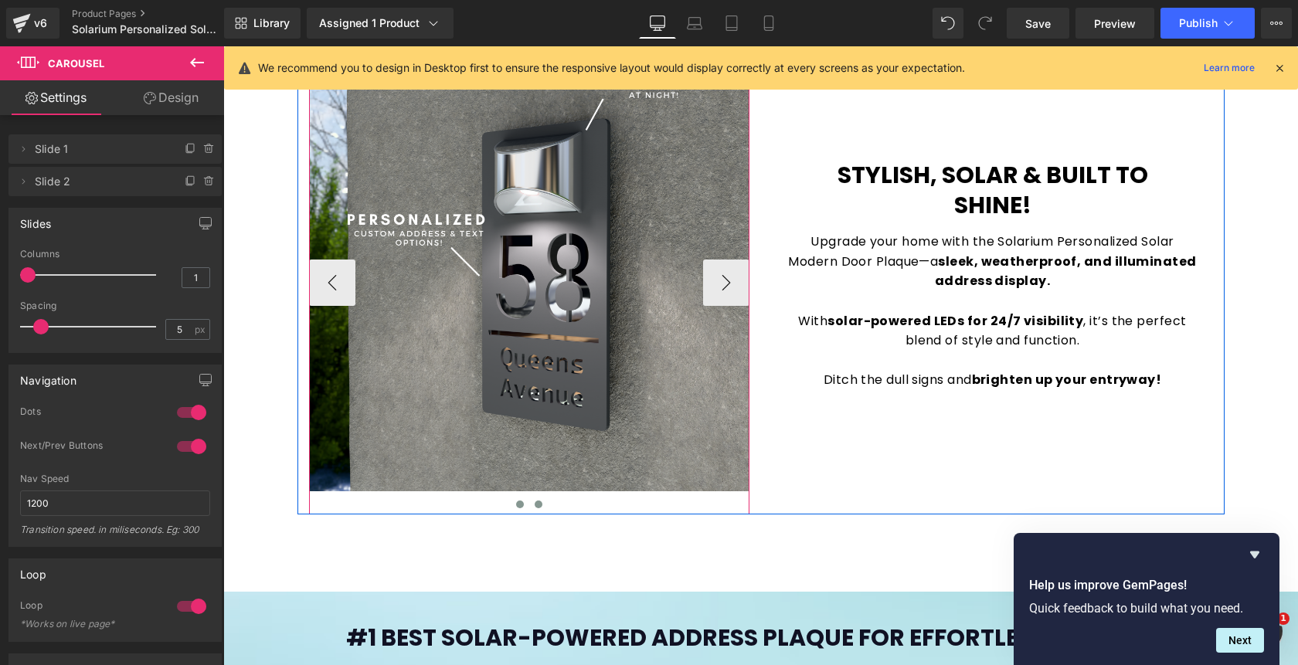
click at [535, 505] on span at bounding box center [539, 505] width 8 height 8
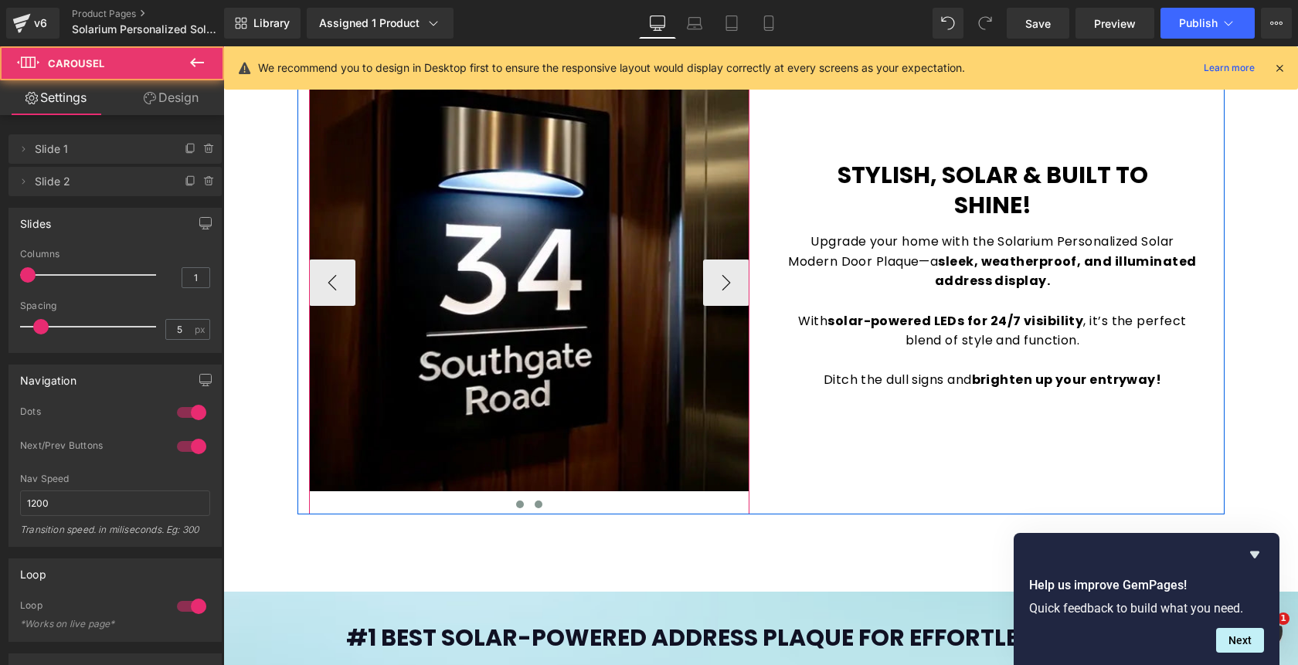
click at [521, 503] on span at bounding box center [520, 505] width 8 height 8
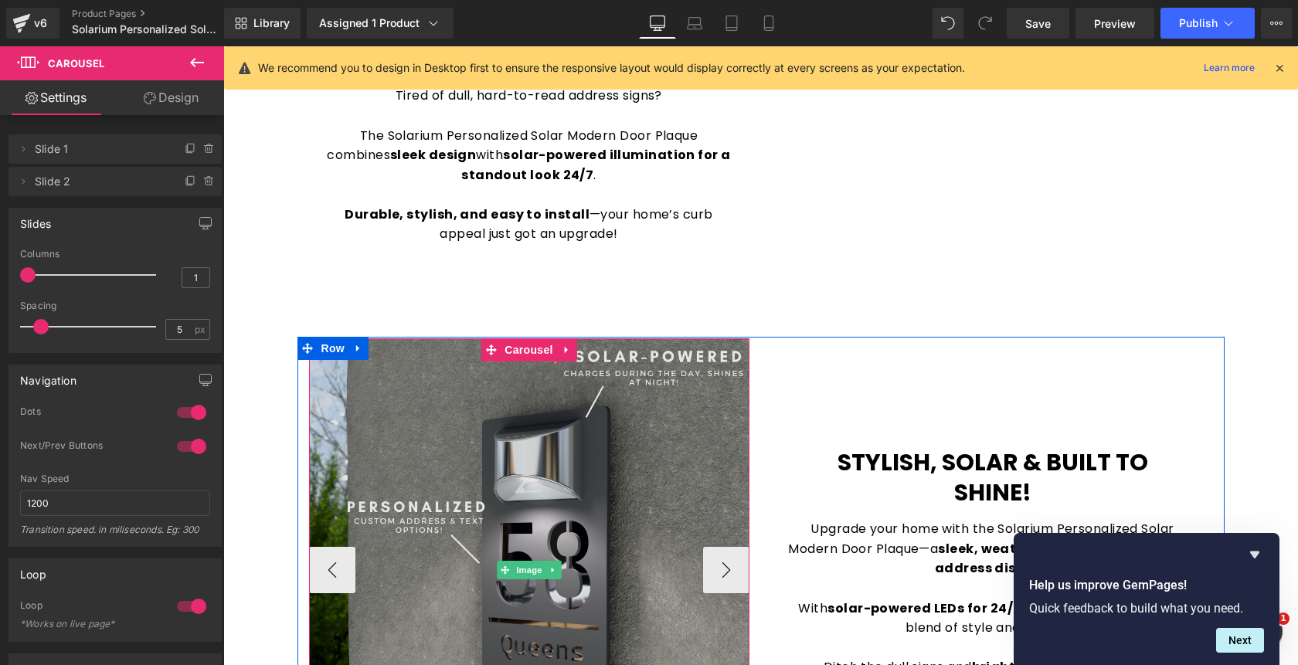
scroll to position [837, 0]
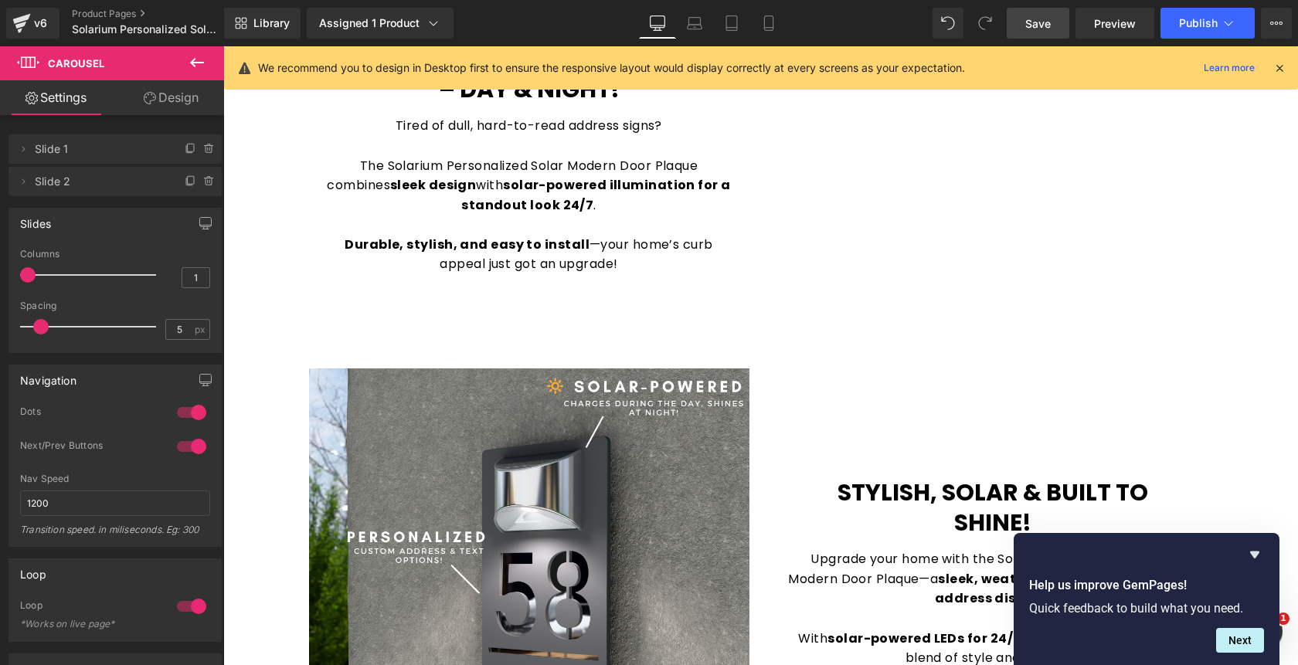
click at [1047, 26] on span "Save" at bounding box center [1038, 23] width 26 height 16
click at [1104, 28] on span "Preview" at bounding box center [1115, 23] width 42 height 16
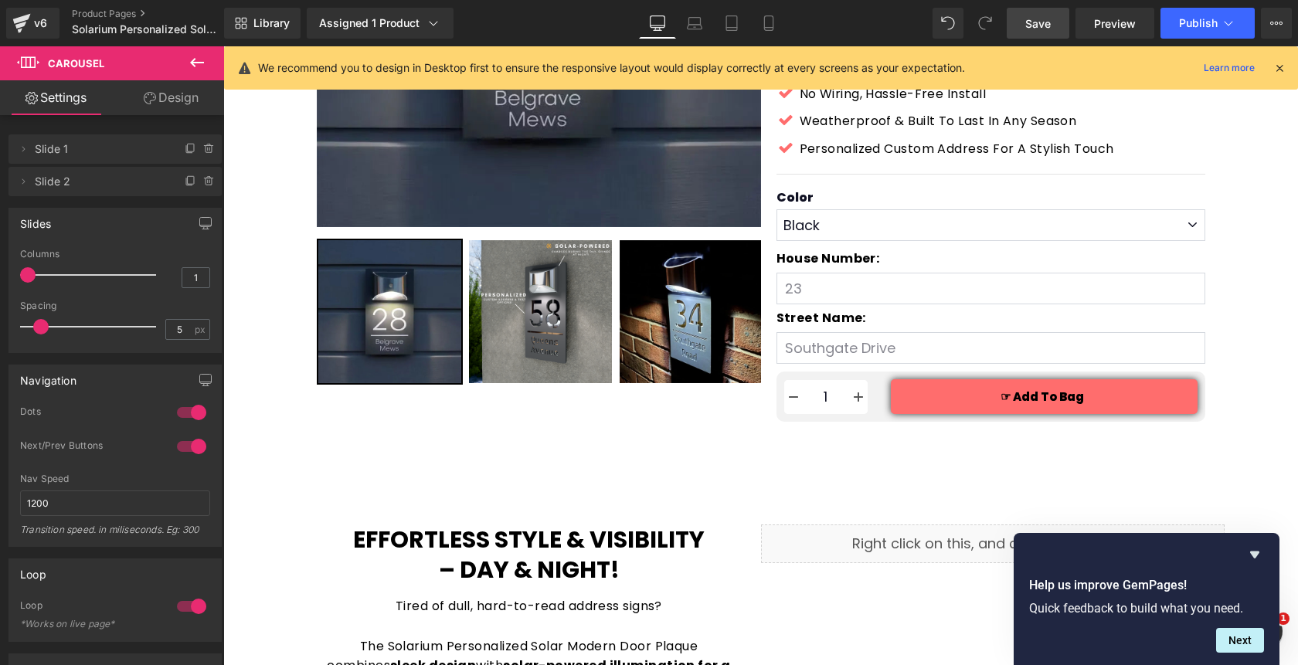
scroll to position [353, 0]
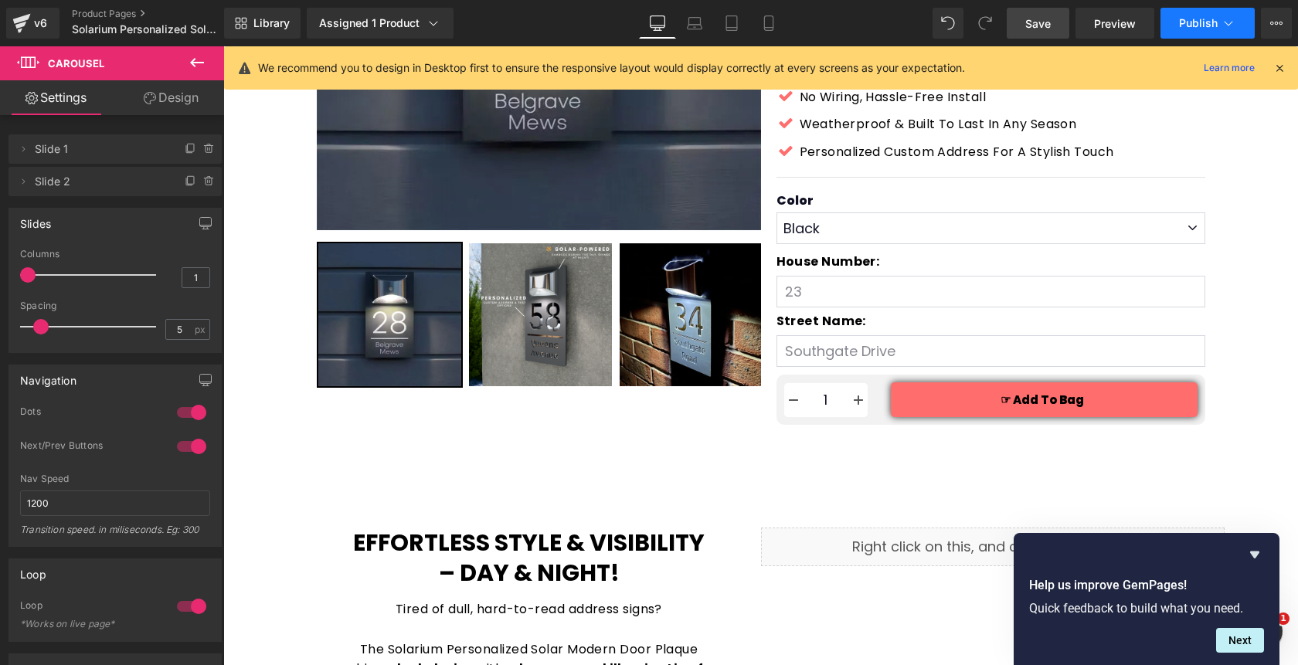
click at [1199, 28] on span "Publish" at bounding box center [1198, 23] width 39 height 12
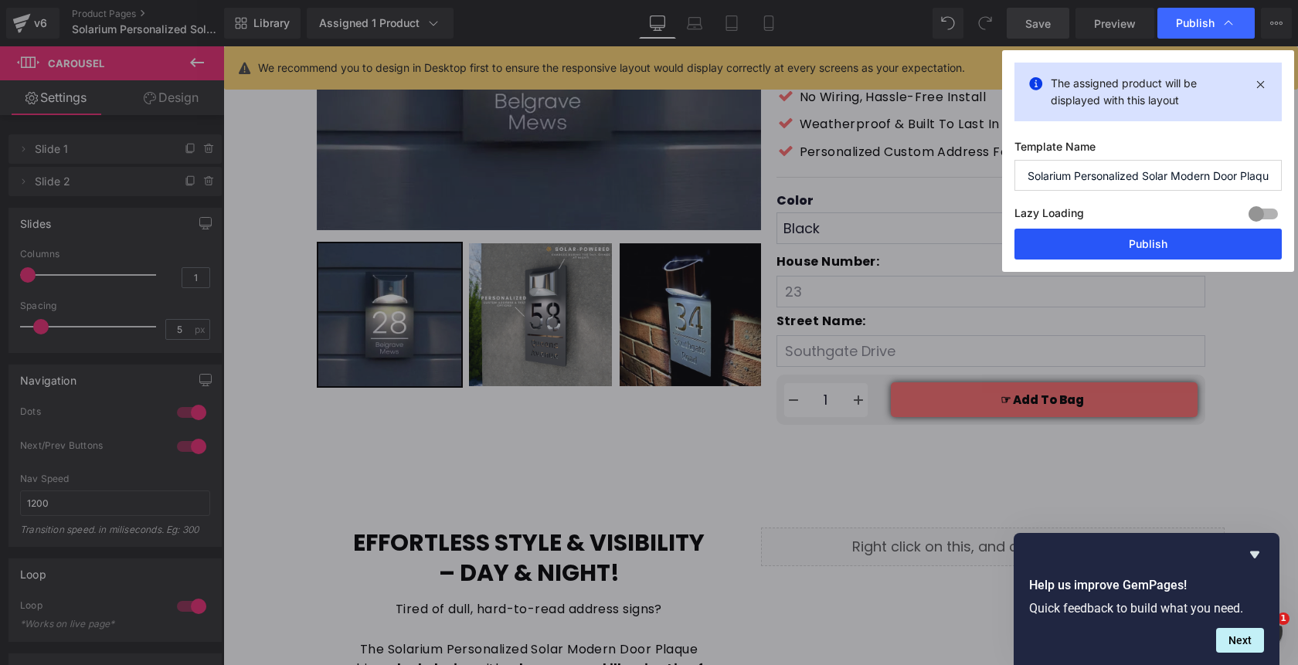
click at [1093, 244] on button "Publish" at bounding box center [1148, 244] width 267 height 31
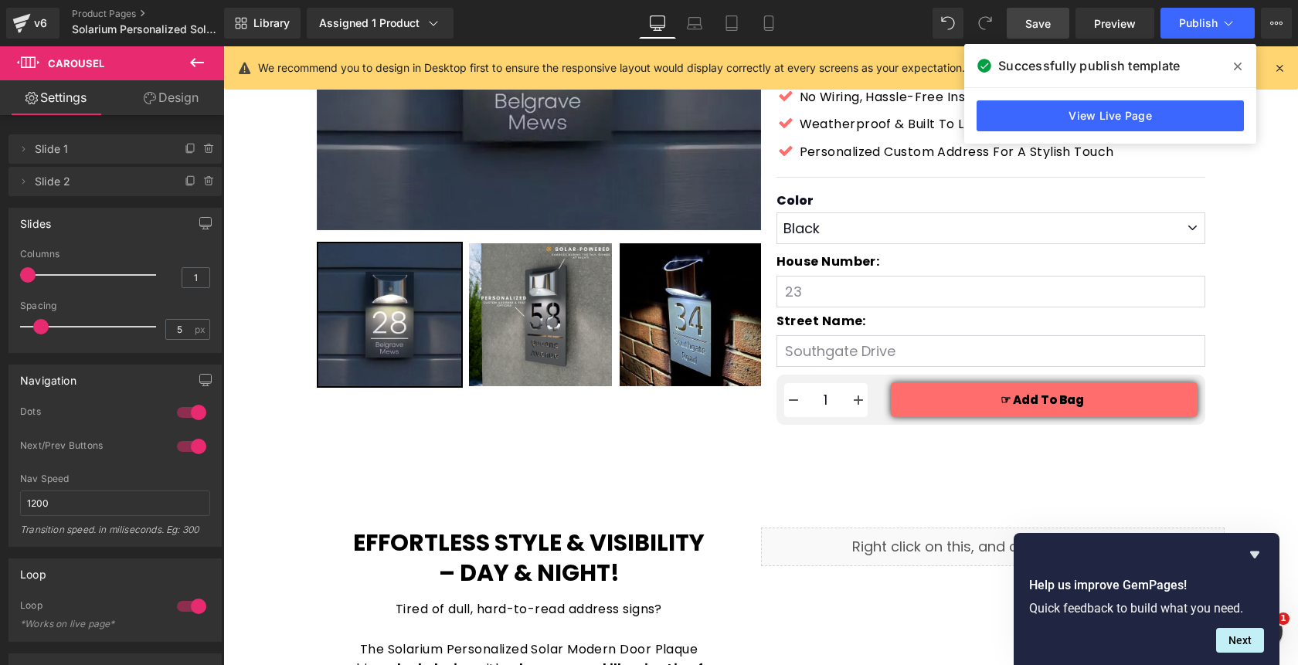
click at [1240, 68] on icon at bounding box center [1238, 67] width 8 height 8
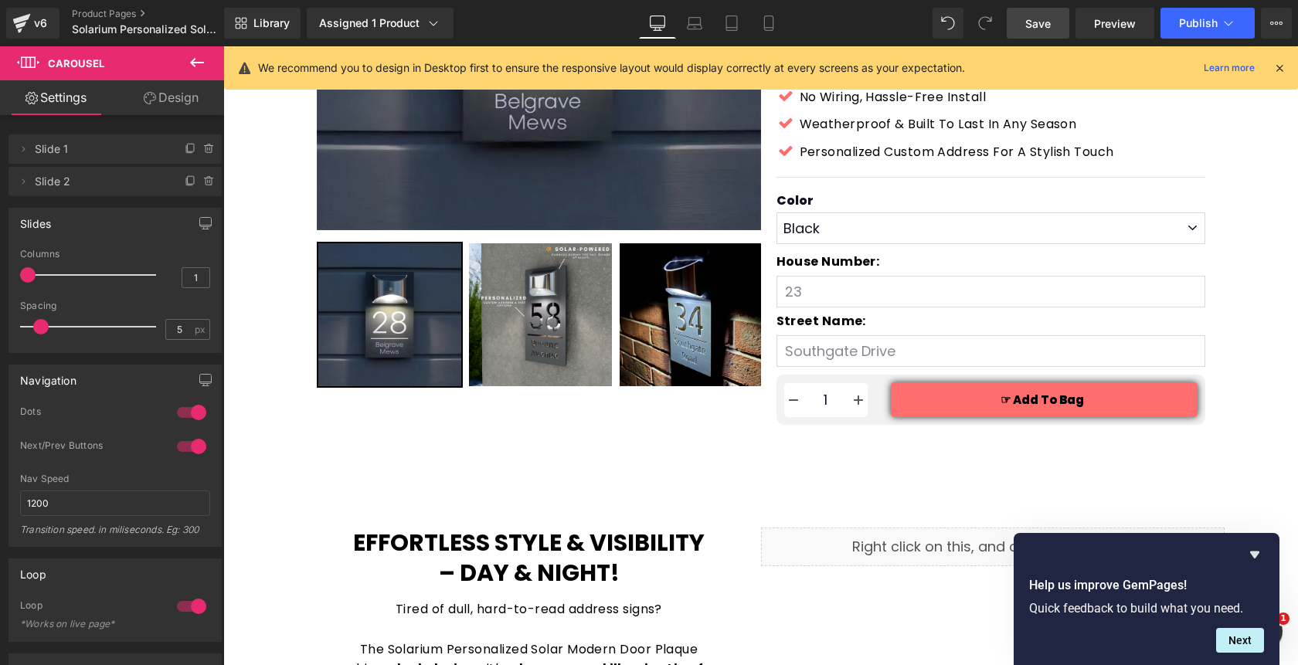
click at [1281, 70] on icon at bounding box center [1280, 68] width 14 height 14
